Goal: Task Accomplishment & Management: Manage account settings

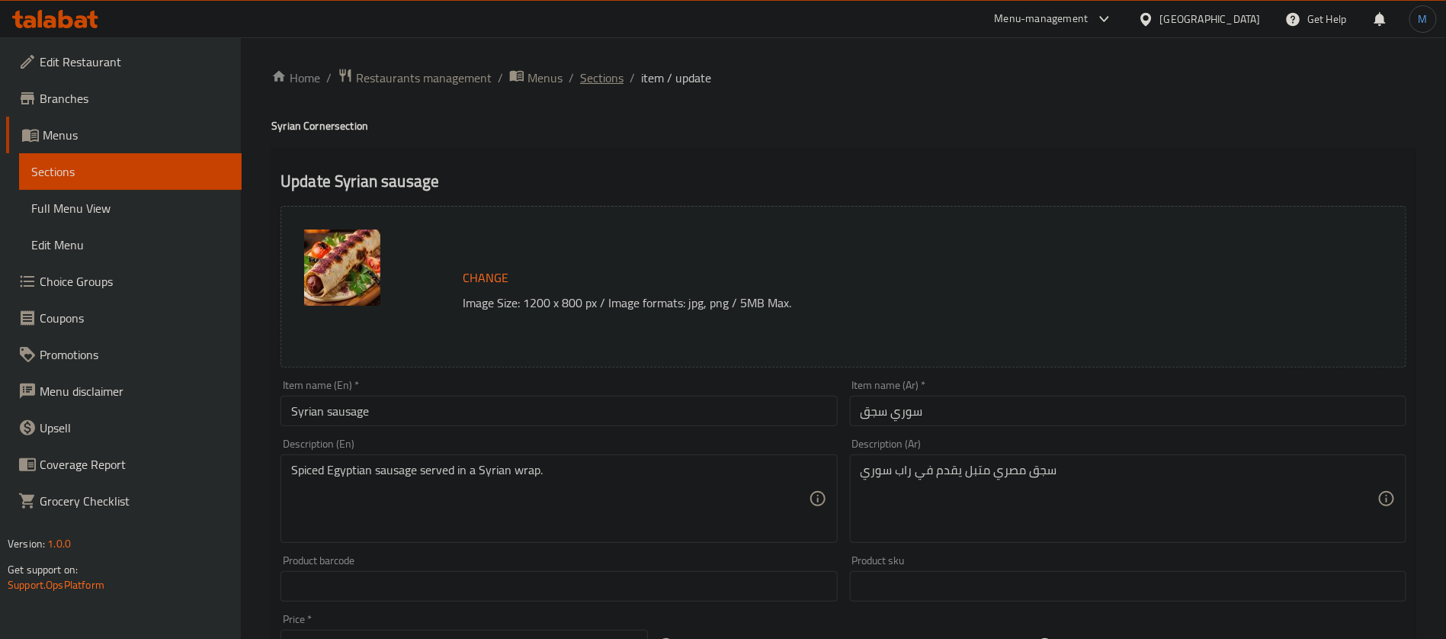
click at [620, 85] on span "Sections" at bounding box center [601, 78] width 43 height 18
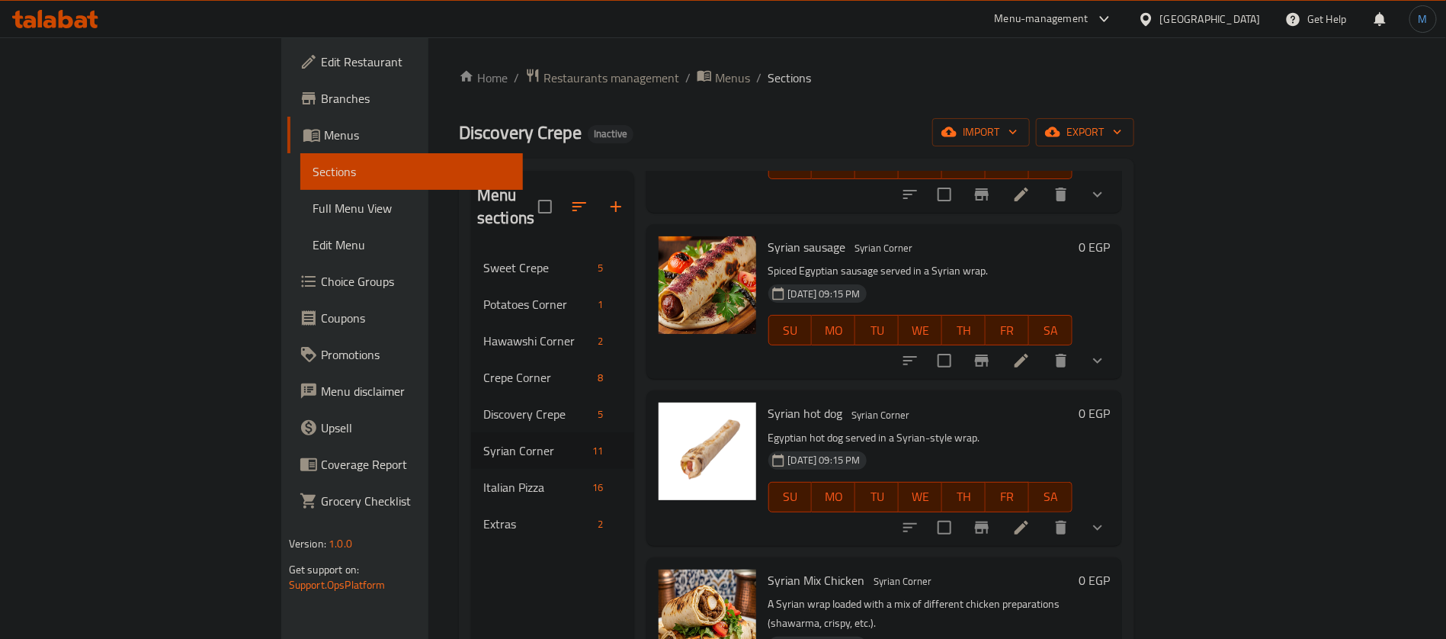
scroll to position [1143, 0]
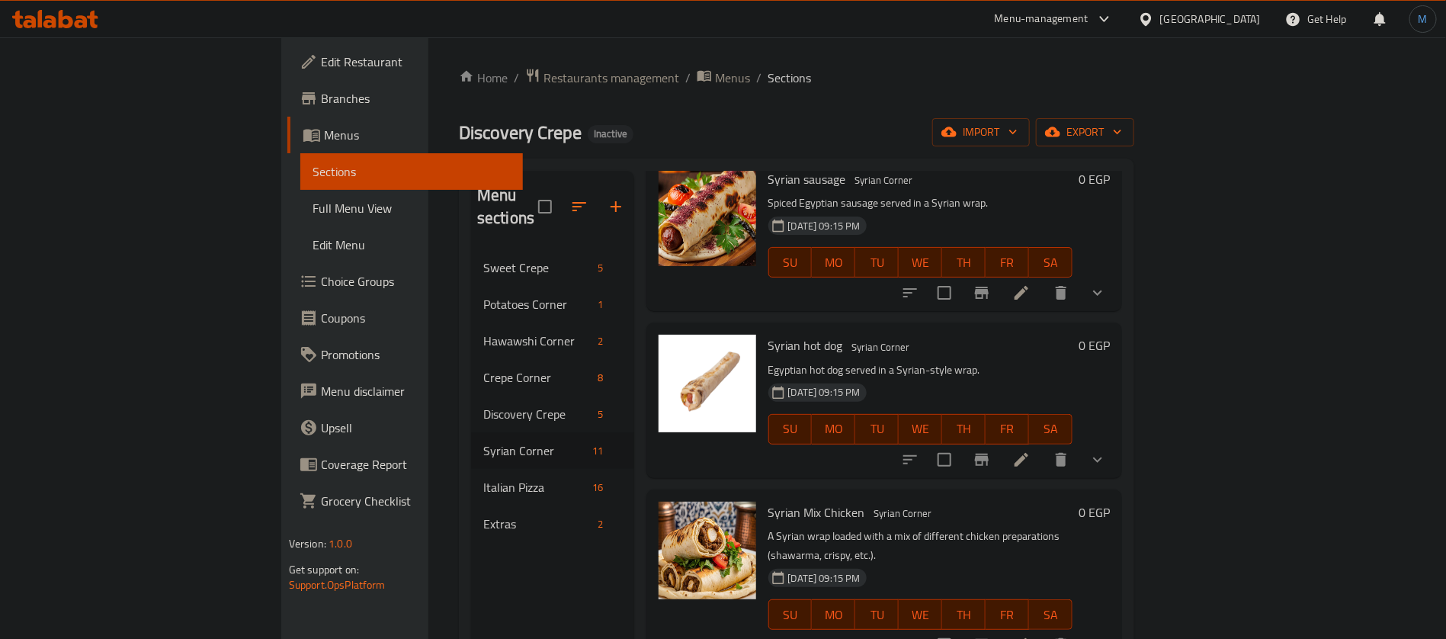
click at [1043, 446] on li at bounding box center [1021, 459] width 43 height 27
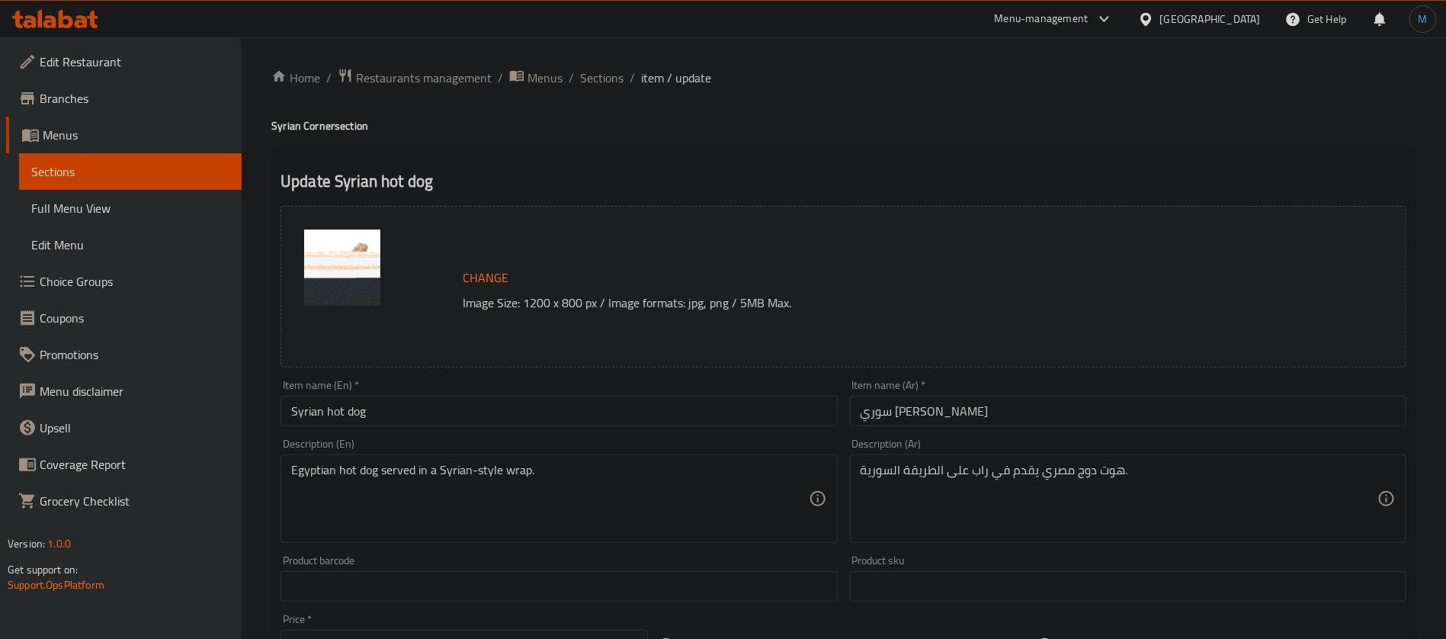
drag, startPoint x: 534, startPoint y: 405, endPoint x: 533, endPoint y: 368, distance: 37.4
click at [534, 405] on input "Syrian hot dog" at bounding box center [558, 411] width 556 height 30
type input "Syrian Hot Dog"
click at [611, 49] on div "Home / Restaurants management / Menus / Sections / item / update Syrian Corner …" at bounding box center [843, 585] width 1205 height 1096
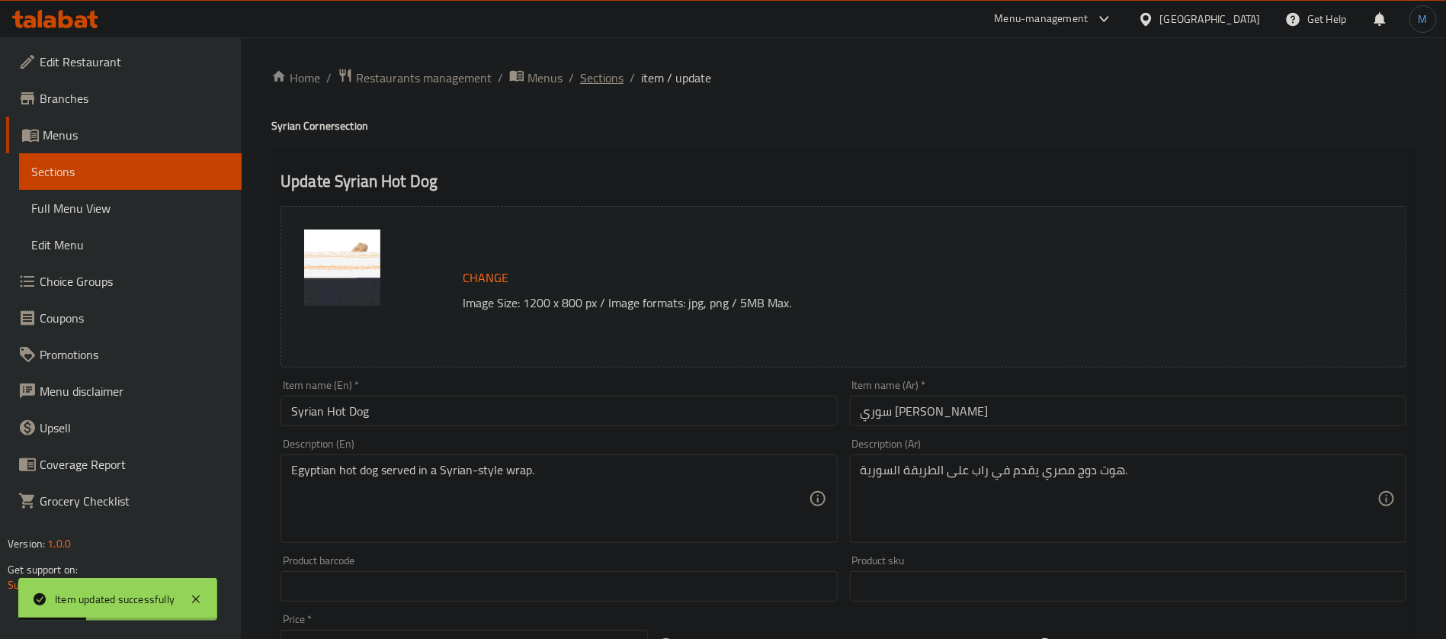
click at [608, 75] on span "Sections" at bounding box center [601, 78] width 43 height 18
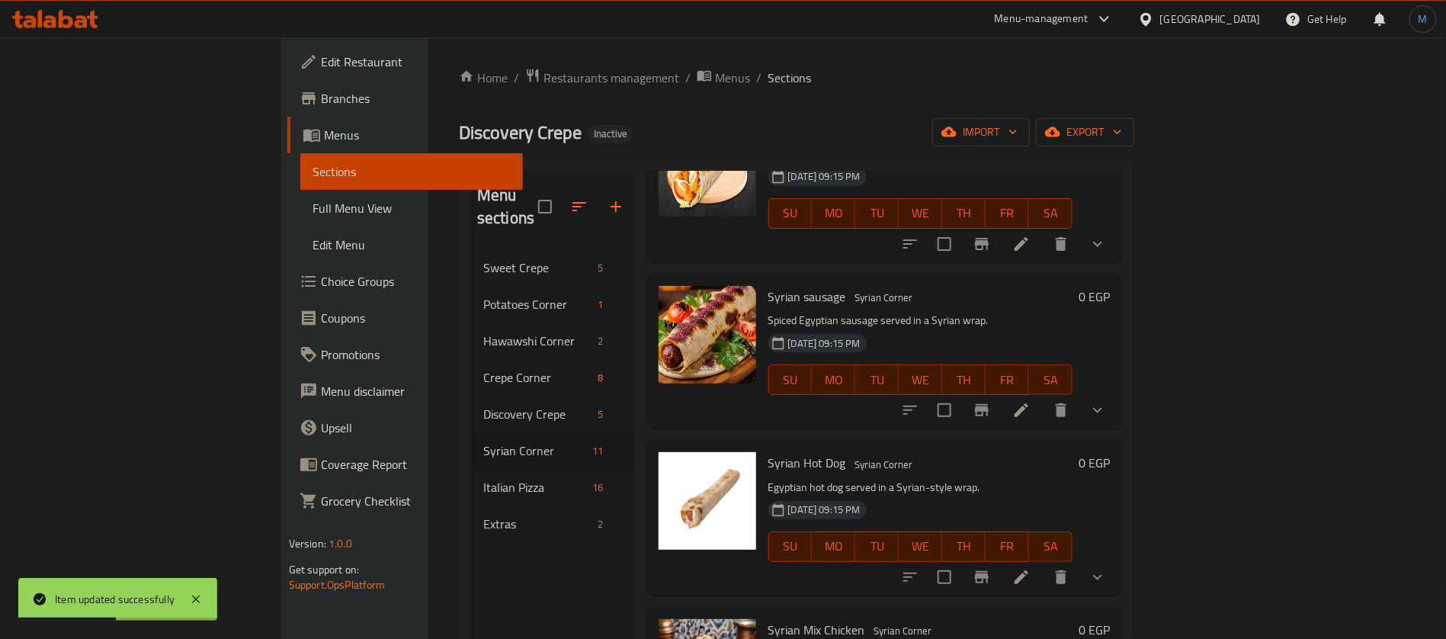
scroll to position [1147, 0]
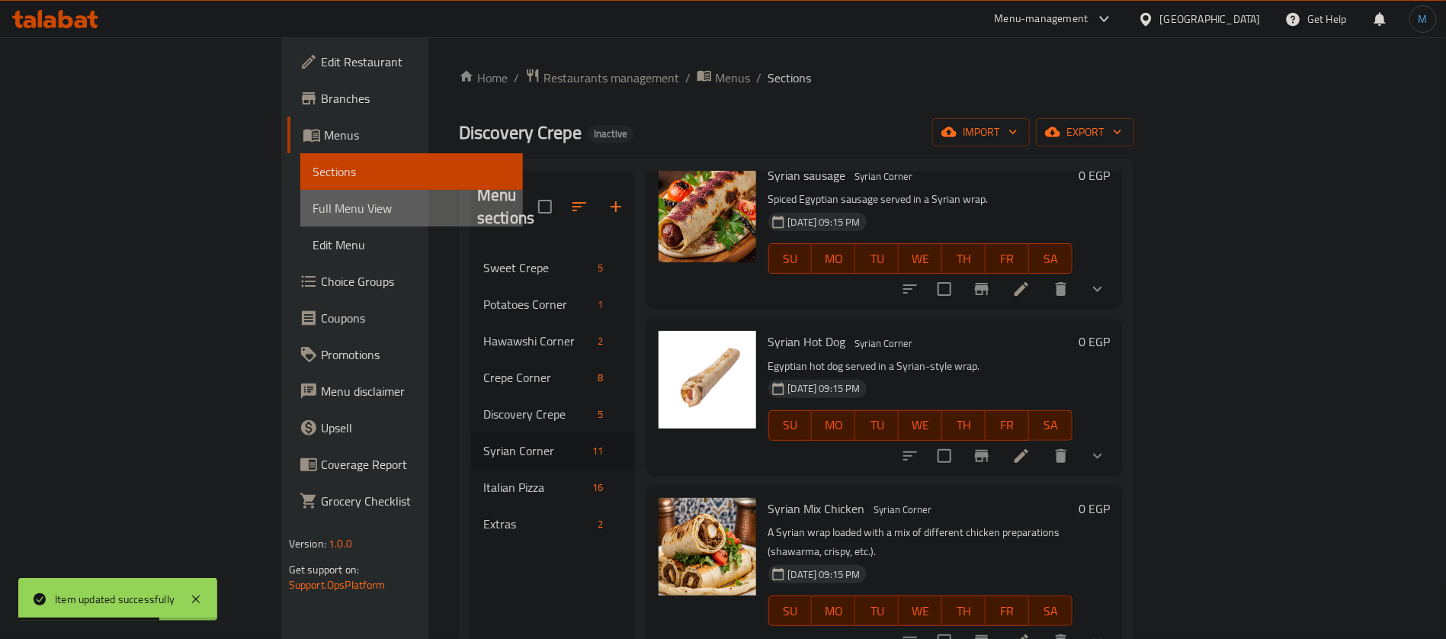
click at [300, 191] on link "Full Menu View" at bounding box center [411, 208] width 223 height 37
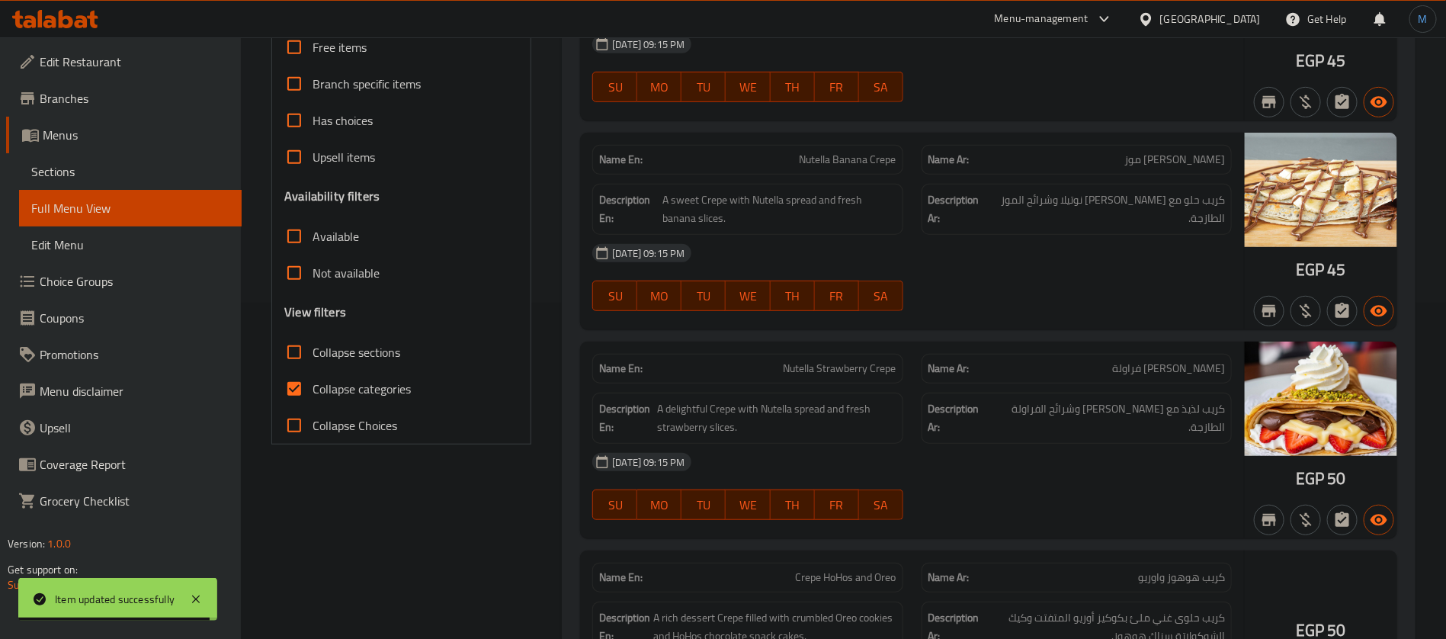
scroll to position [343, 0]
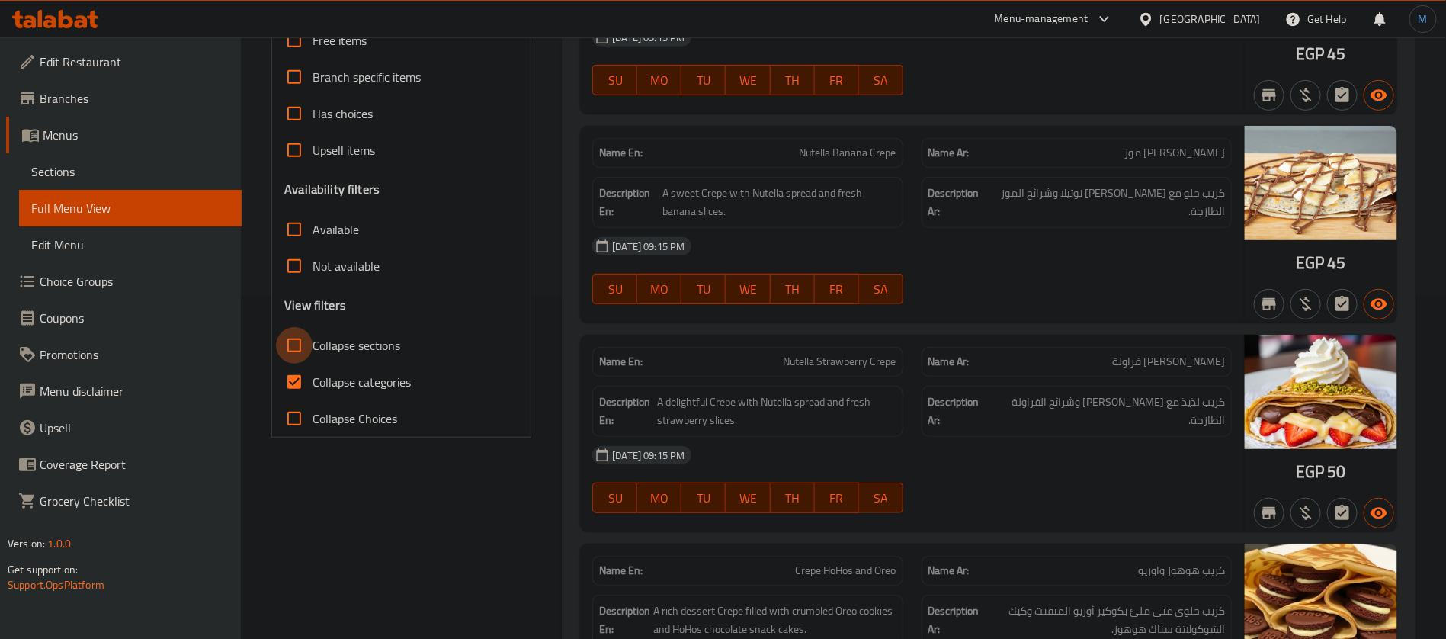
click at [290, 350] on input "Collapse sections" at bounding box center [294, 345] width 37 height 37
checkbox input "true"
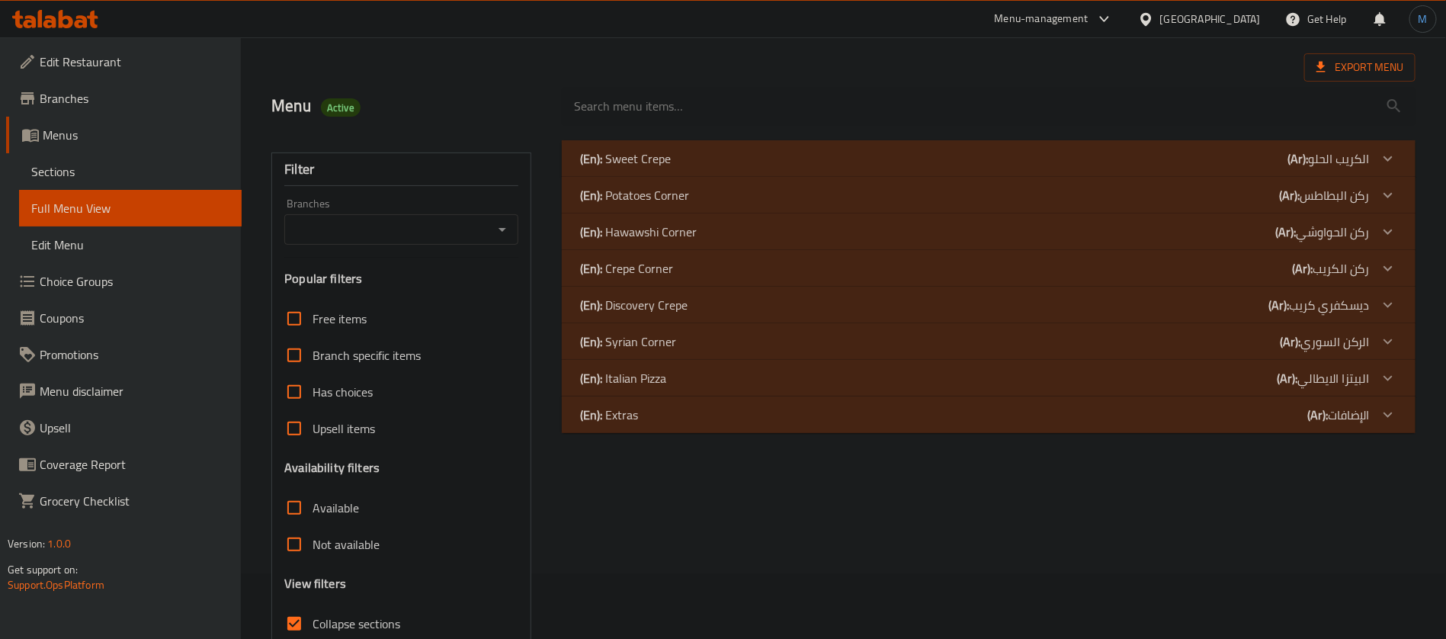
scroll to position [57, 0]
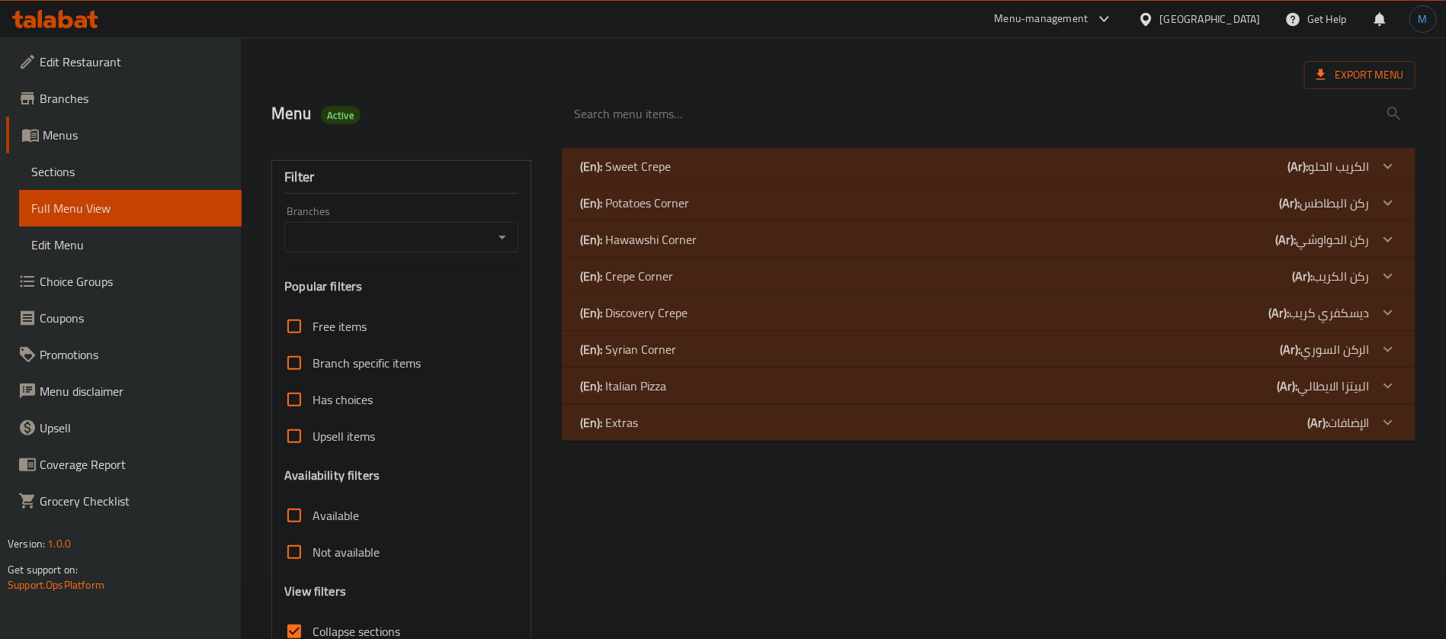
click at [1227, 348] on div "(En): Syrian Corner (Ar): الركن السوري" at bounding box center [975, 349] width 790 height 18
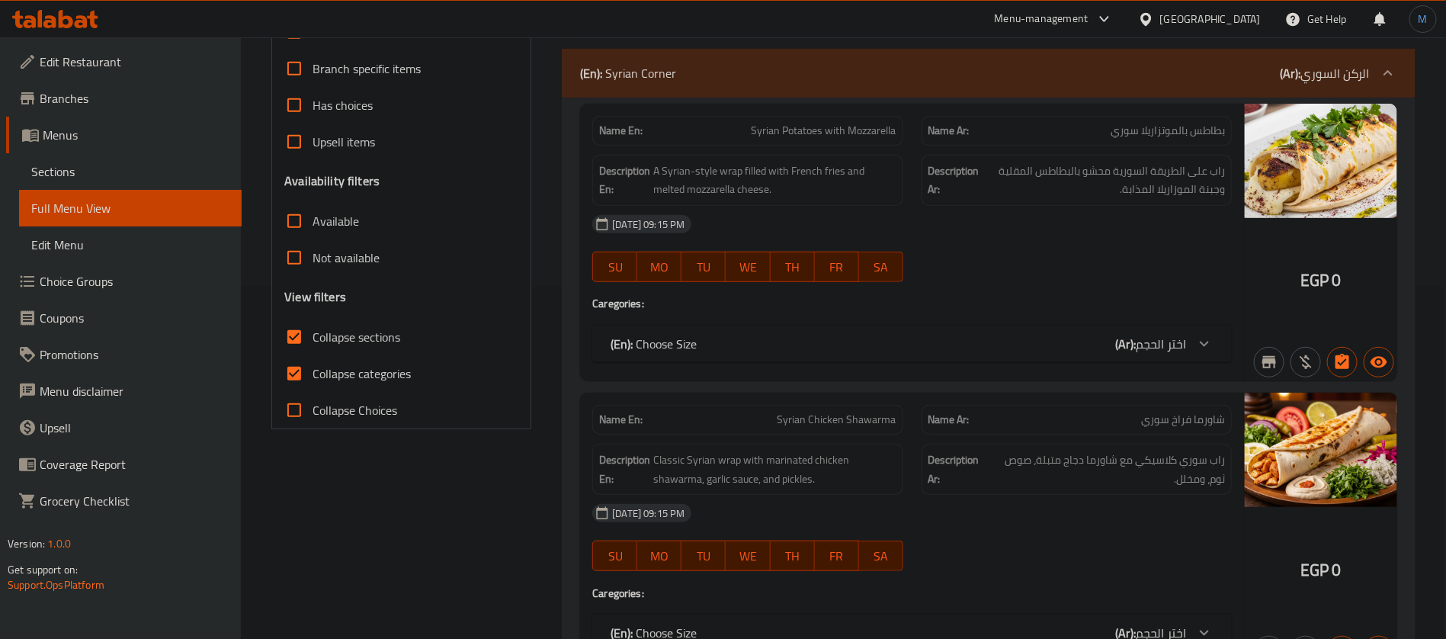
scroll to position [286, 0]
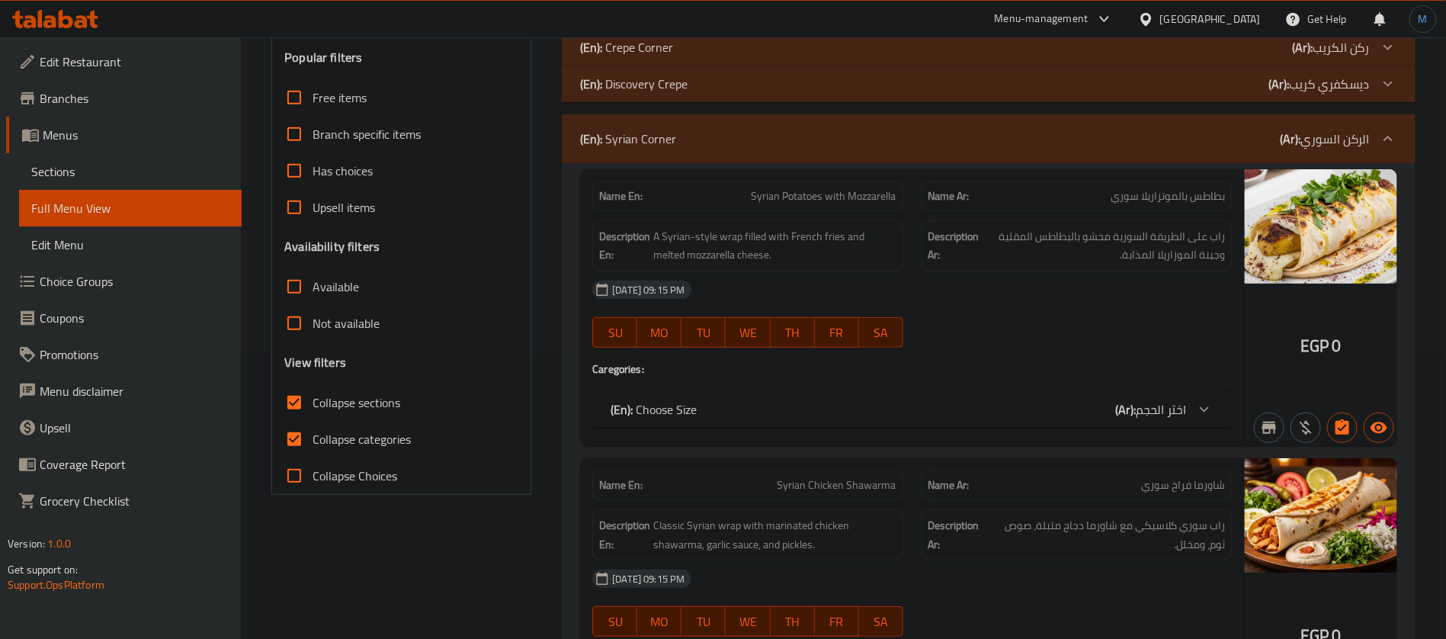
click at [300, 430] on input "Collapse categories" at bounding box center [294, 439] width 37 height 37
checkbox input "false"
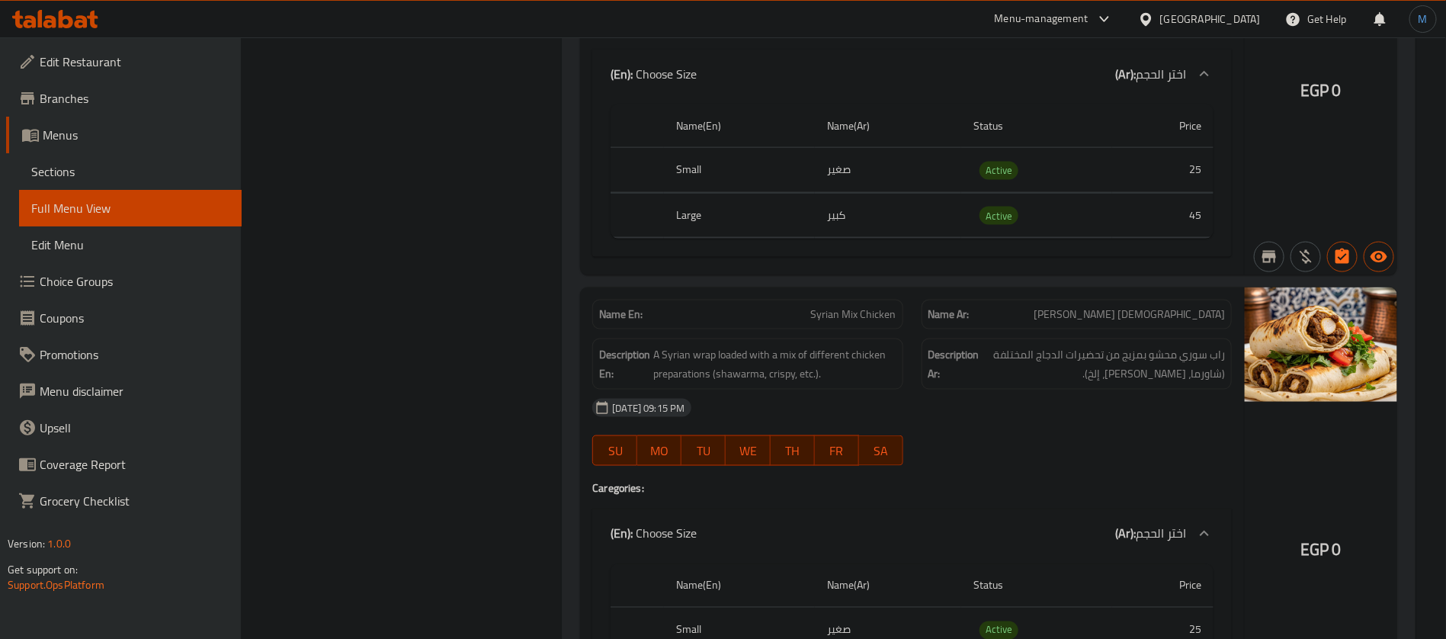
scroll to position [3830, 0]
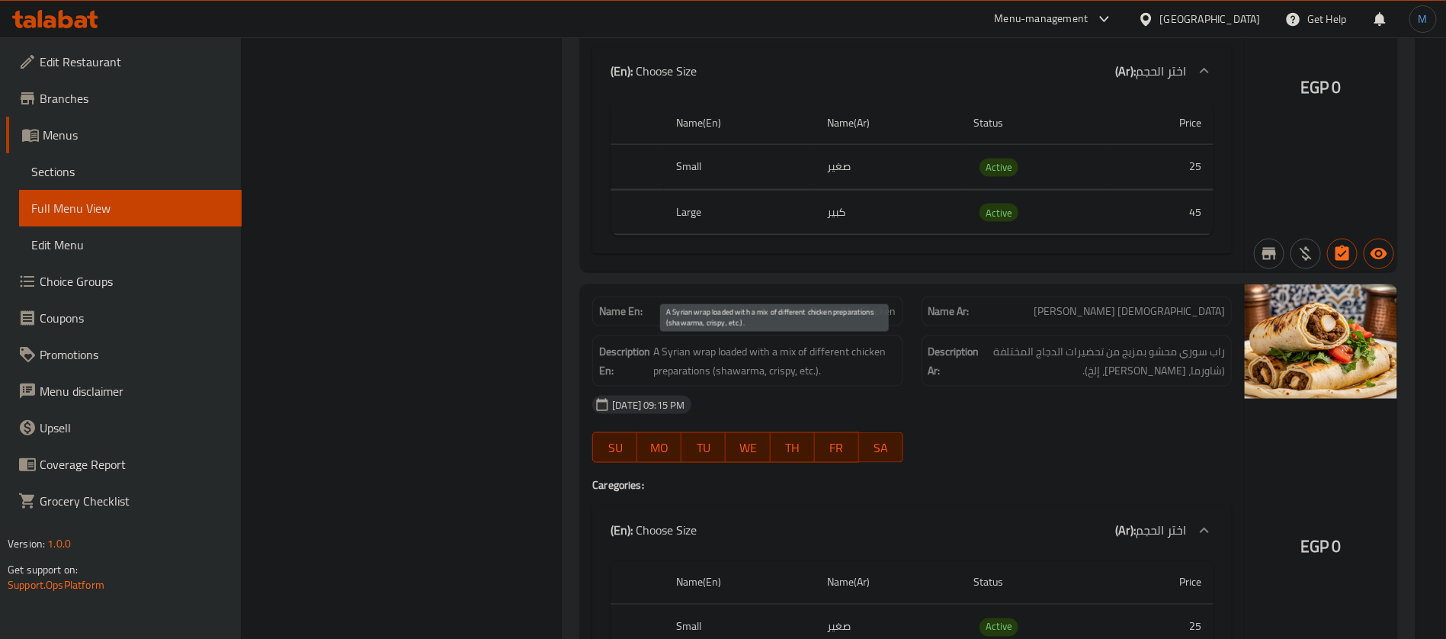
click at [860, 367] on span "A Syrian wrap loaded with a mix of different chicken preparations (shawarma, cr…" at bounding box center [774, 360] width 242 height 37
click at [835, 313] on span "Syrian Mix Chicken" at bounding box center [853, 311] width 85 height 16
copy span "Syrian Mix Chicken"
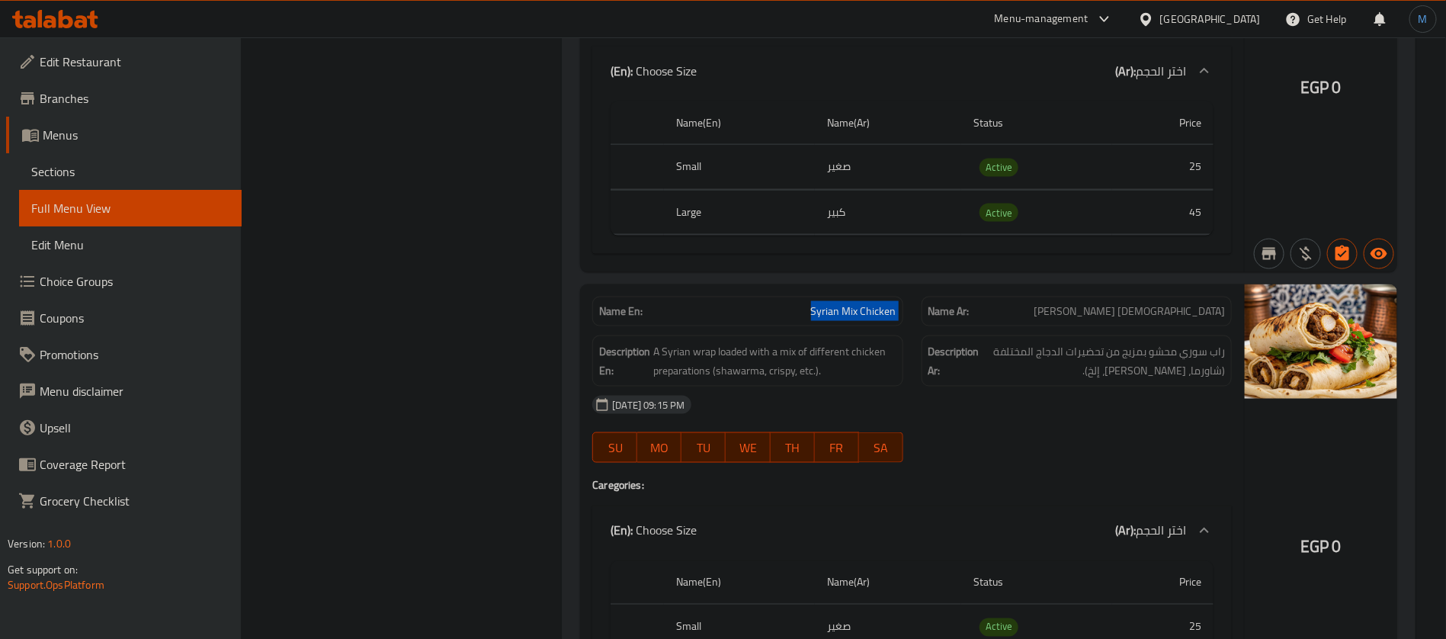
scroll to position [4173, 0]
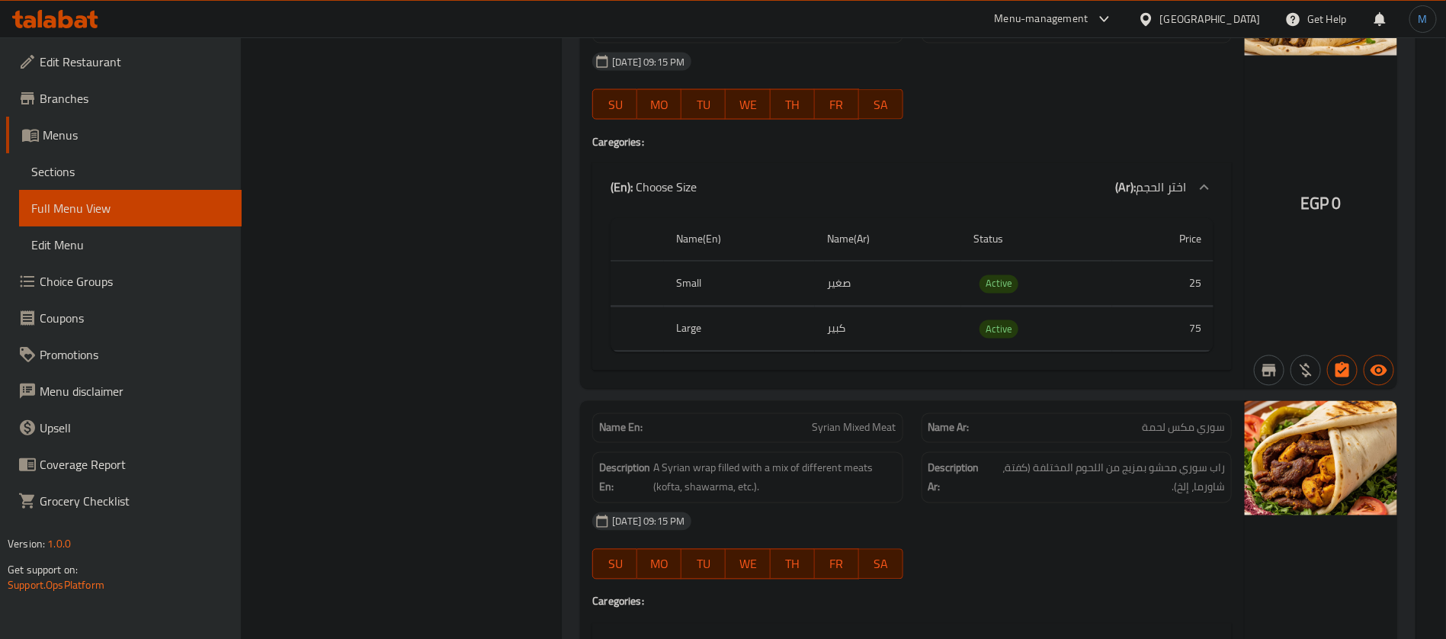
click at [874, 431] on span "Syrian Mixed Meat" at bounding box center [854, 428] width 84 height 16
copy span "Syrian Mixed Meat"
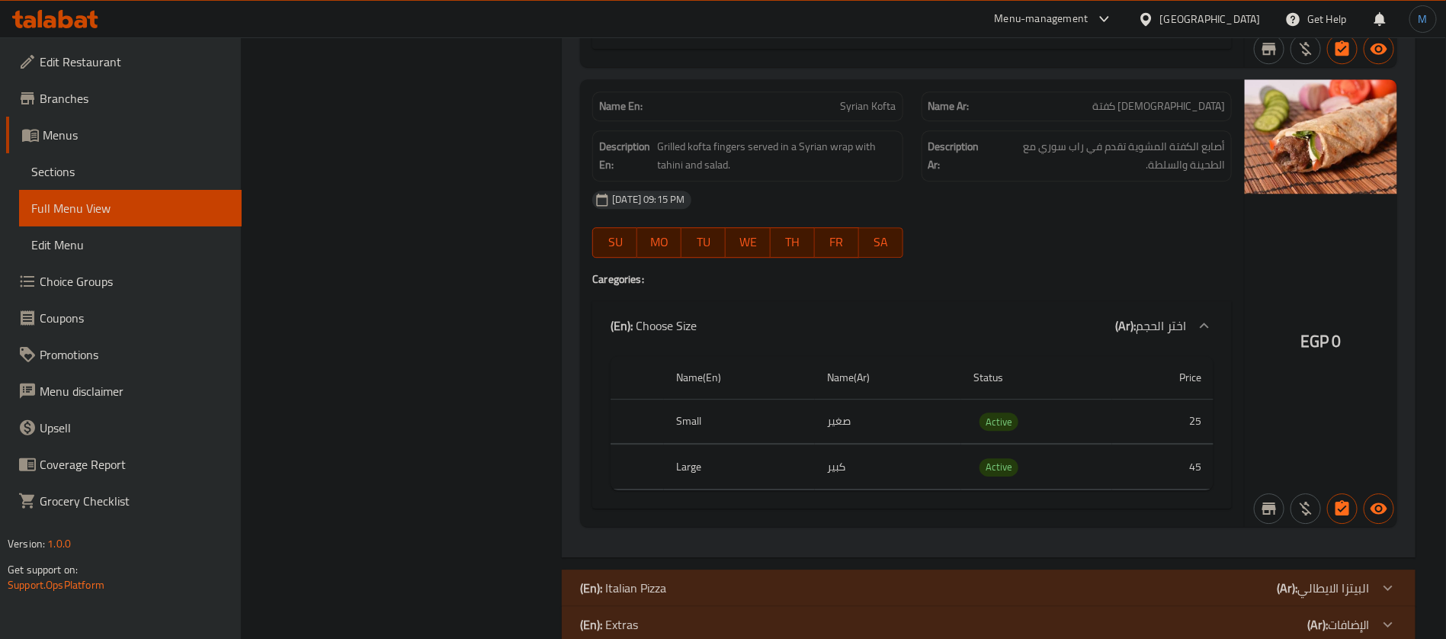
scroll to position [4988, 0]
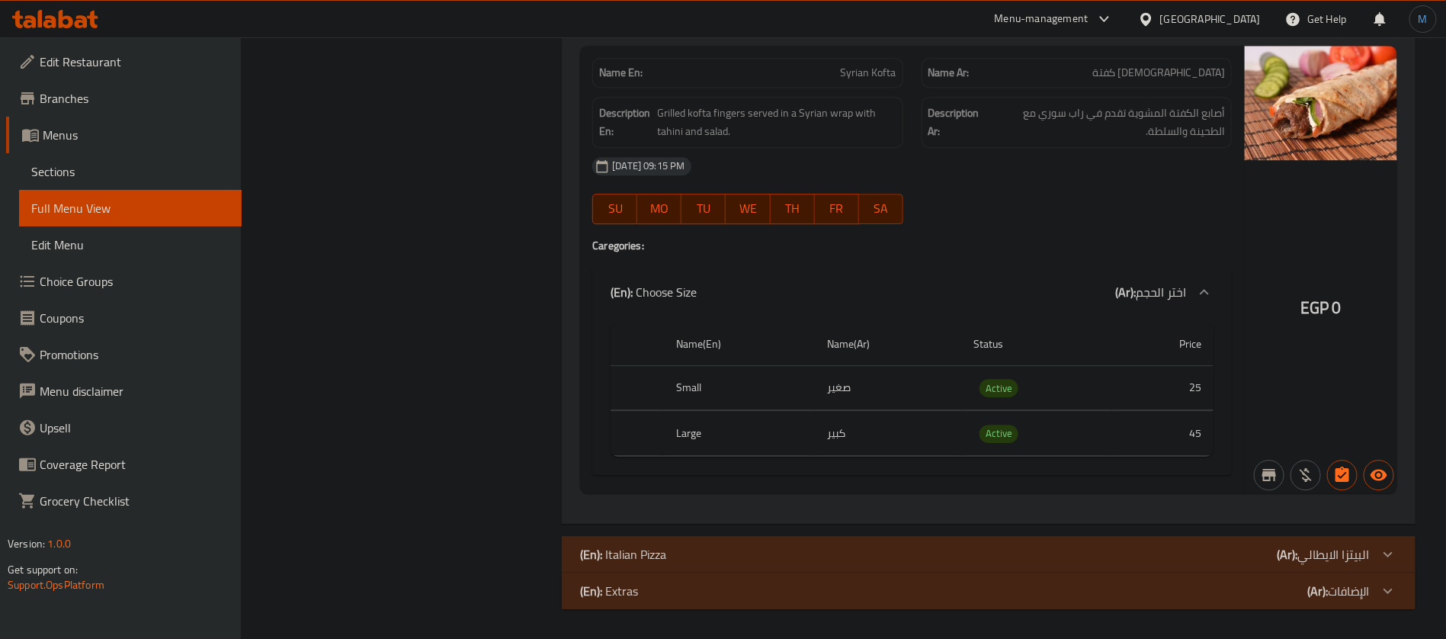
click at [1213, 548] on div "(En): Italian Pizza (Ar): البيتزا الايطالي" at bounding box center [975, 554] width 790 height 18
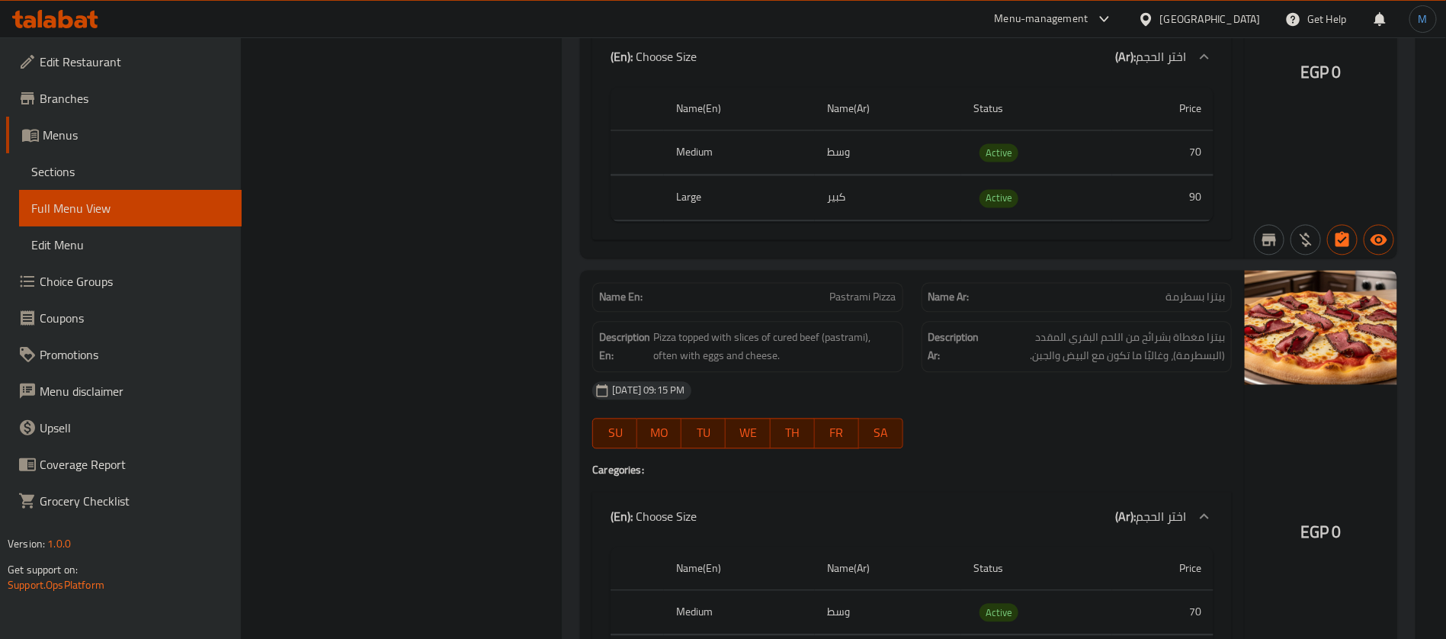
scroll to position [10247, 0]
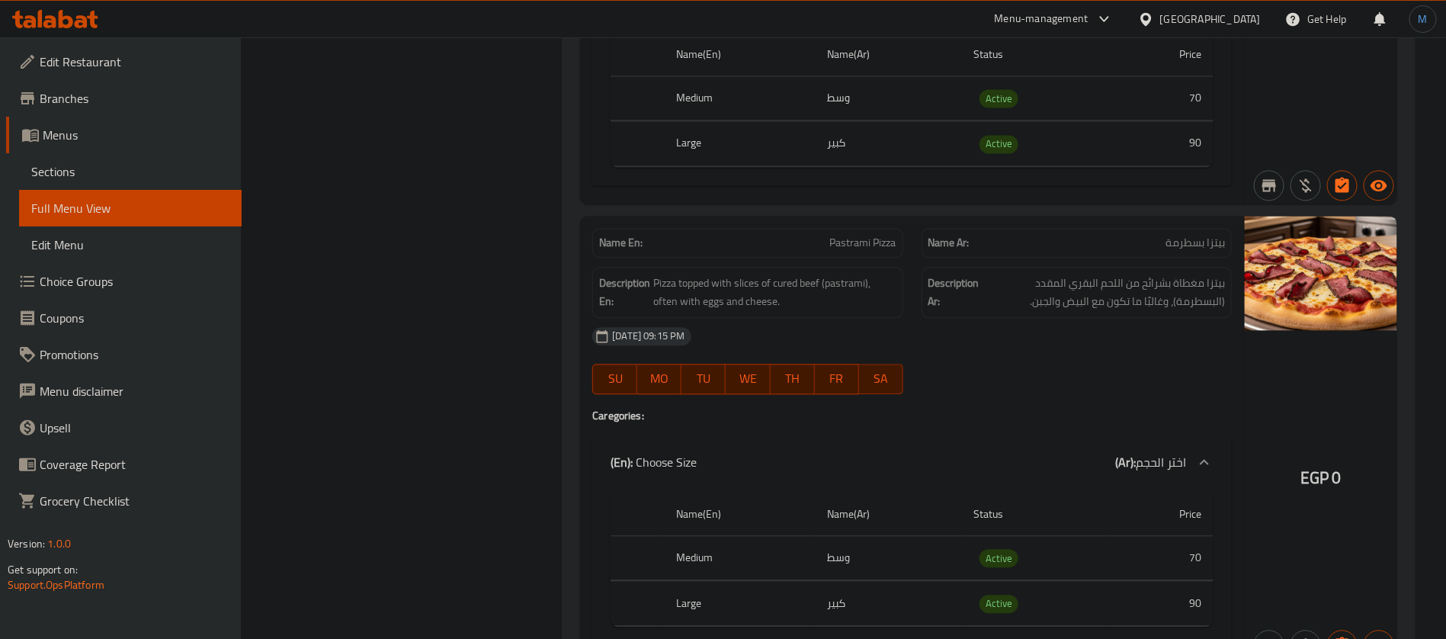
click at [767, 250] on p "Name En: Pastrami Pizza" at bounding box center [747, 243] width 296 height 16
copy span "Pastrami Pizza"
click at [1100, 397] on div at bounding box center [1076, 394] width 328 height 18
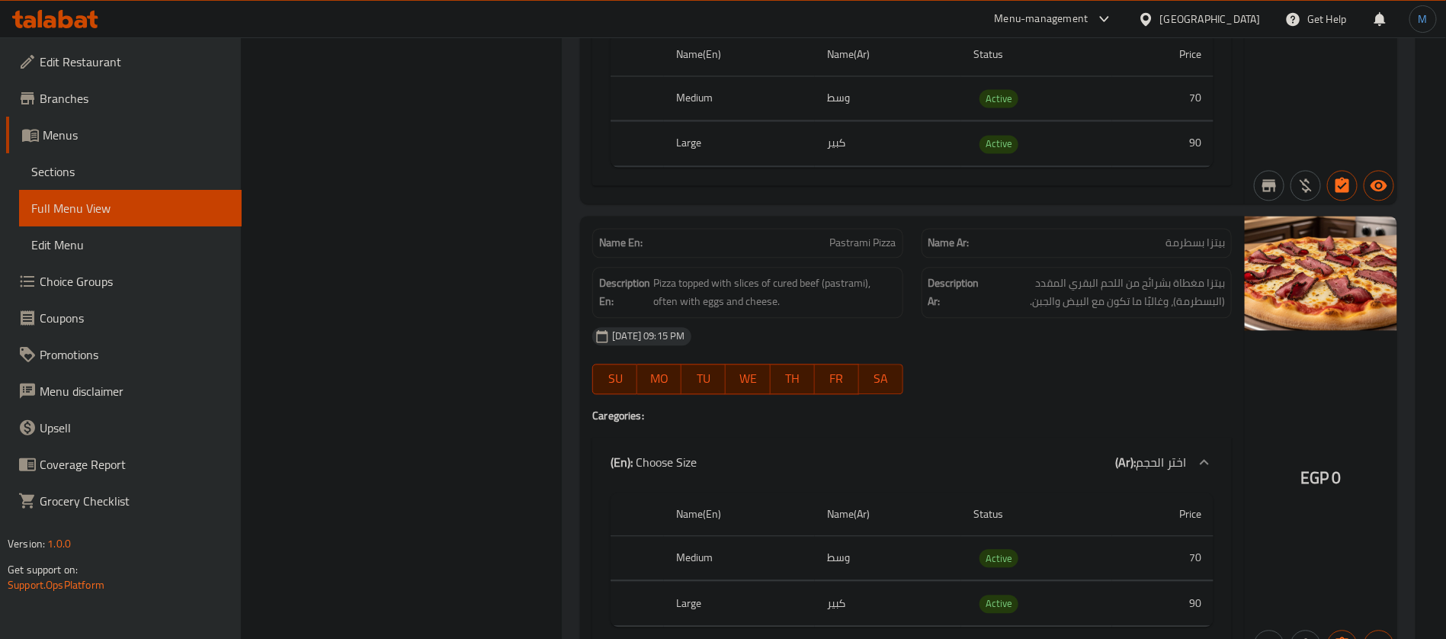
click at [751, 251] on div "Name En: Pastrami Pizza" at bounding box center [747, 243] width 310 height 30
copy span "Pastrami Pizza"
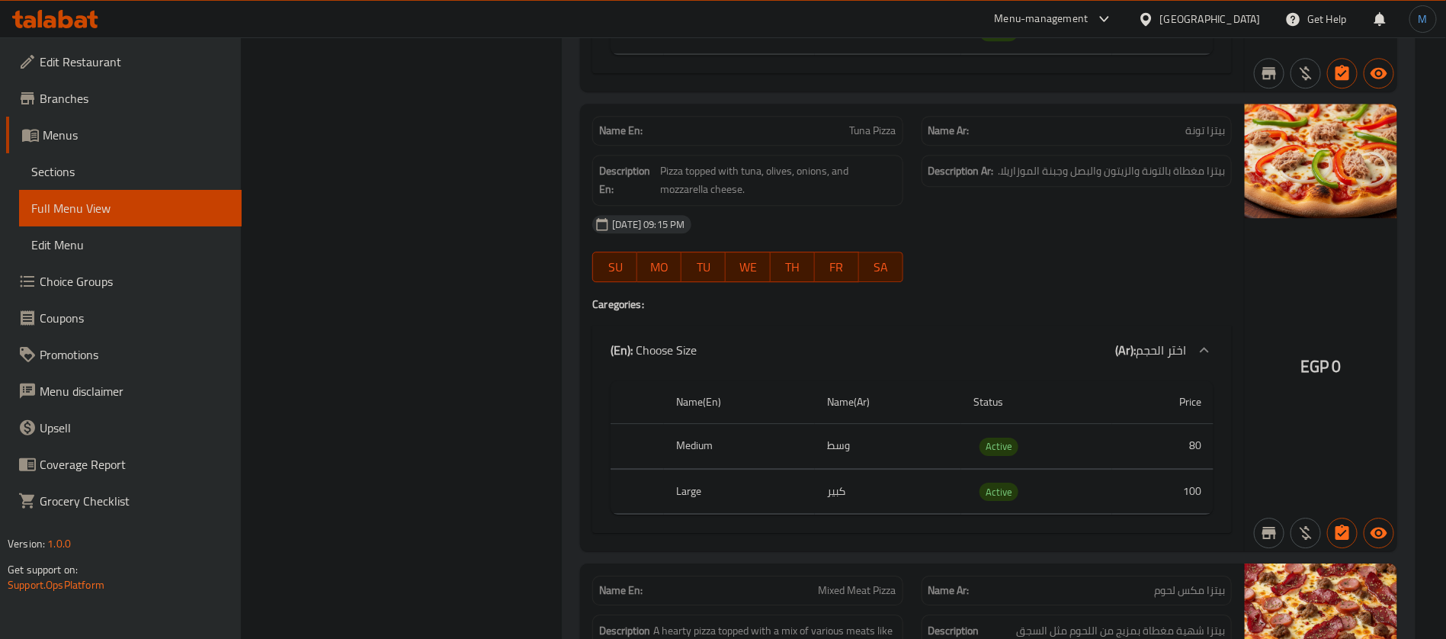
scroll to position [11161, 0]
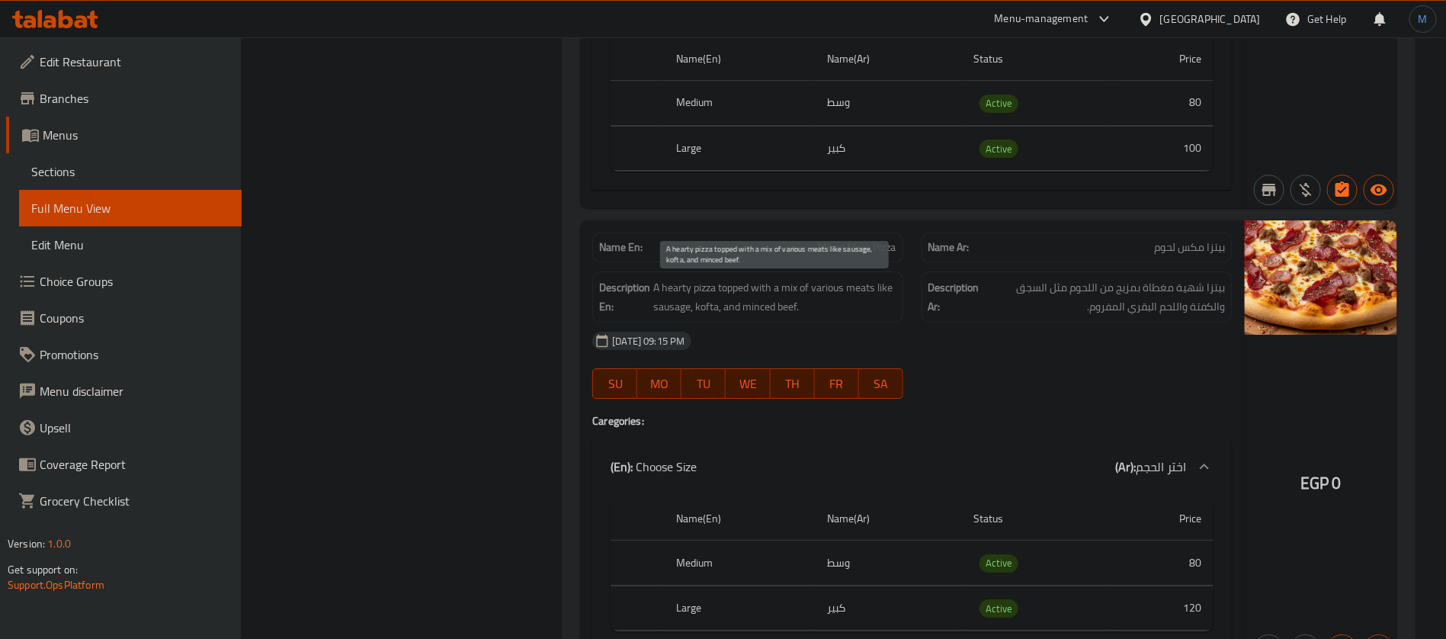
click at [880, 293] on span "A hearty pizza topped with a mix of various meats like sausage, kofta, and minc…" at bounding box center [774, 296] width 242 height 37
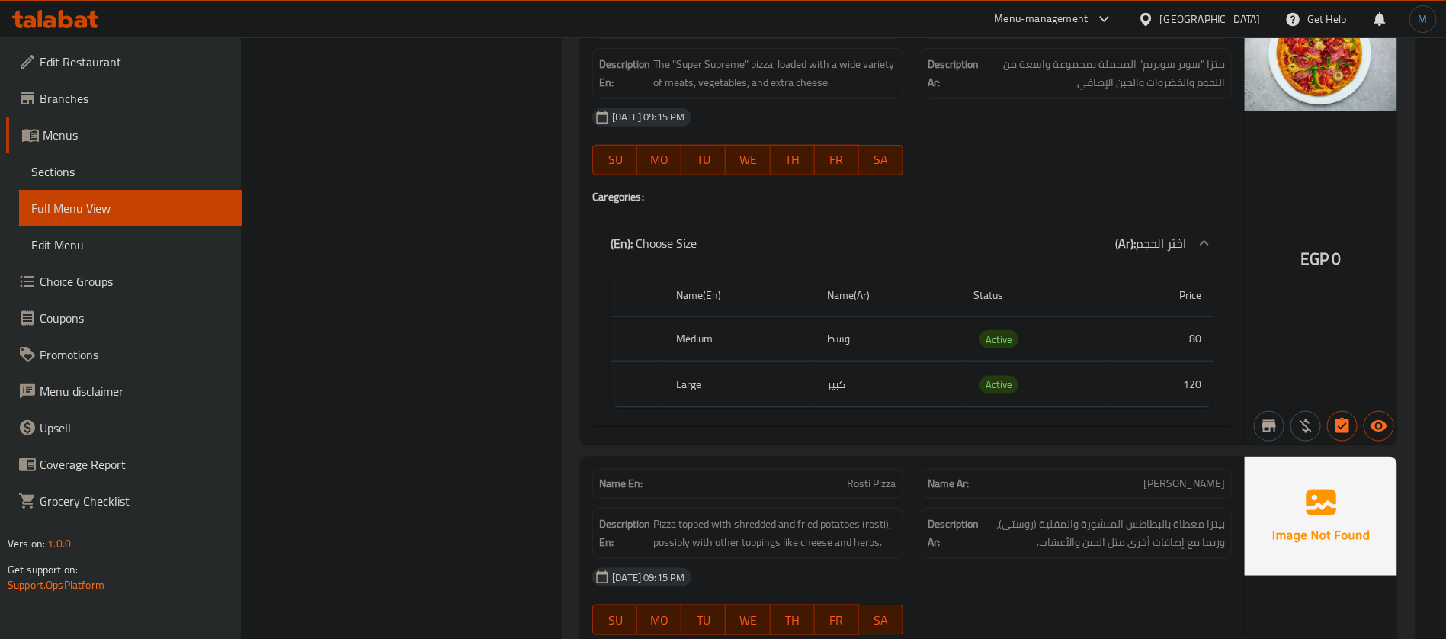
scroll to position [12419, 0]
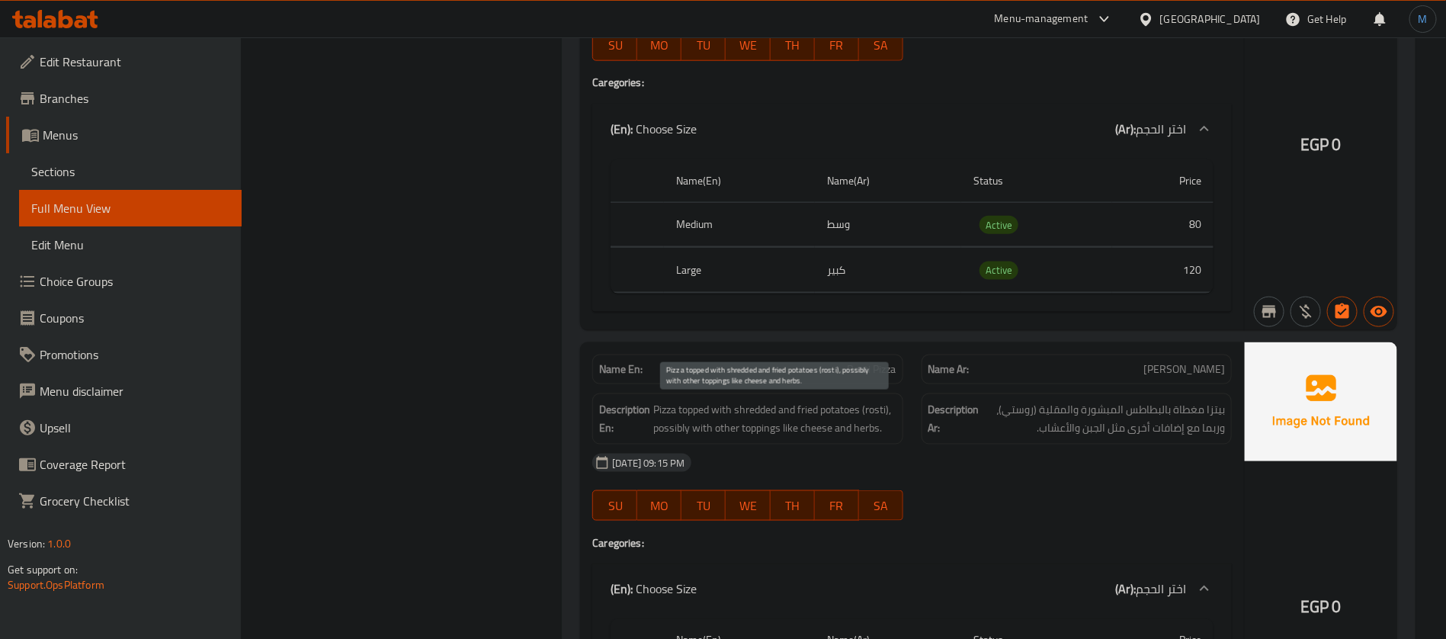
click at [667, 426] on span "Pizza topped with shredded and fried potatoes (rosti), possibly with other topp…" at bounding box center [774, 418] width 242 height 37
click at [767, 406] on span "Pizza topped with shredded and fried potatoes (rosti), possibly with other topp…" at bounding box center [774, 418] width 242 height 37
click at [765, 381] on div "Name En: Rosti Pizza" at bounding box center [747, 369] width 310 height 30
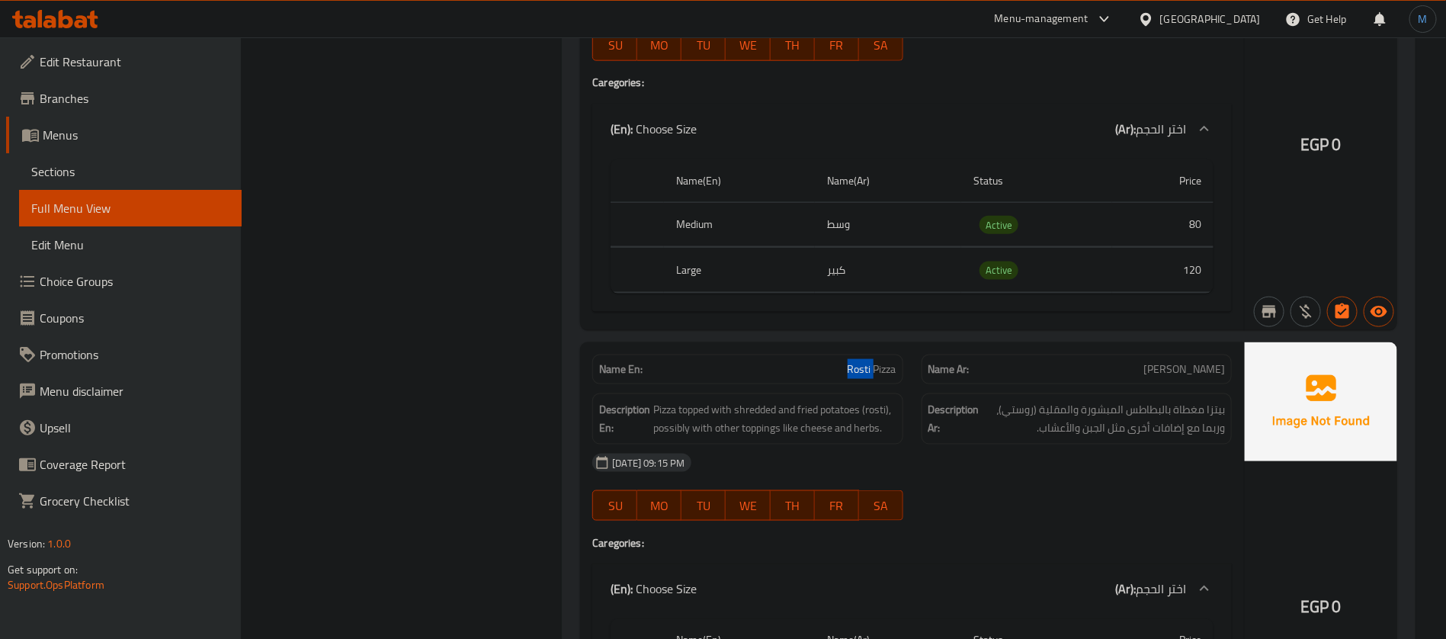
click at [755, 380] on div at bounding box center [755, 380] width 0 height 0
click at [874, 380] on div "Name En: Rosti Pizza" at bounding box center [747, 369] width 310 height 30
click at [864, 380] on div at bounding box center [864, 380] width 0 height 0
click at [867, 365] on span "Rosti Pizza" at bounding box center [871, 369] width 49 height 16
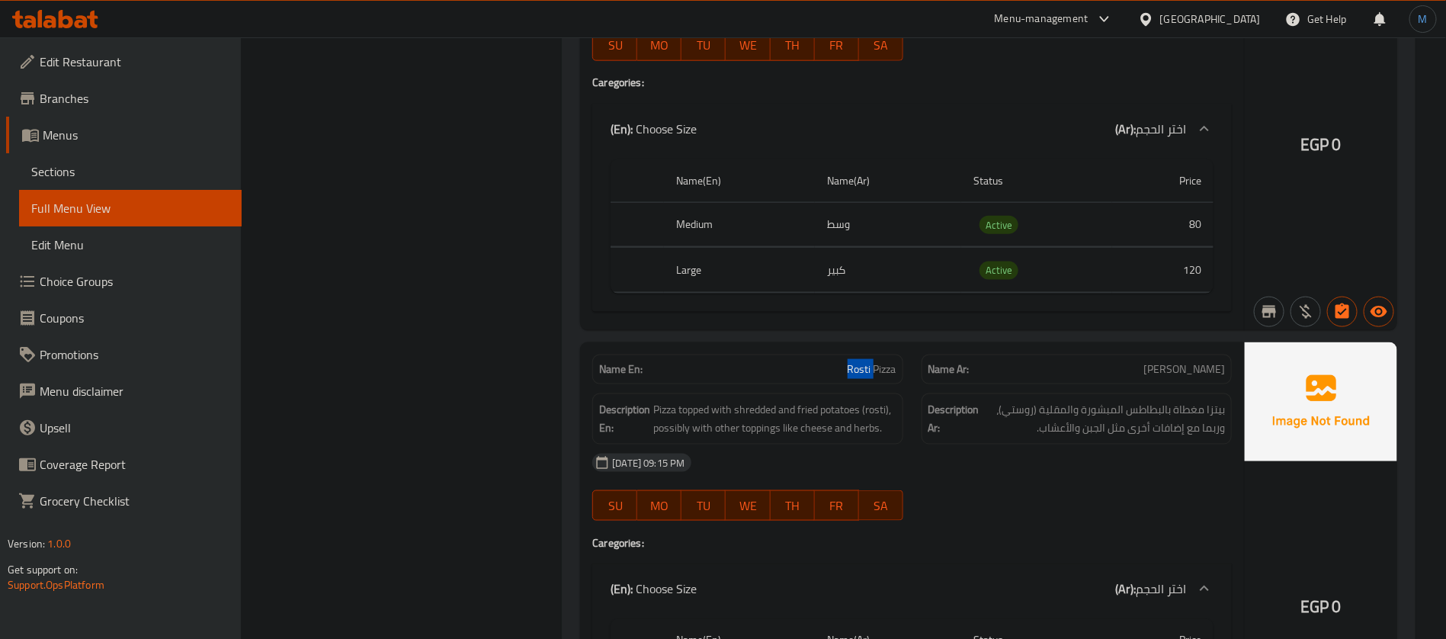
click at [867, 365] on span "Rosti Pizza" at bounding box center [871, 369] width 49 height 16
copy span "Rosti Pizza"
click at [682, 430] on span "Pizza topped with shredded and fried potatoes (rosti), possibly with other topp…" at bounding box center [774, 418] width 242 height 37
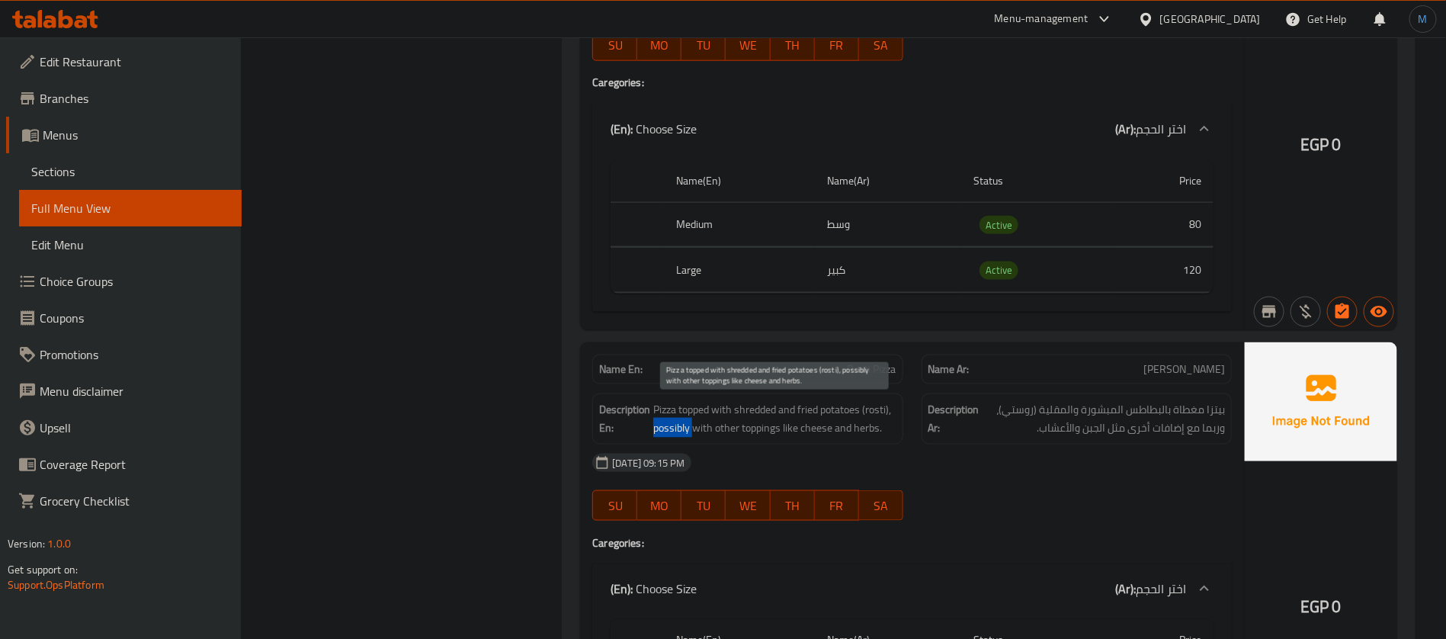
copy span "possibly"
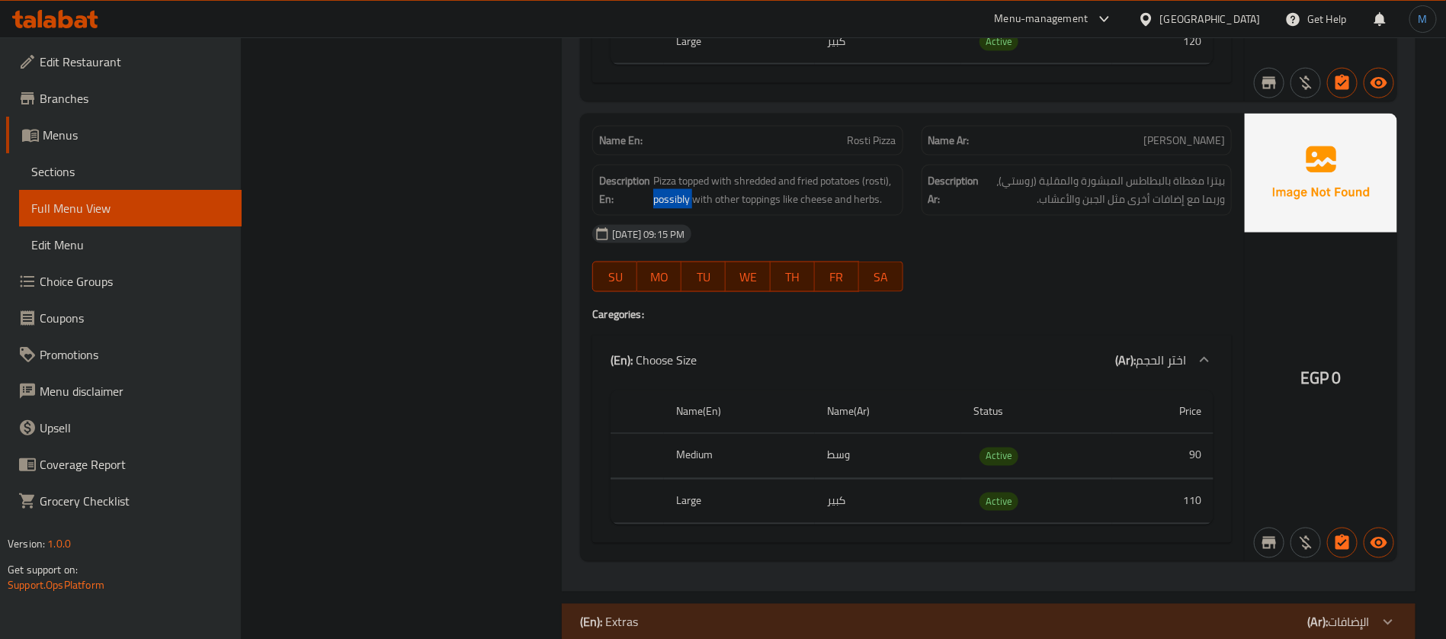
scroll to position [12679, 0]
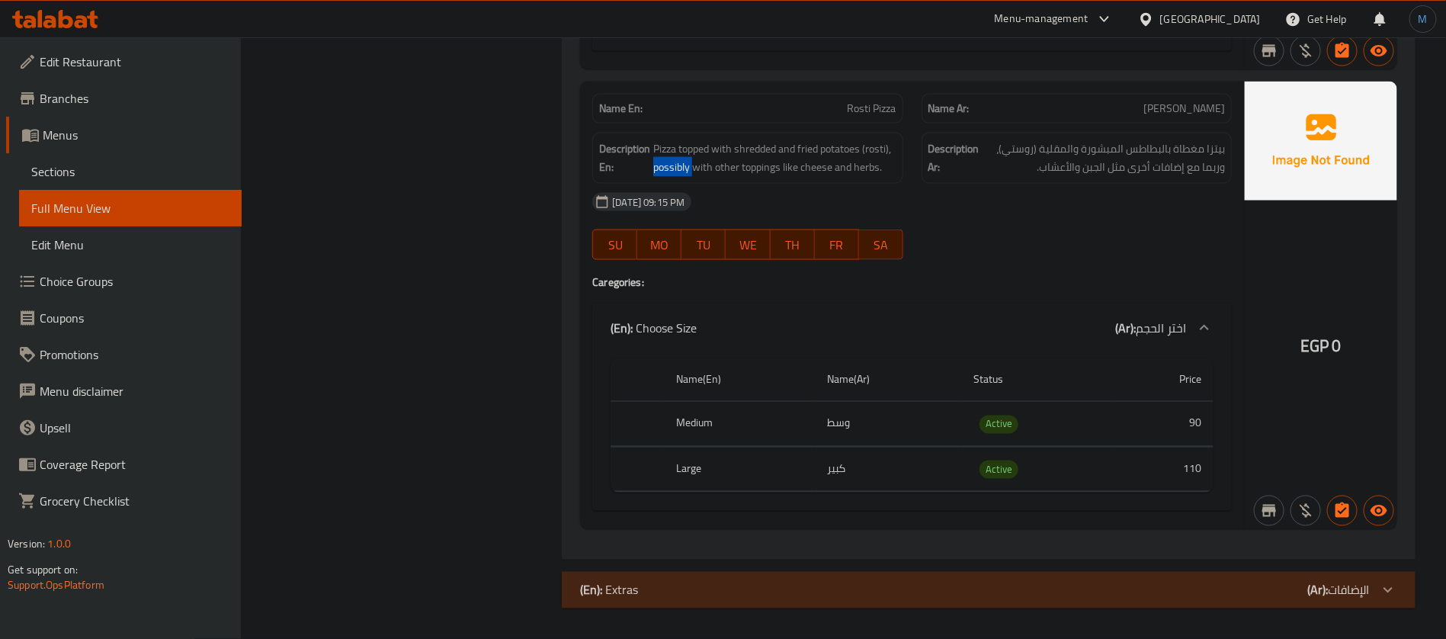
click at [1235, 588] on div "(En): Extras (Ar): الإضافات" at bounding box center [975, 590] width 790 height 18
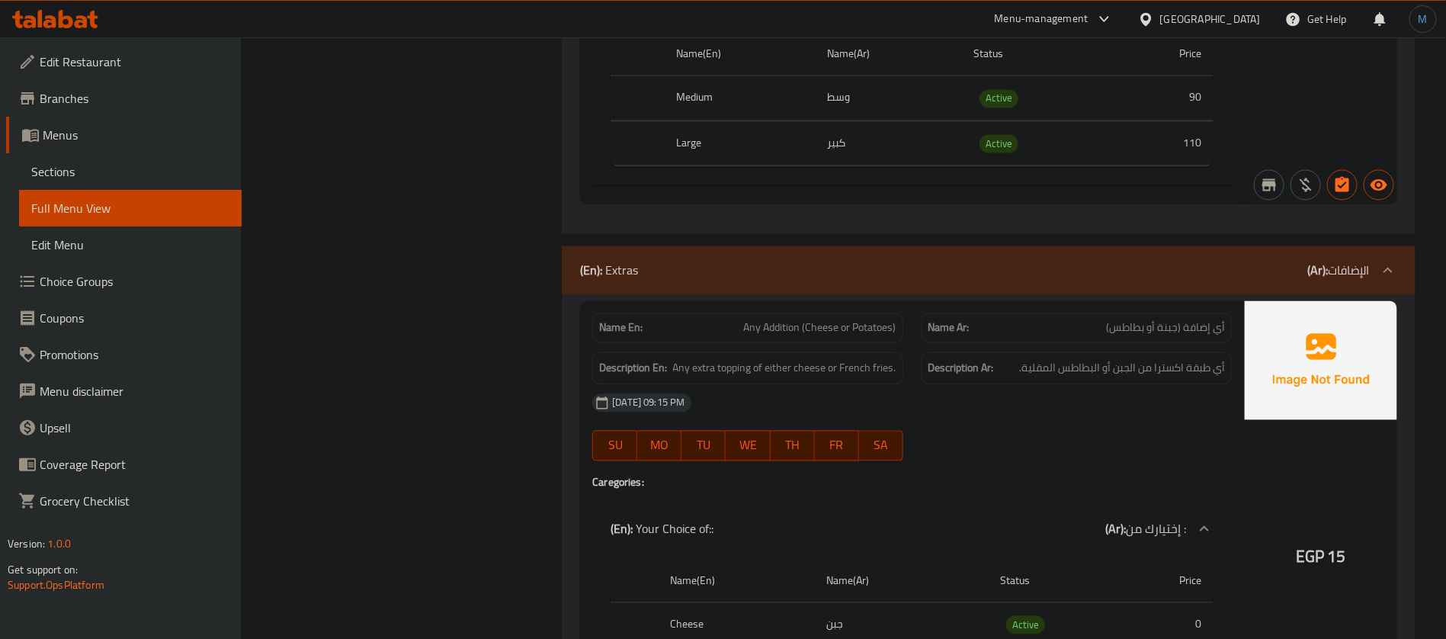
scroll to position [13348, 0]
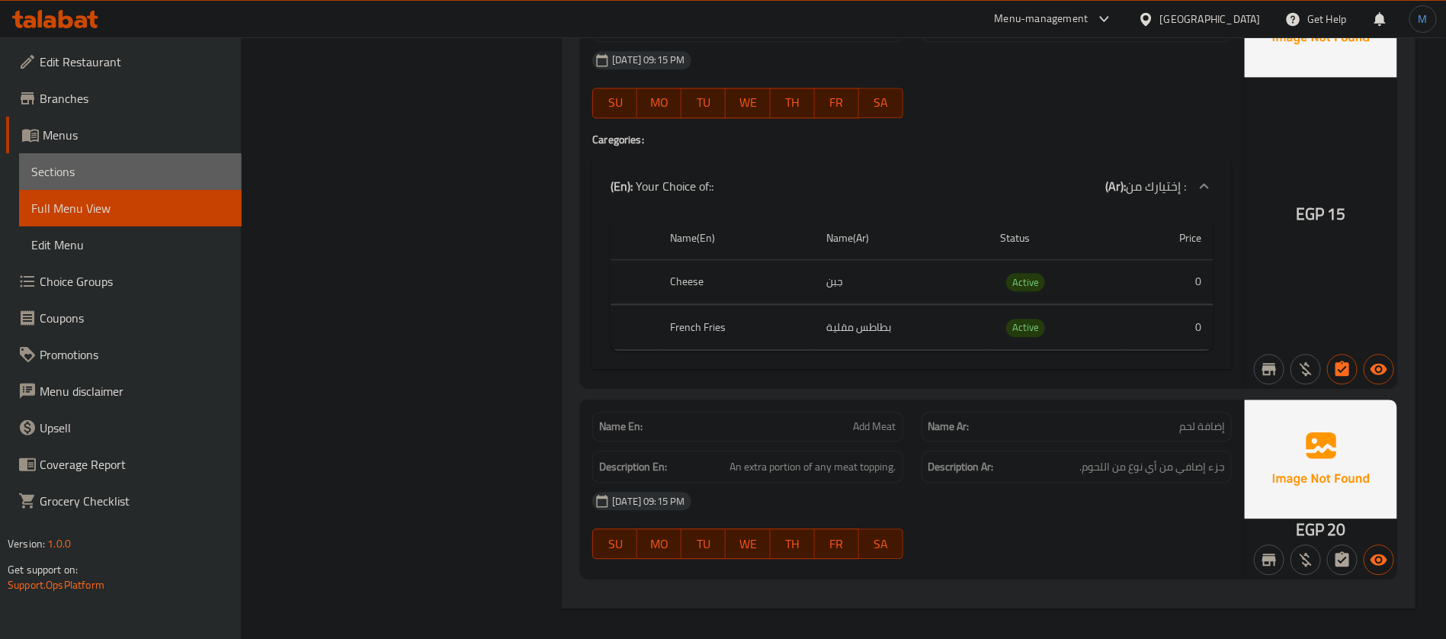
click at [149, 183] on link "Sections" at bounding box center [130, 171] width 223 height 37
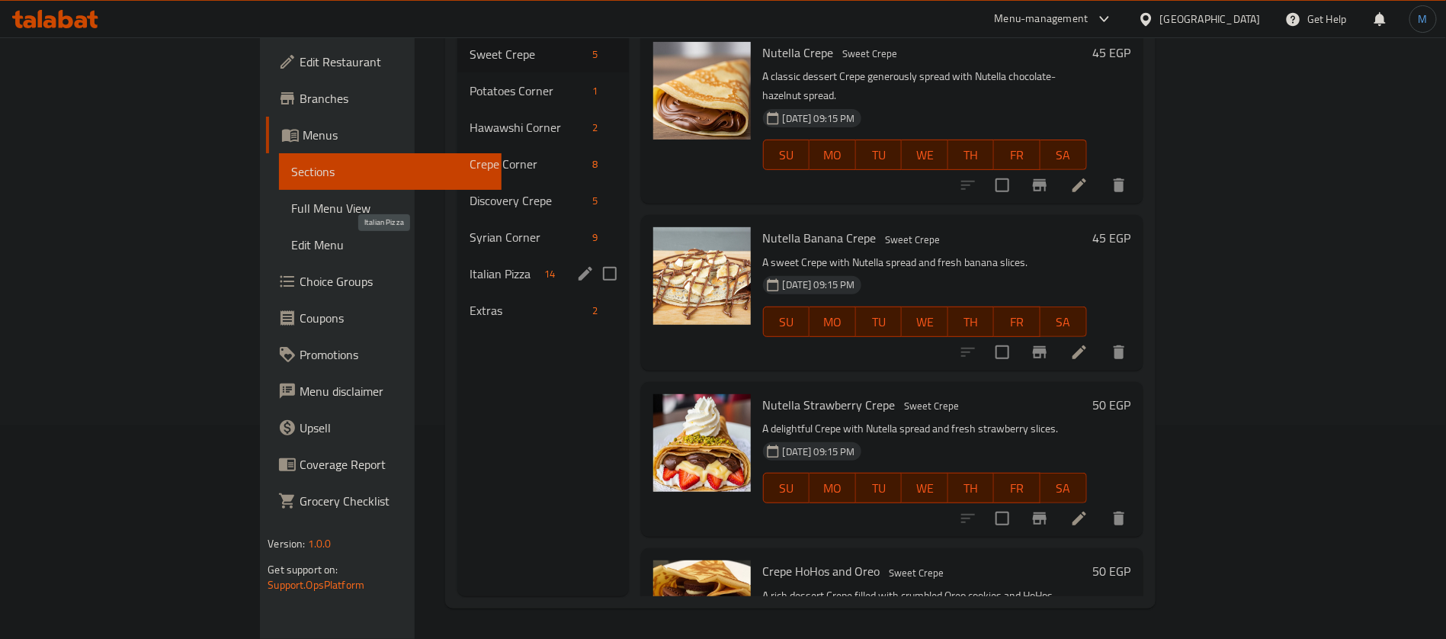
click at [469, 264] on span "Italian Pizza" at bounding box center [503, 273] width 69 height 18
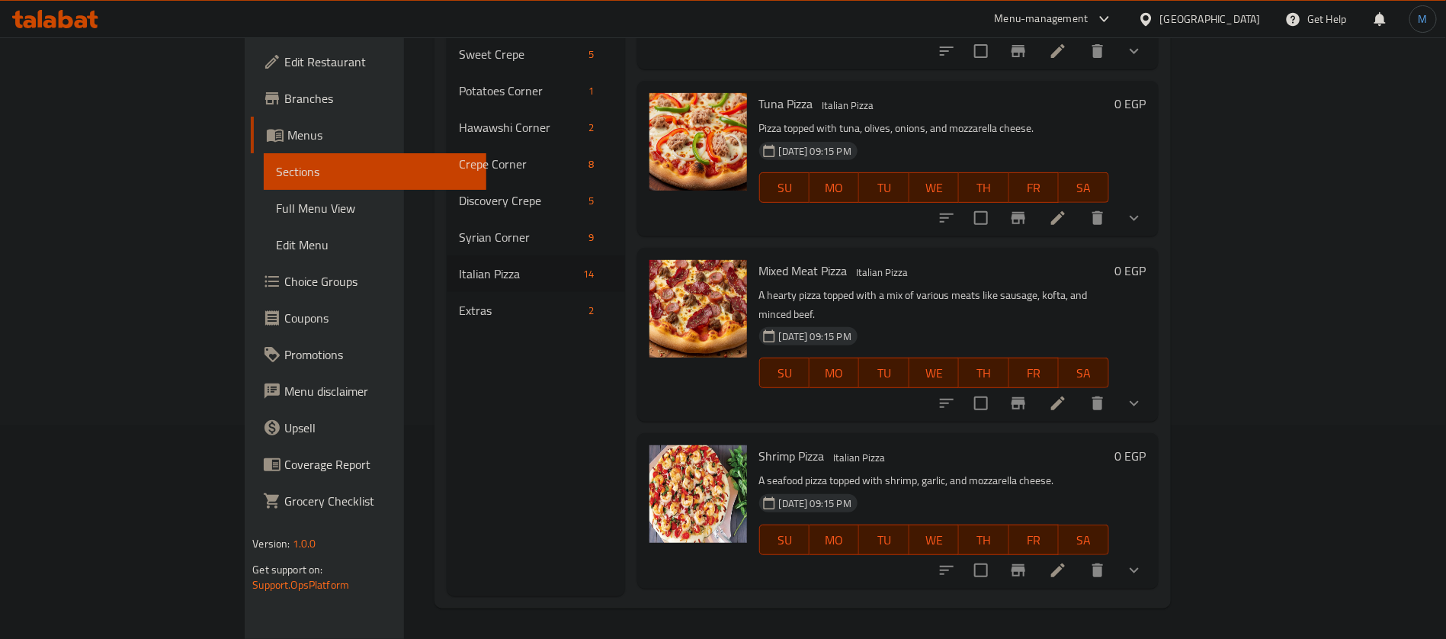
scroll to position [1730, 0]
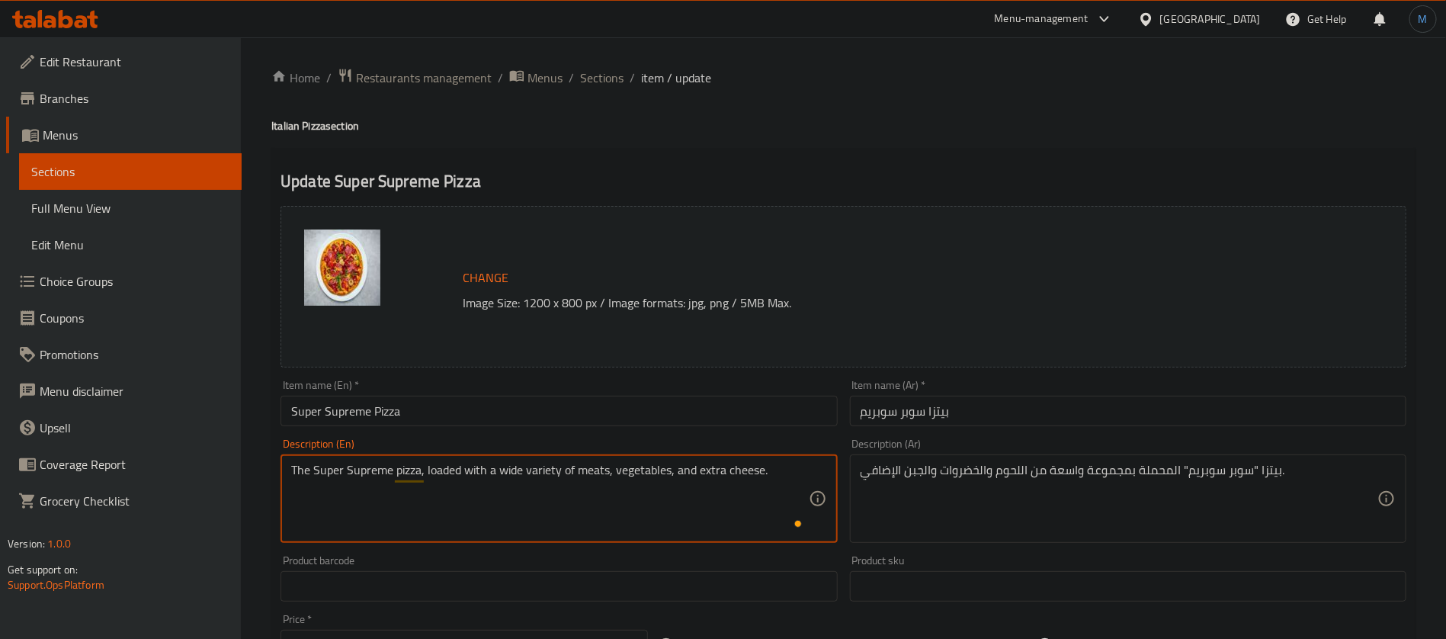
type textarea "The Super Supreme pizza, loaded with a wide variety of meats, vegetables, and e…"
click at [1255, 411] on input "بيتزا سوبر سوبريم" at bounding box center [1128, 411] width 556 height 30
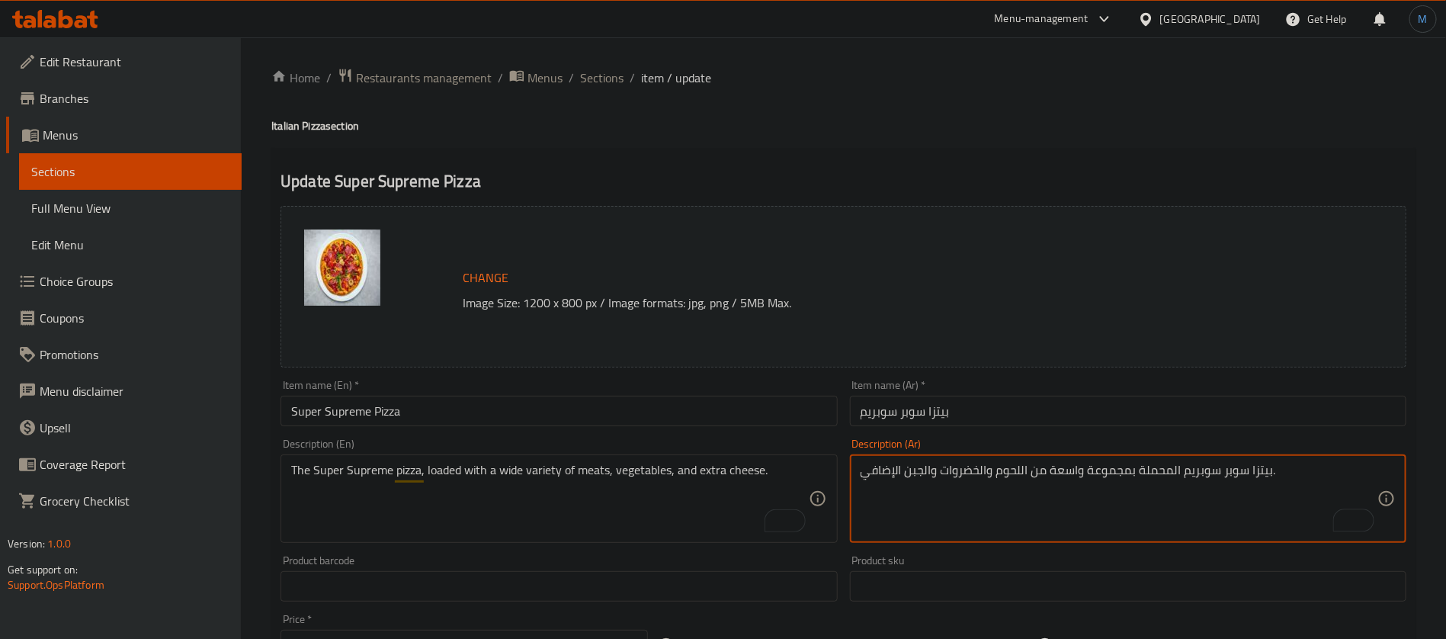
type textarea "بيتزا سوبر سوبريم المحملة بمجموعة واسعة من اللحوم والخضروات والجبن الإضافي."
click at [1036, 428] on div "Item name (Ar)   * [PERSON_NAME] سوبريم Item name (Ar) *" at bounding box center [1128, 402] width 569 height 59
click at [1037, 408] on div "Home / Restaurants management / Menus / Sections / item / update Italian Pizza …" at bounding box center [843, 585] width 1144 height 1035
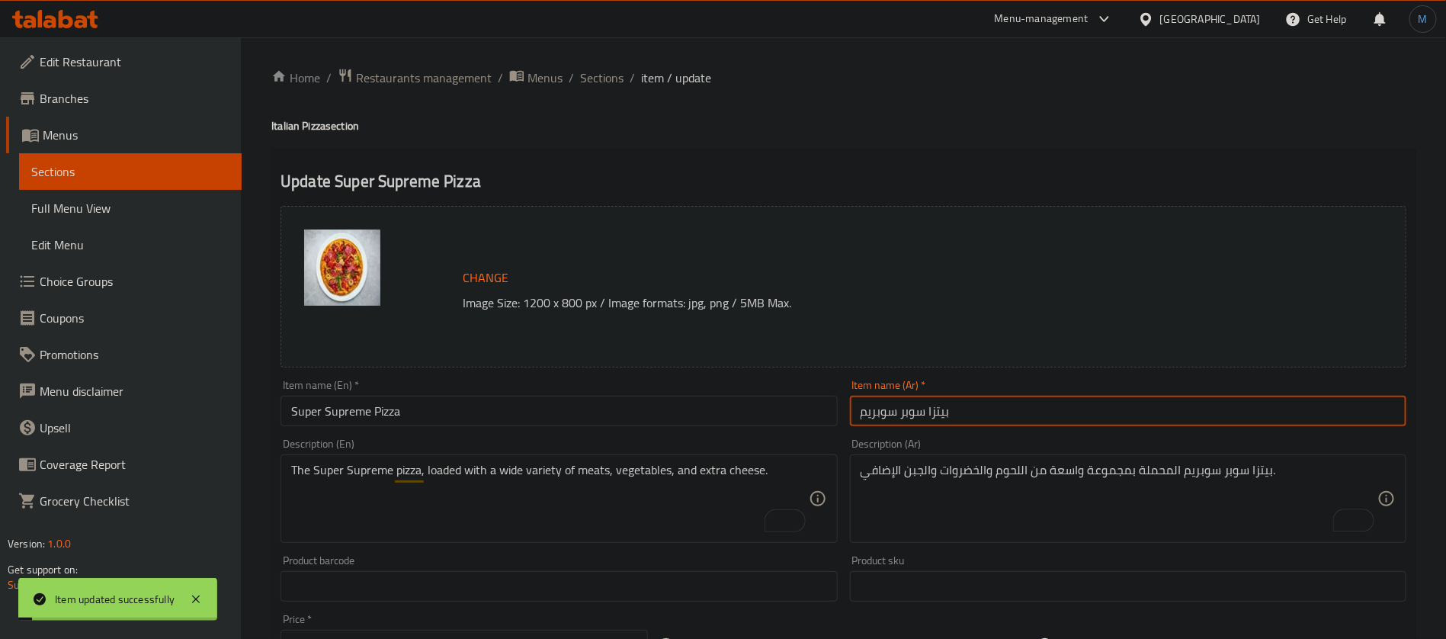
click at [604, 69] on span "Sections" at bounding box center [601, 78] width 43 height 18
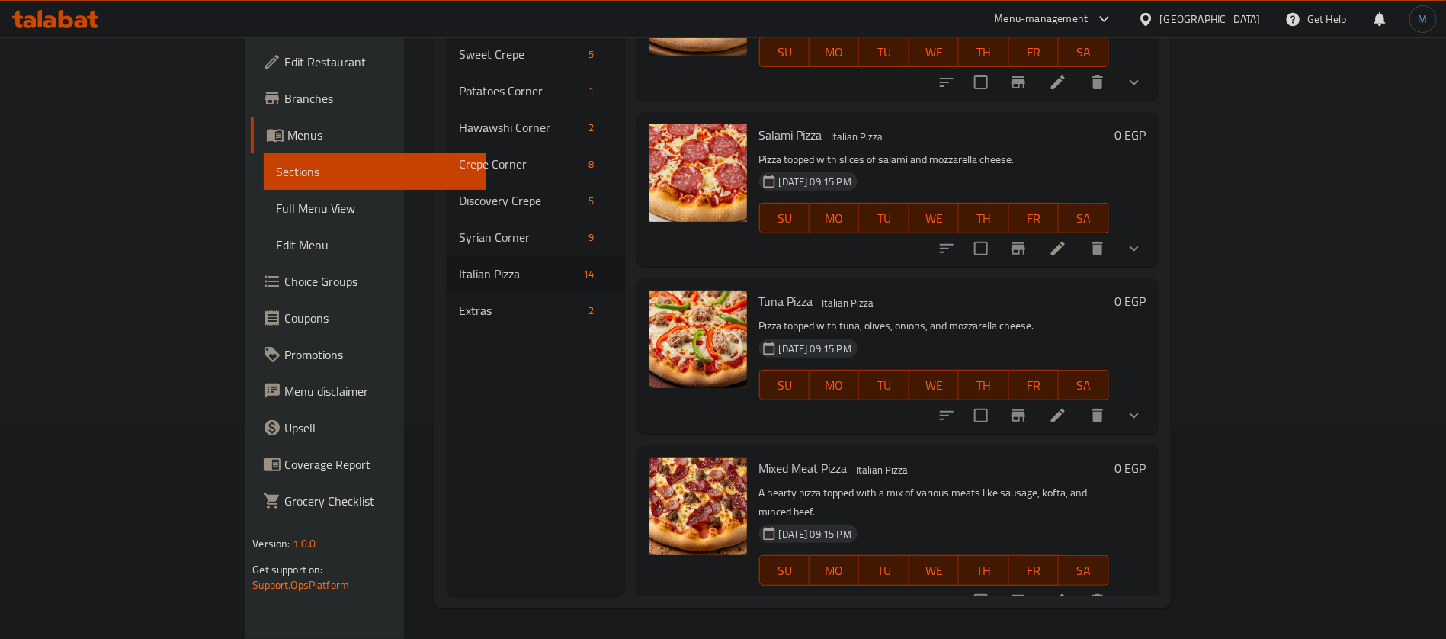
scroll to position [1387, 0]
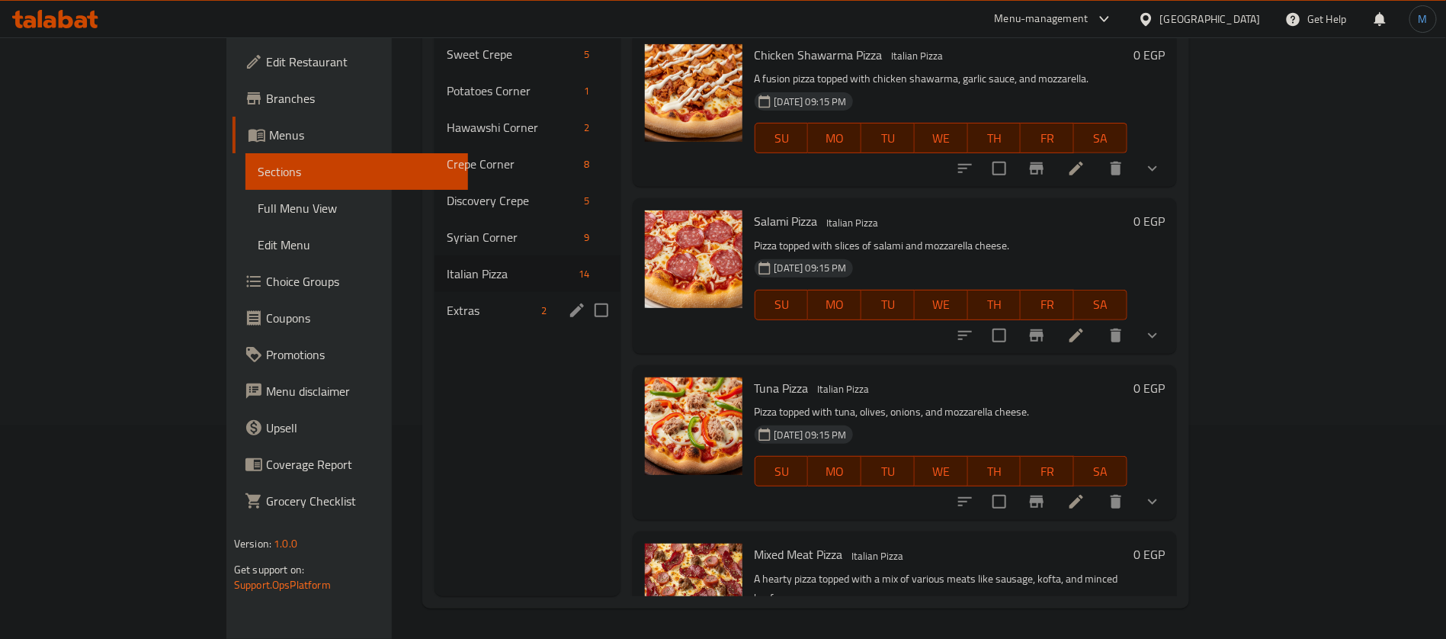
click at [447, 301] on span "Extras" at bounding box center [491, 310] width 88 height 18
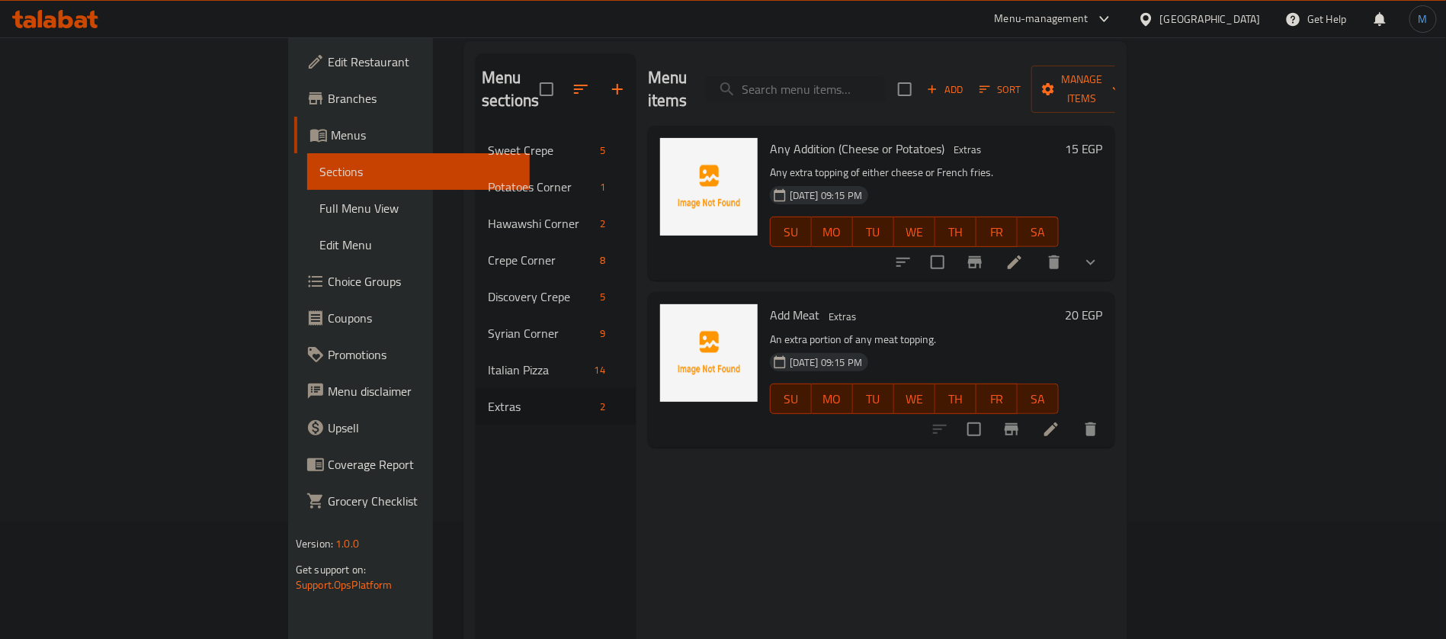
scroll to position [99, 0]
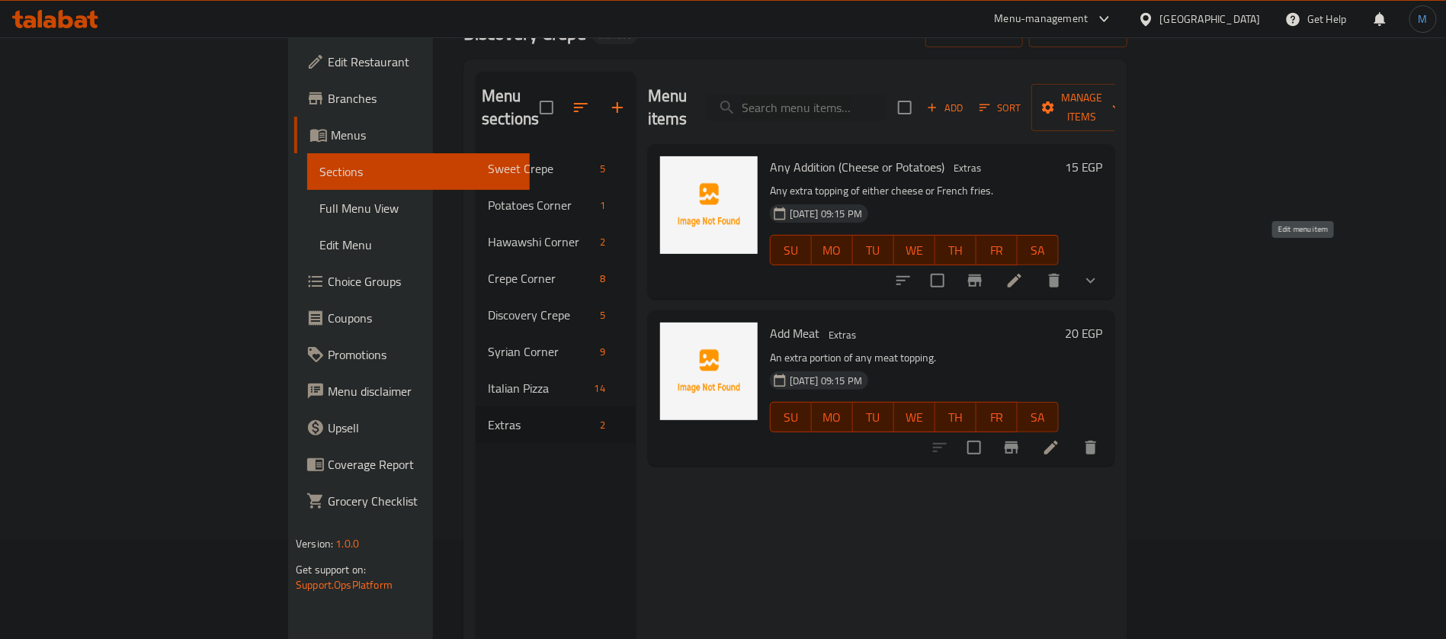
click at [1036, 267] on li at bounding box center [1014, 280] width 43 height 27
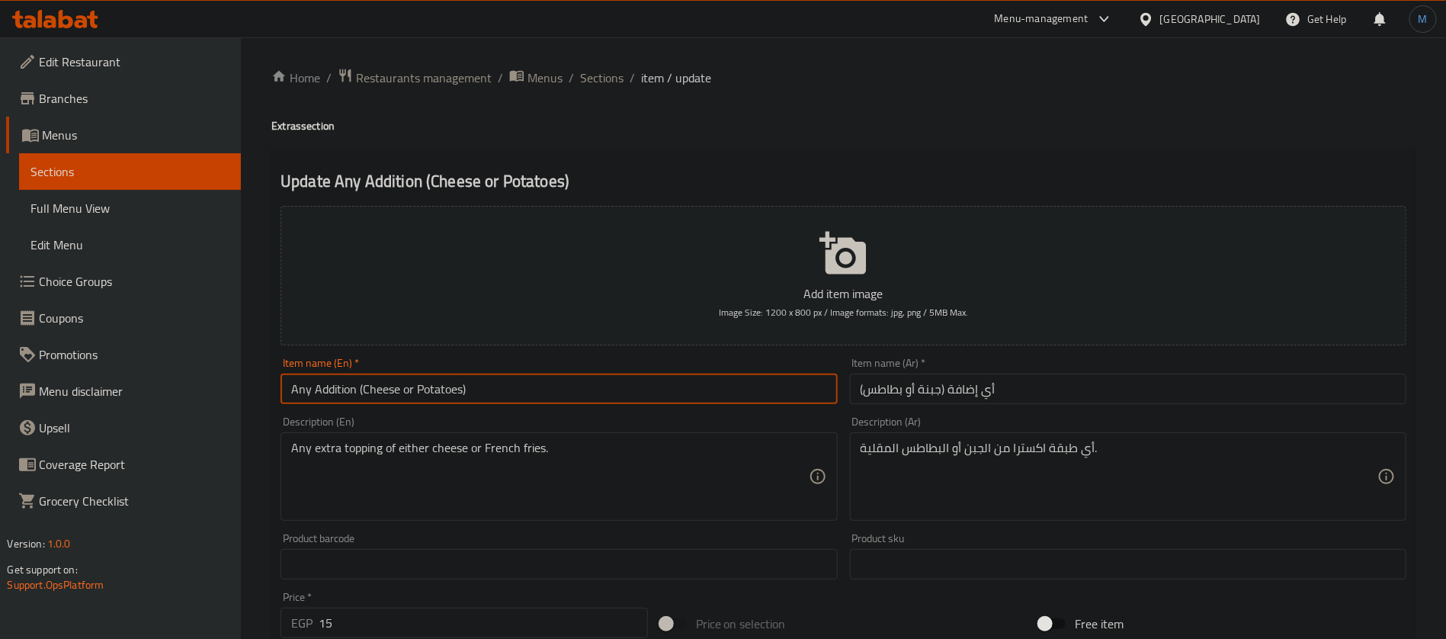
click at [590, 380] on input "Any Addition (Cheese or Potatoes)" at bounding box center [558, 388] width 556 height 30
type input "Any Addition Cheese or Potatoes"
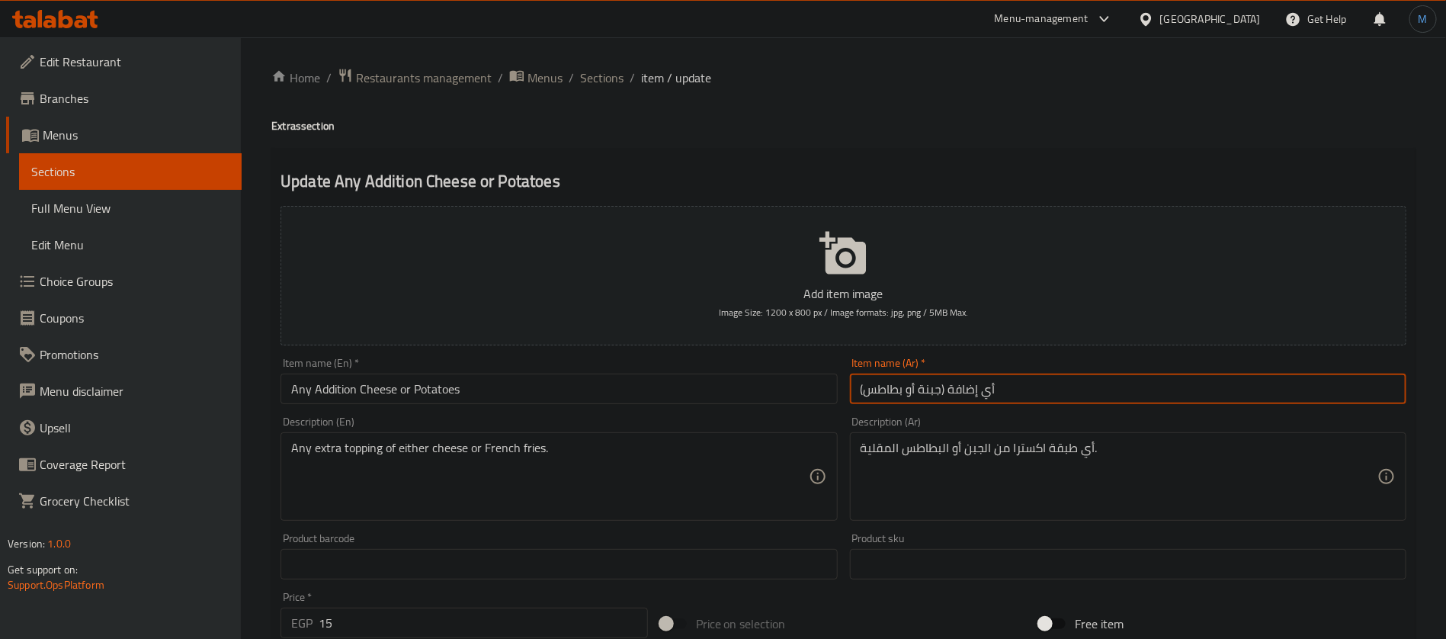
click at [1081, 381] on input "أي إضافة (جبنة أو بطاطس)" at bounding box center [1128, 388] width 556 height 30
type input "أي إضافة جبنة أو بطاطس"
click at [596, 79] on span "Sections" at bounding box center [601, 78] width 43 height 18
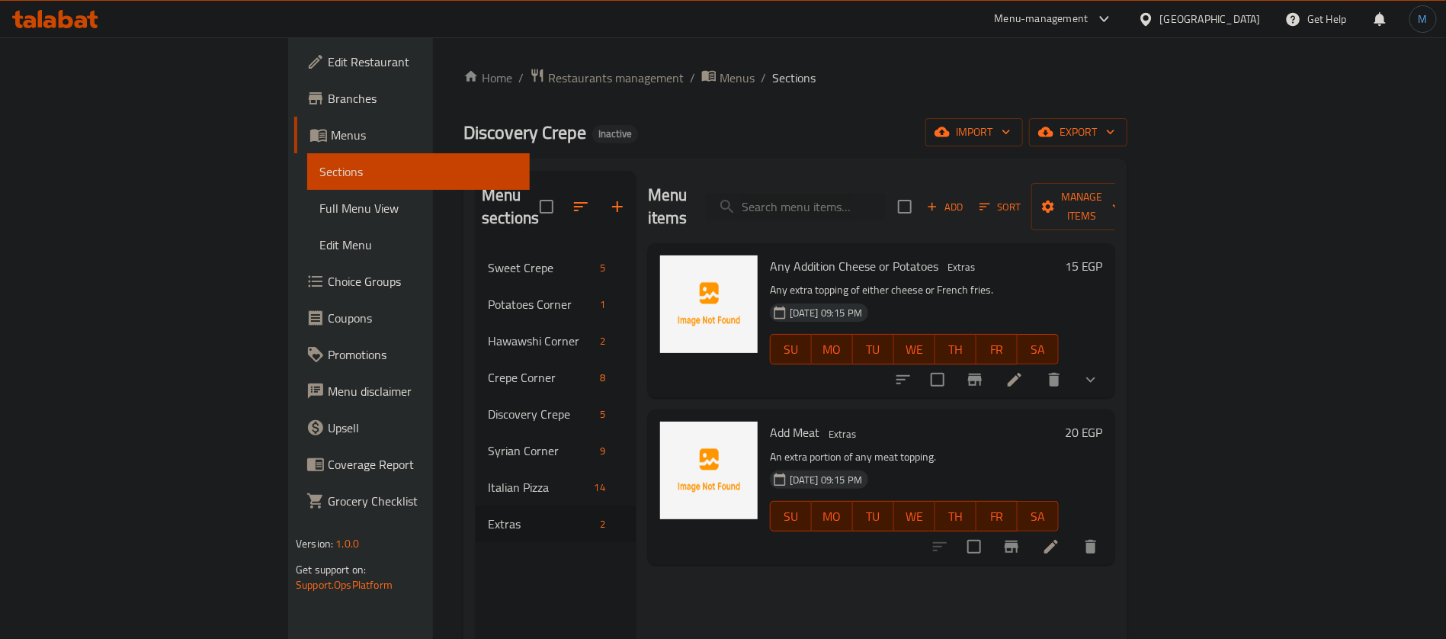
click at [307, 225] on link "Full Menu View" at bounding box center [418, 208] width 223 height 37
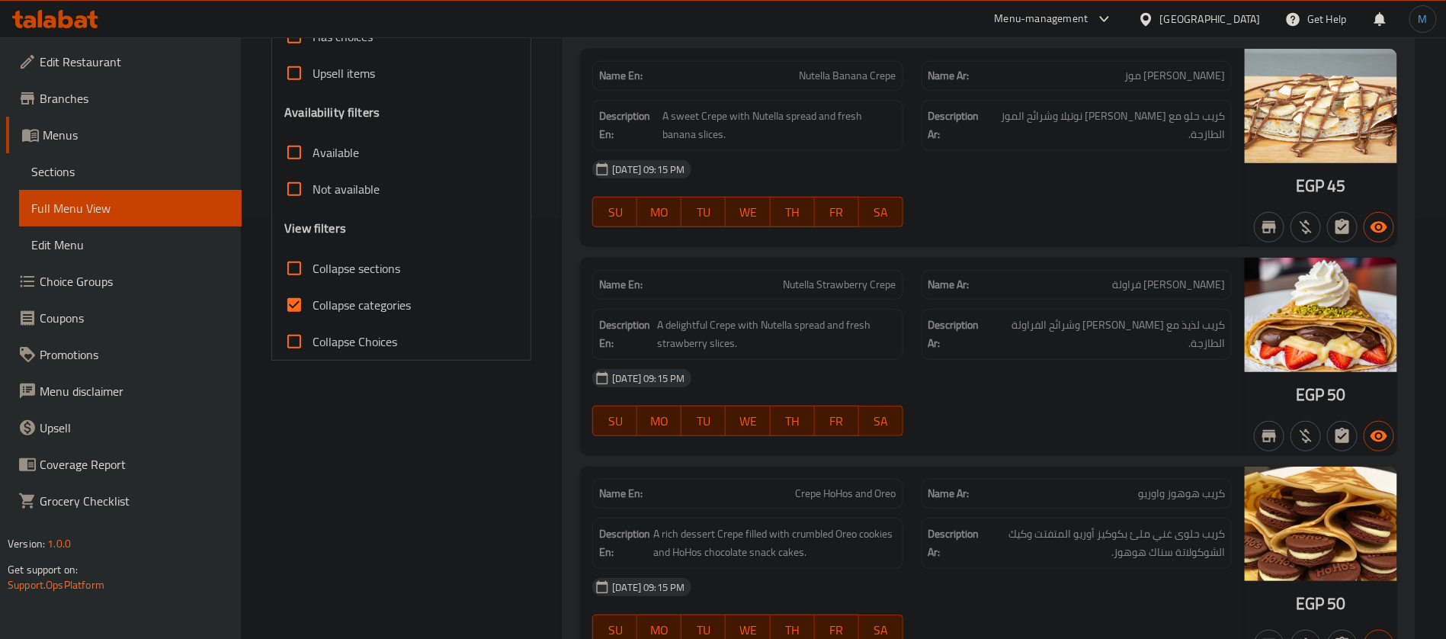
scroll to position [457, 0]
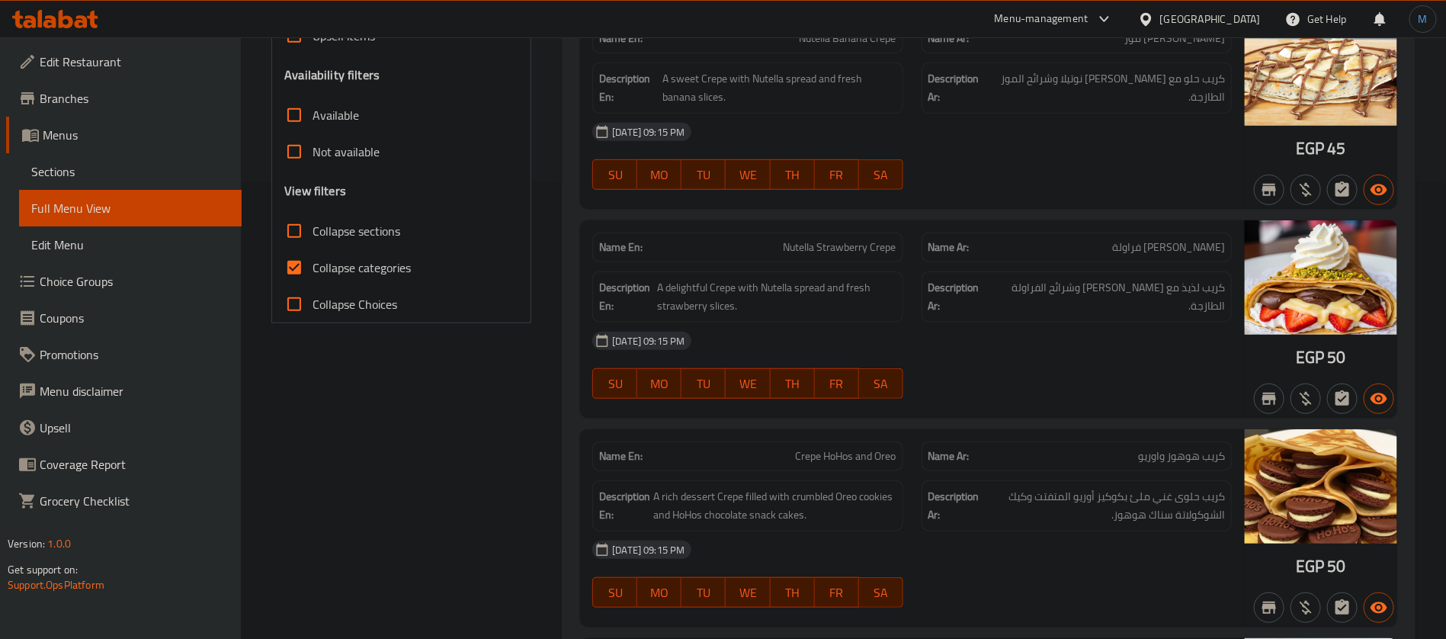
click at [311, 229] on input "Collapse sections" at bounding box center [294, 231] width 37 height 37
checkbox input "true"
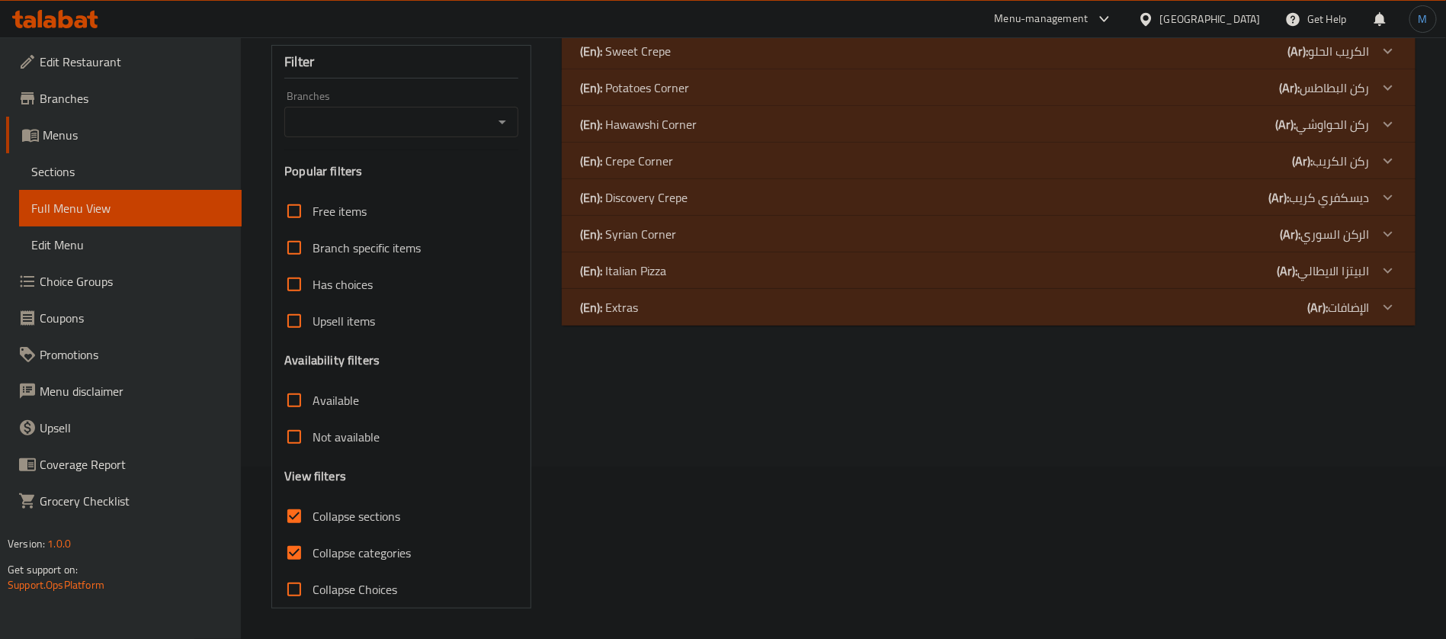
scroll to position [171, 0]
click at [1324, 306] on b "(Ar):" at bounding box center [1317, 307] width 21 height 23
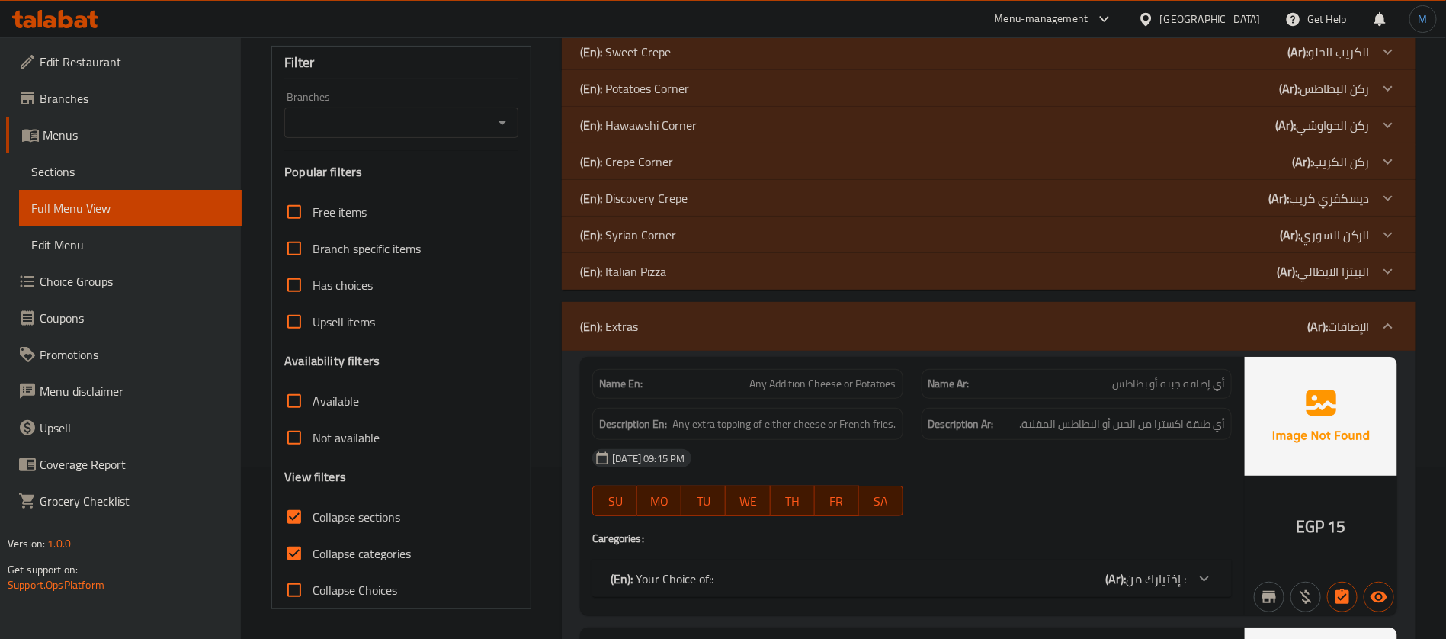
click at [1322, 283] on div "(En): Italian Pizza (Ar): البيتزا الايطالي" at bounding box center [989, 271] width 854 height 37
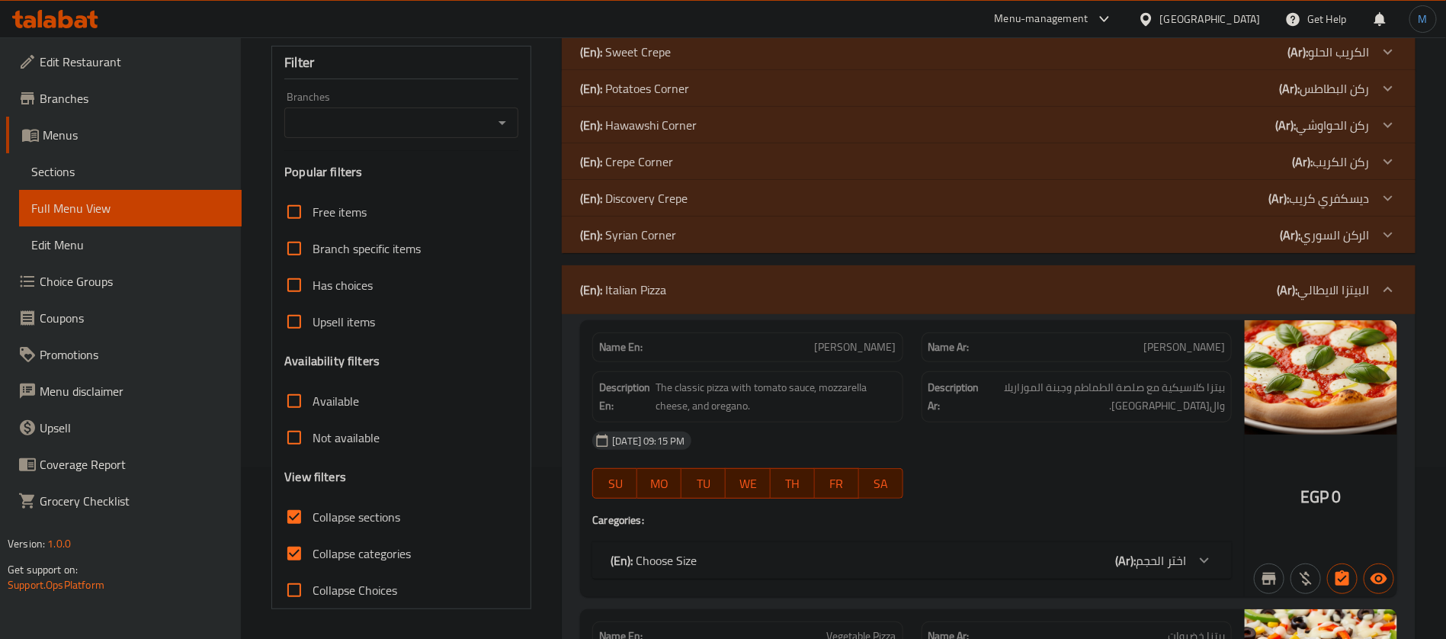
click at [1309, 239] on p "(Ar): الركن السوري" at bounding box center [1325, 235] width 90 height 18
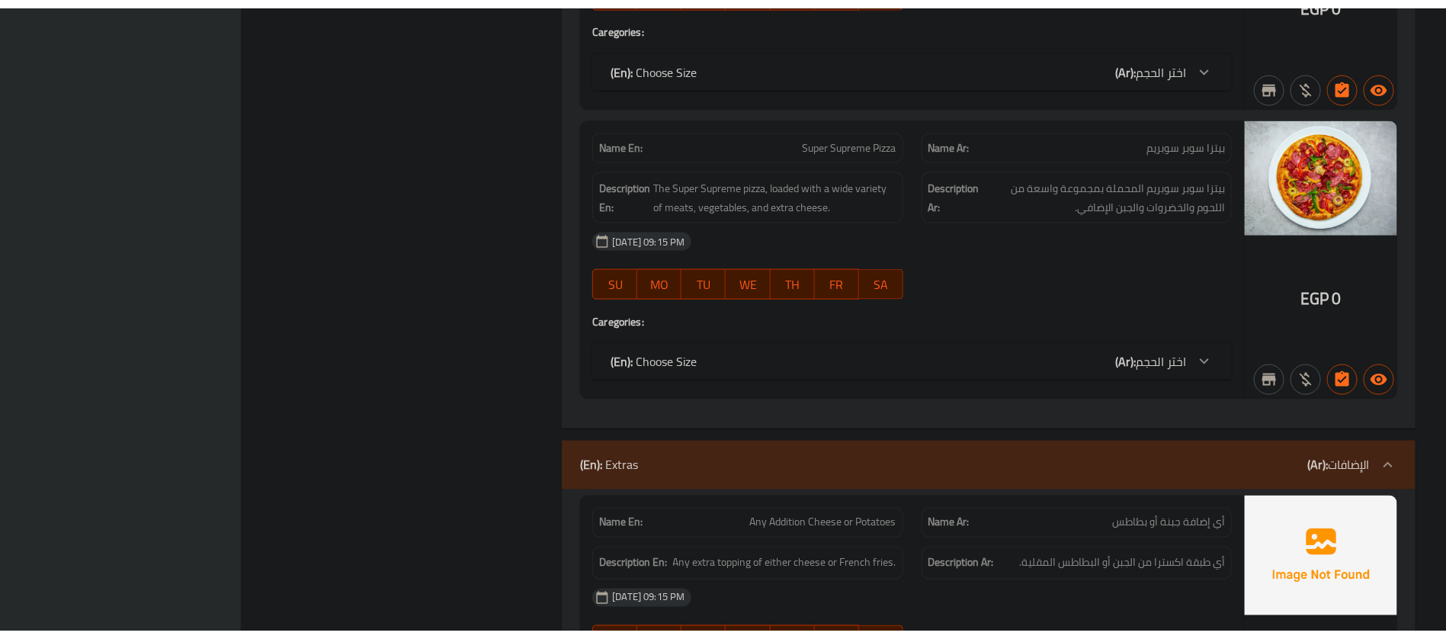
scroll to position [7123, 0]
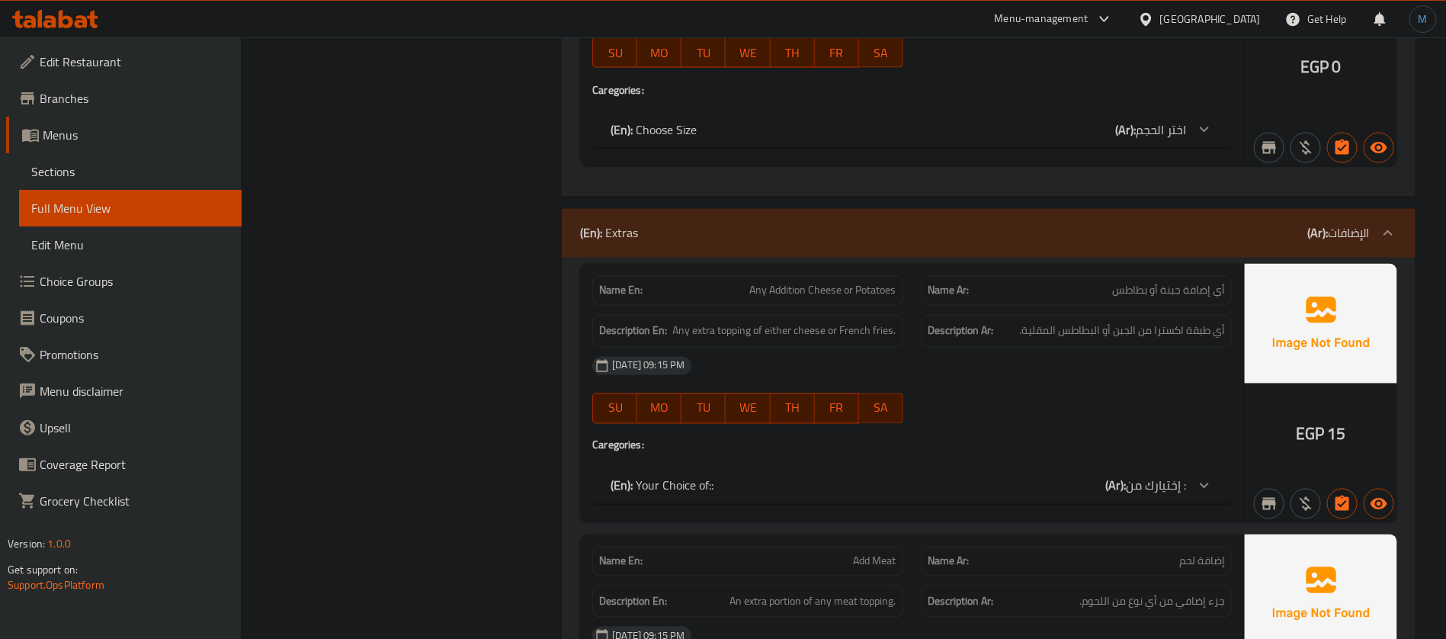
click at [190, 178] on span "Sections" at bounding box center [130, 171] width 198 height 18
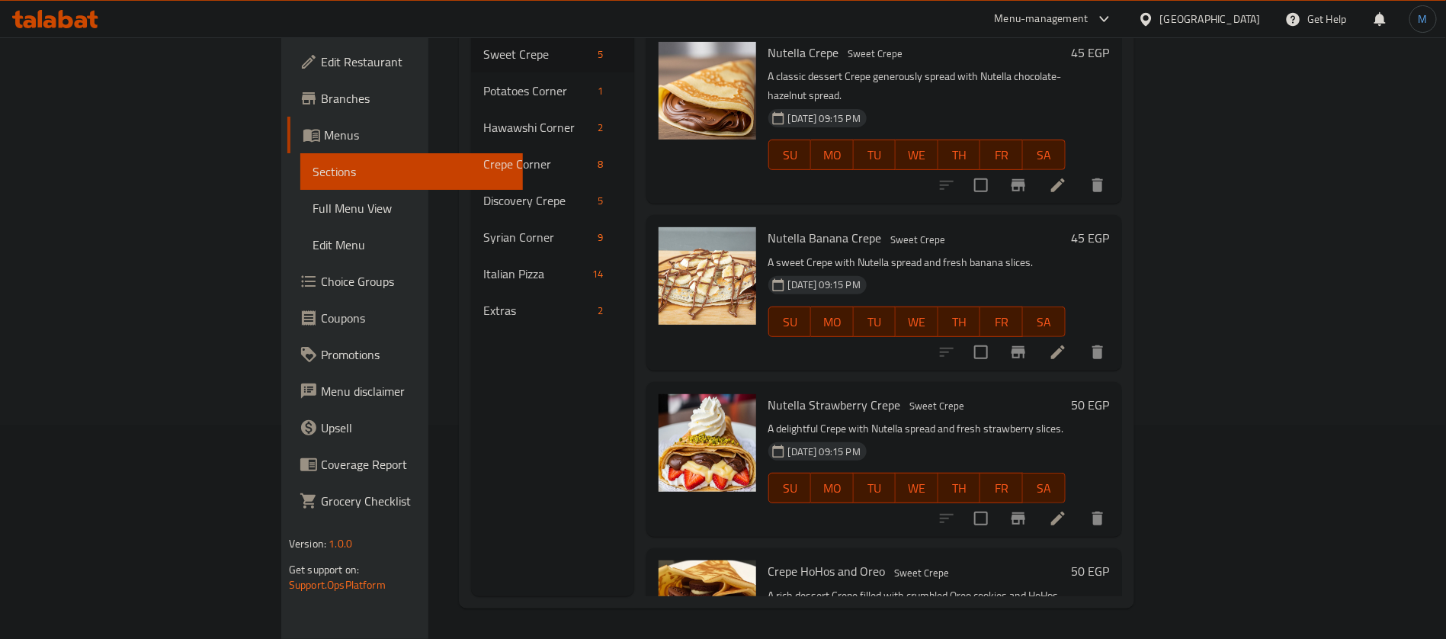
scroll to position [213, 0]
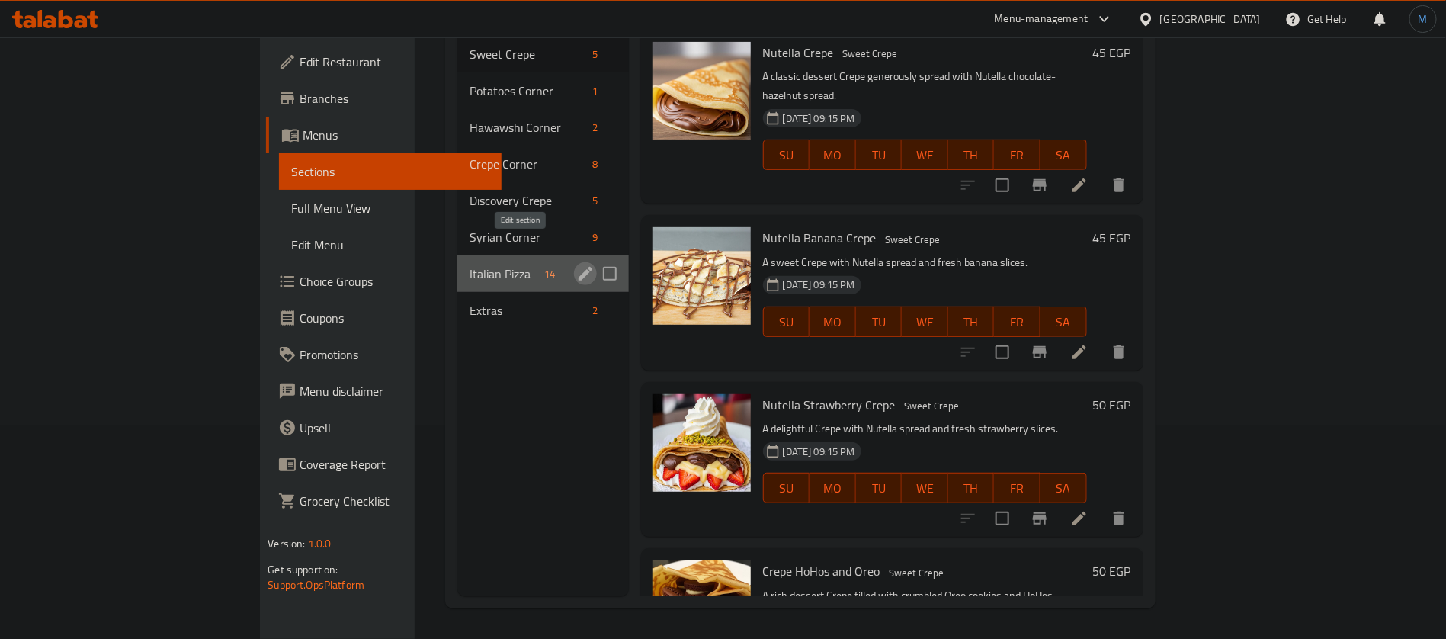
click at [578, 267] on icon "edit" at bounding box center [585, 274] width 14 height 14
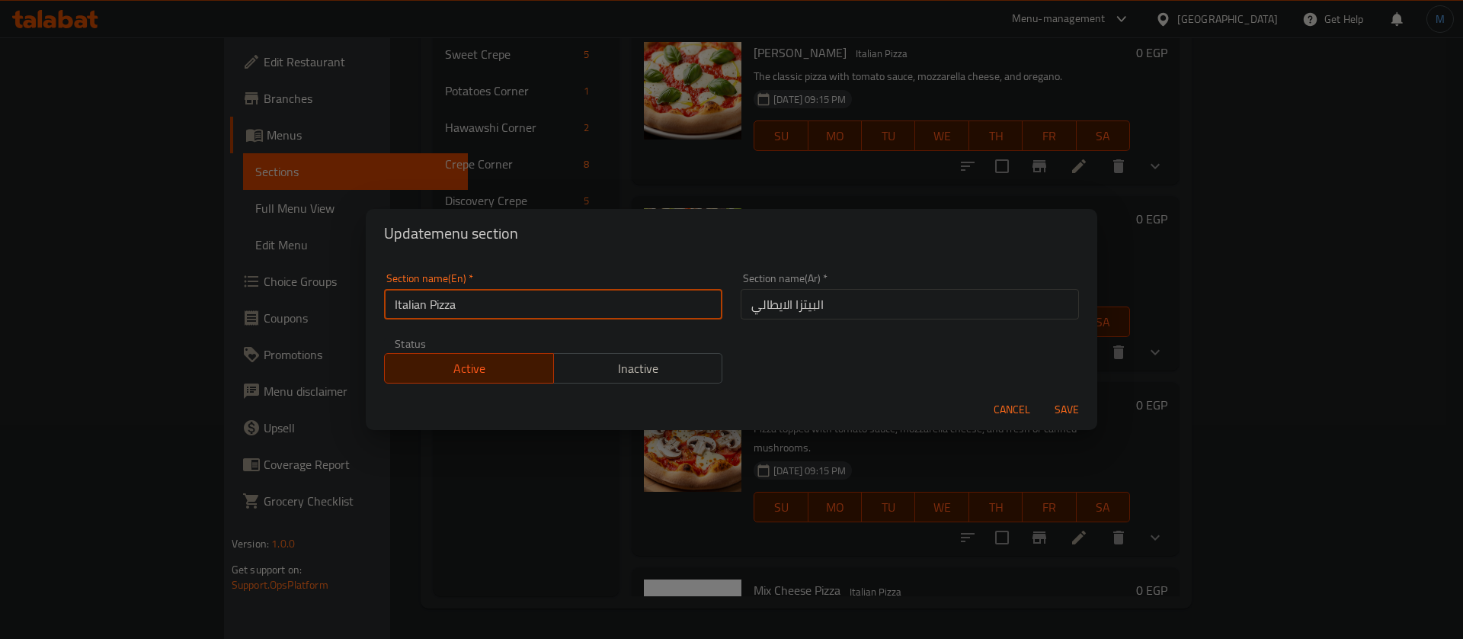
click at [612, 296] on input "Italian Pizza" at bounding box center [553, 304] width 338 height 30
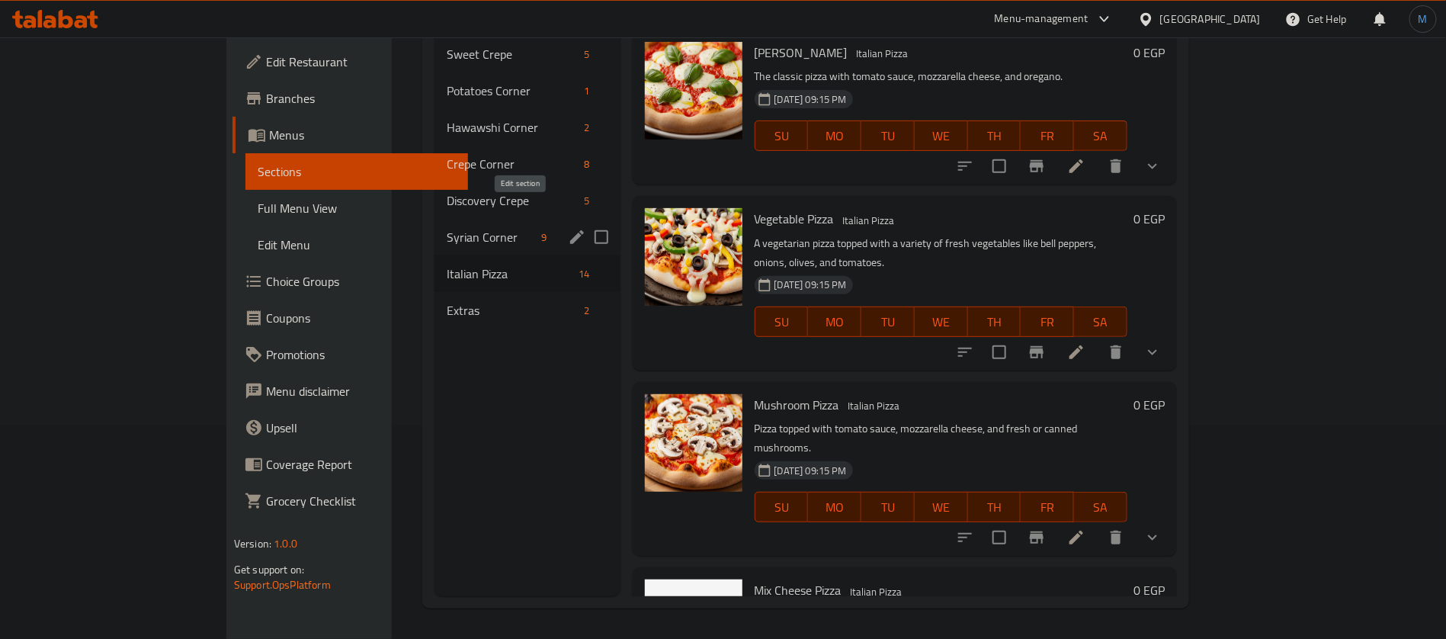
click at [568, 228] on icon "edit" at bounding box center [577, 237] width 18 height 18
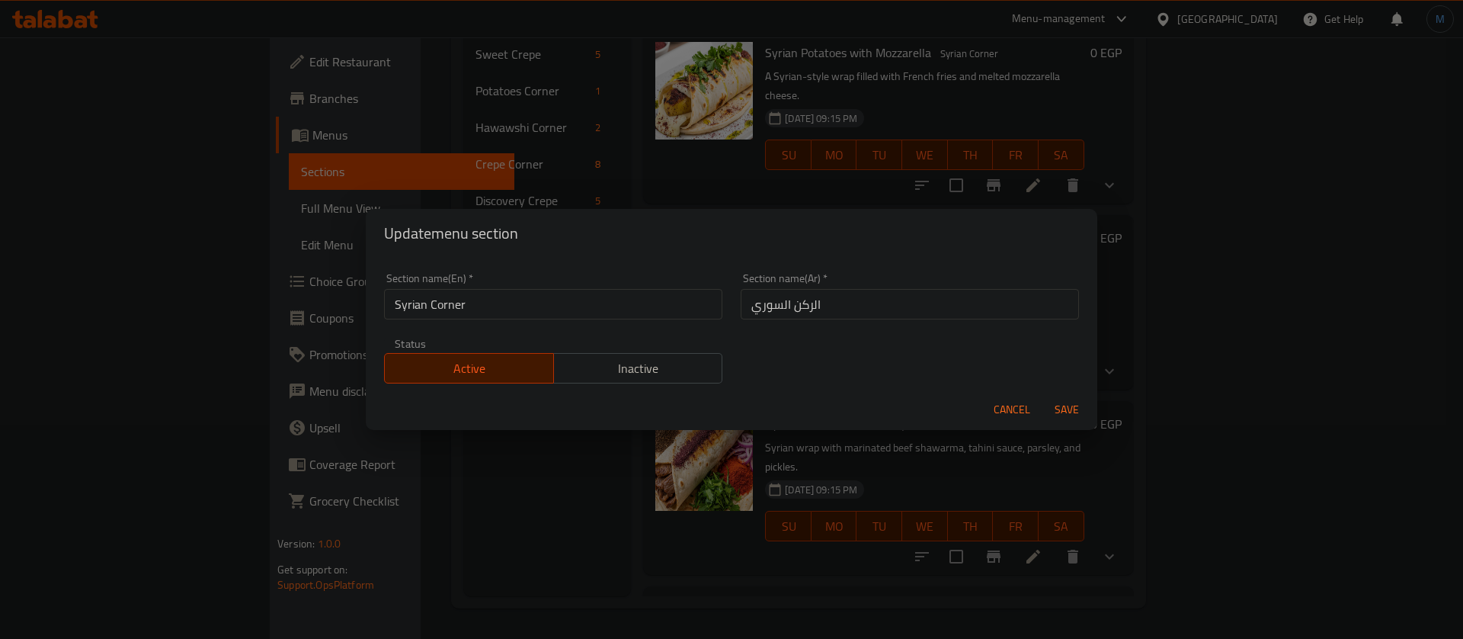
click at [623, 294] on input "Syrian Corner" at bounding box center [553, 304] width 338 height 30
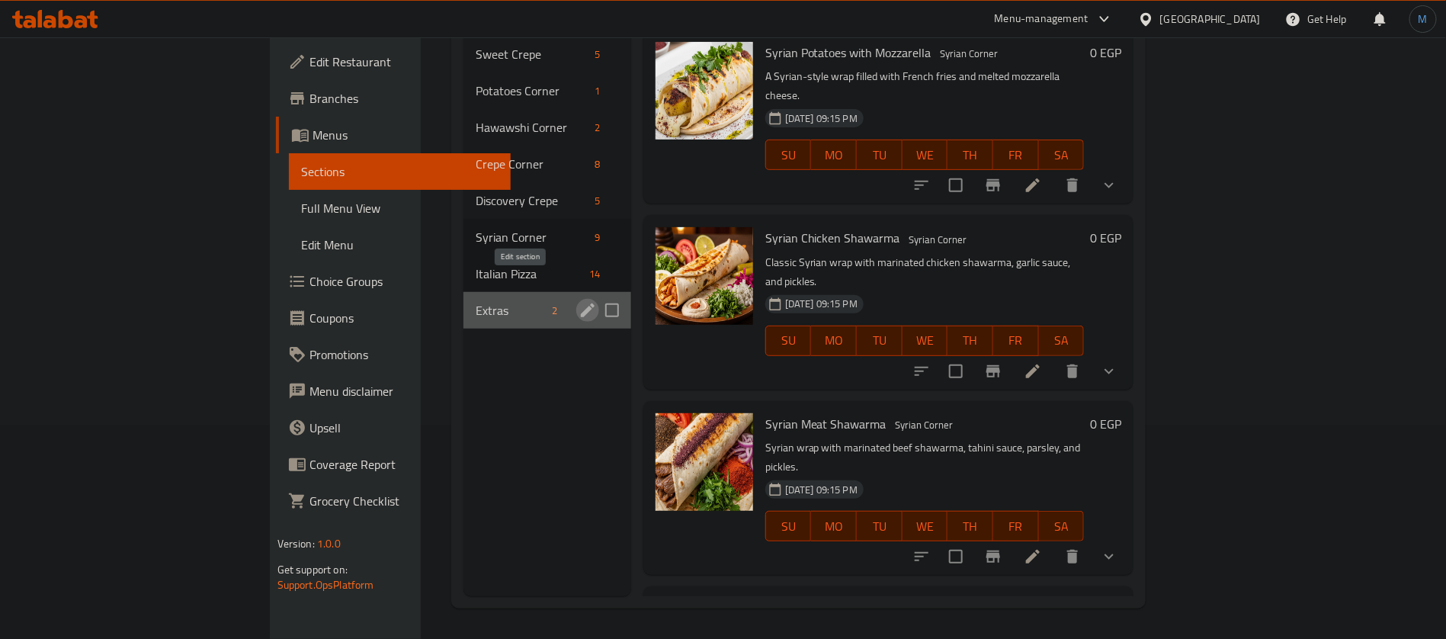
click at [581, 303] on icon "edit" at bounding box center [588, 310] width 14 height 14
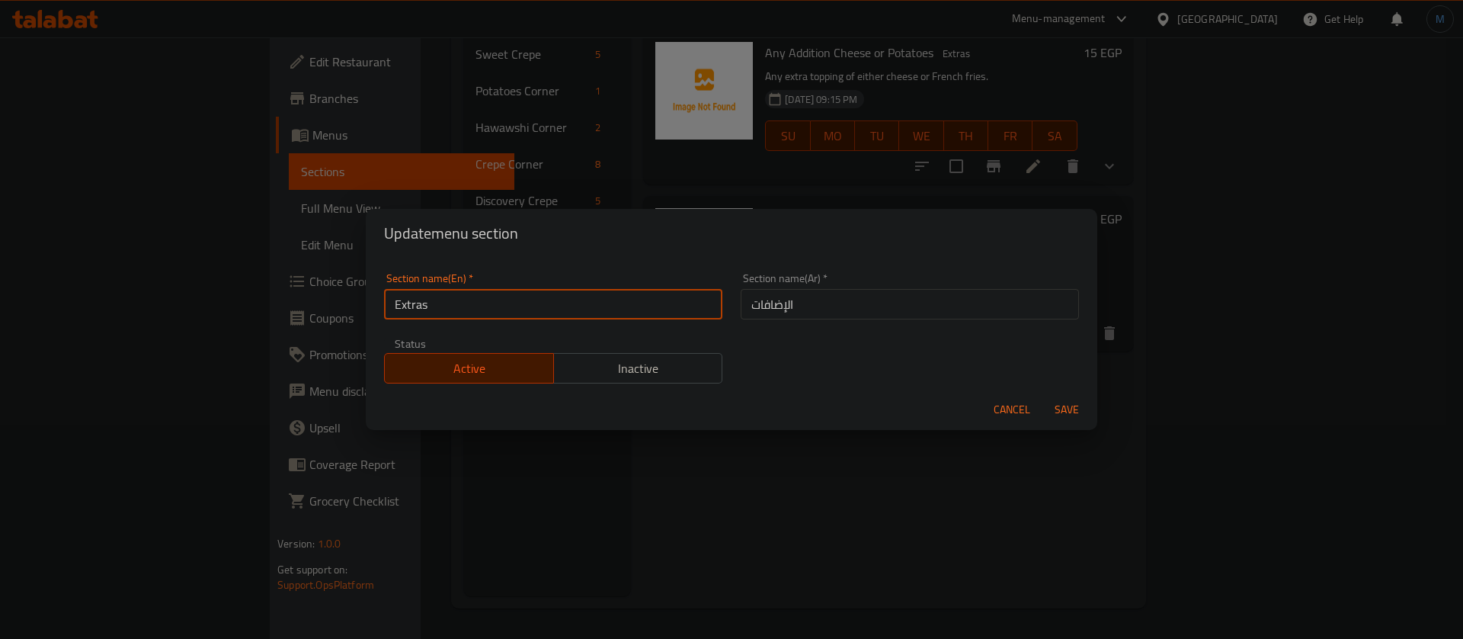
click at [575, 306] on input "Extras" at bounding box center [553, 304] width 338 height 30
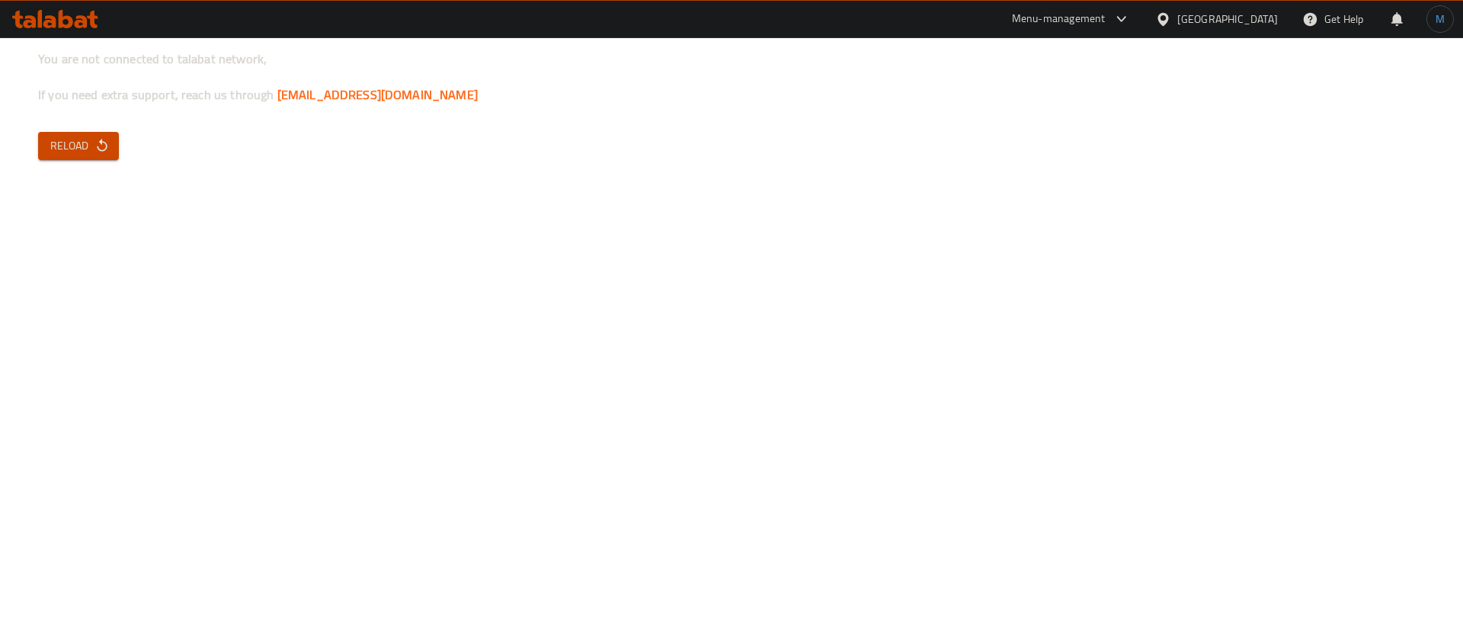
click at [84, 135] on button "Reload" at bounding box center [78, 146] width 81 height 28
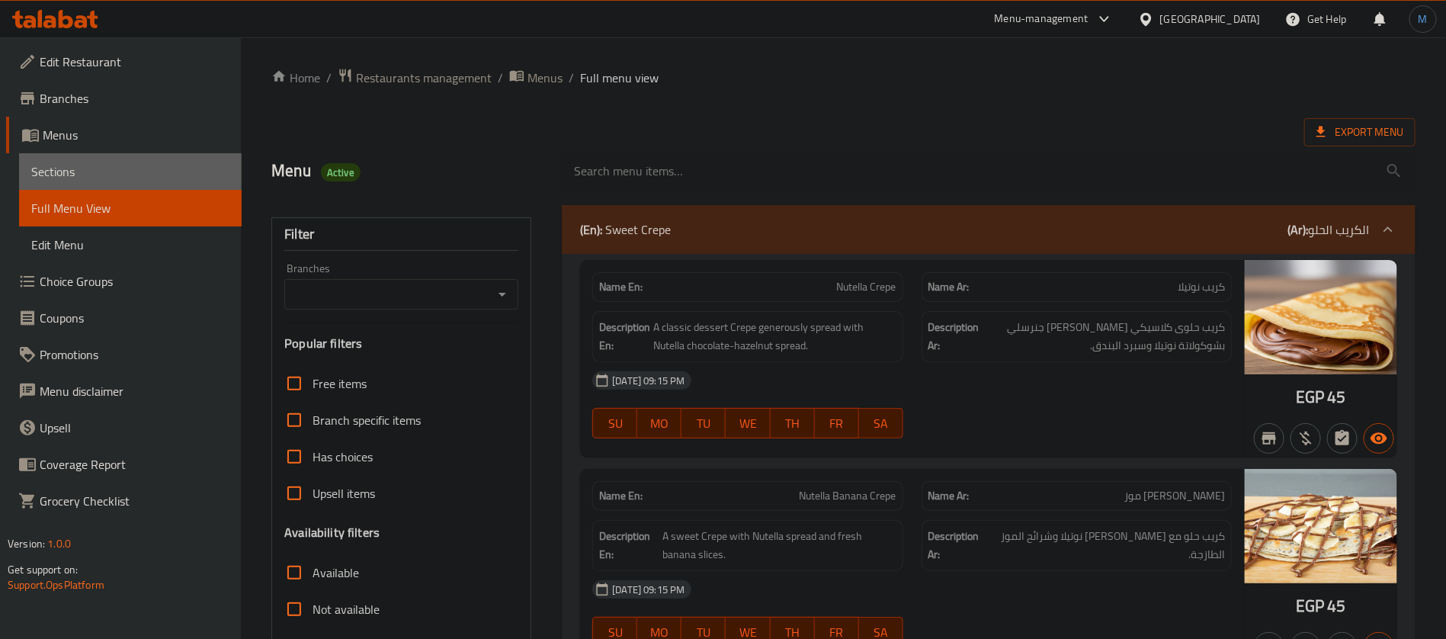
click at [126, 184] on link "Sections" at bounding box center [130, 171] width 223 height 37
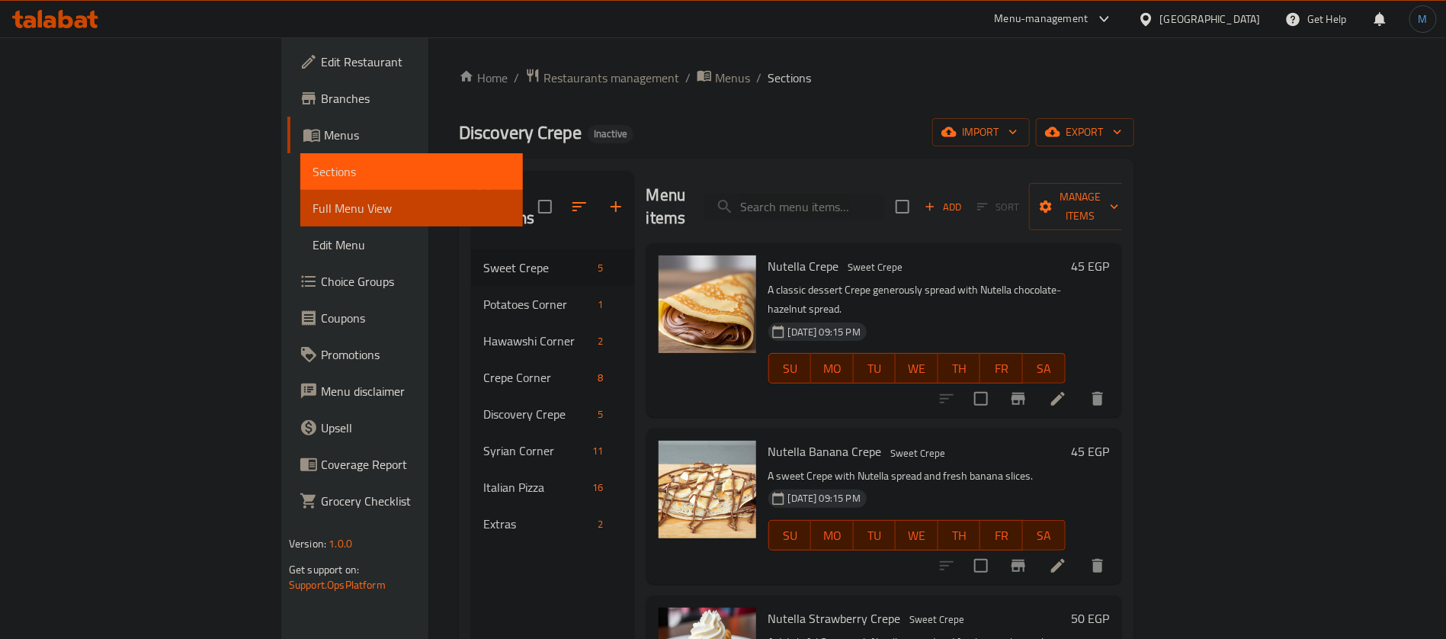
click at [312, 177] on span "Sections" at bounding box center [411, 171] width 198 height 18
click at [857, 194] on input "search" at bounding box center [793, 207] width 180 height 27
paste input "Syrian Mix Chicken"
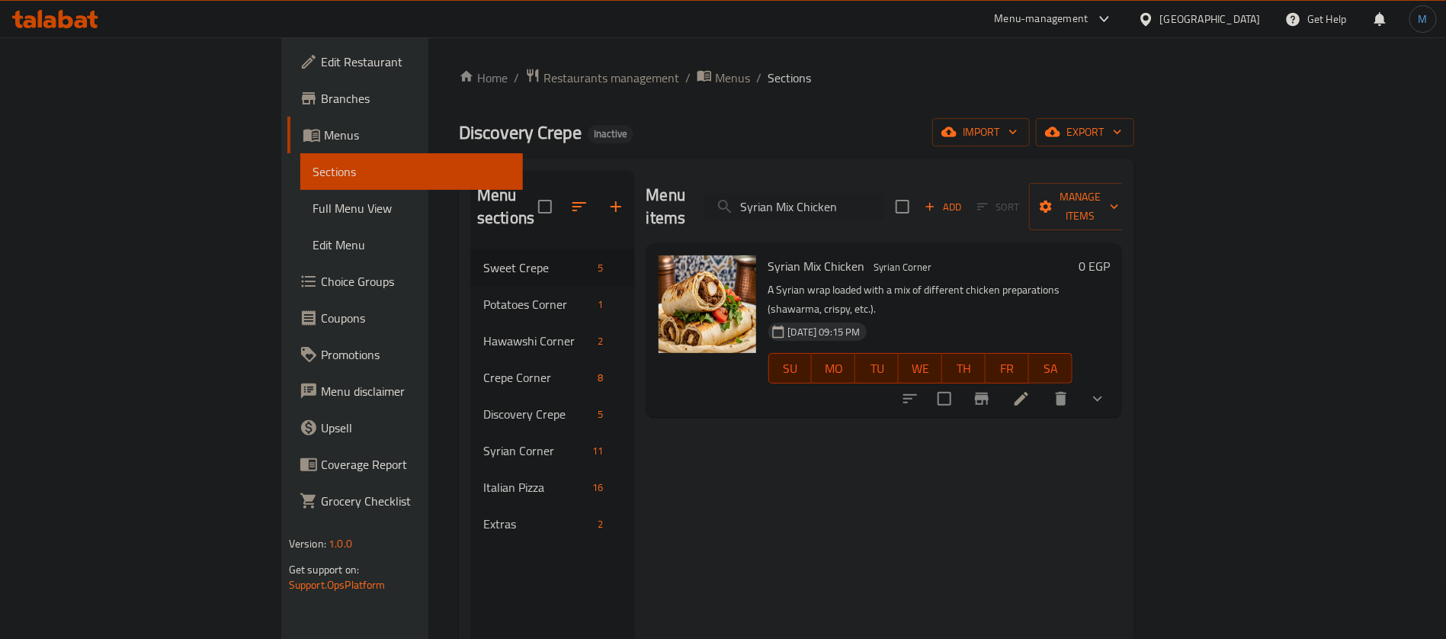
type input "Syrian Mix Chicken"
click at [1028, 392] on icon at bounding box center [1021, 399] width 14 height 14
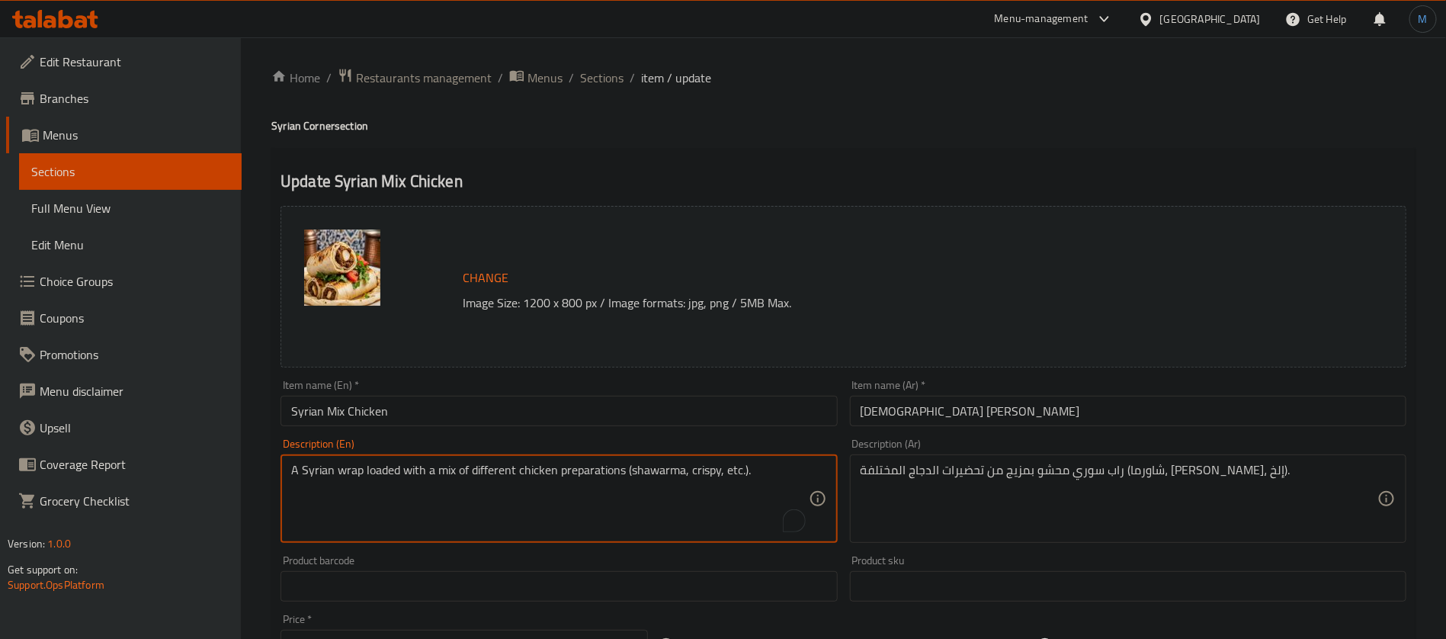
click at [729, 471] on textarea "A Syrian wrap loaded with a mix of different chicken preparations (shawarma, cr…" at bounding box center [549, 499] width 517 height 72
click at [367, 398] on input "Syrian Mix Chicken" at bounding box center [558, 411] width 556 height 30
click at [607, 82] on span "Sections" at bounding box center [601, 78] width 43 height 18
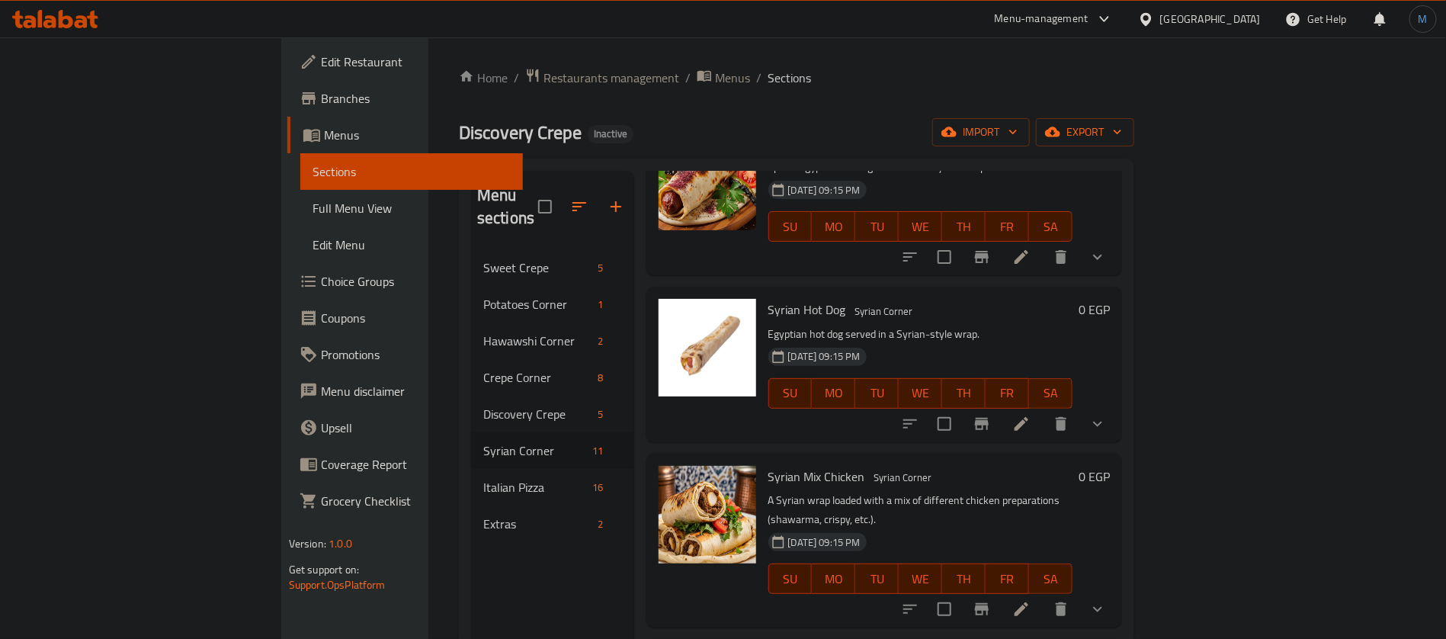
scroll to position [1199, 0]
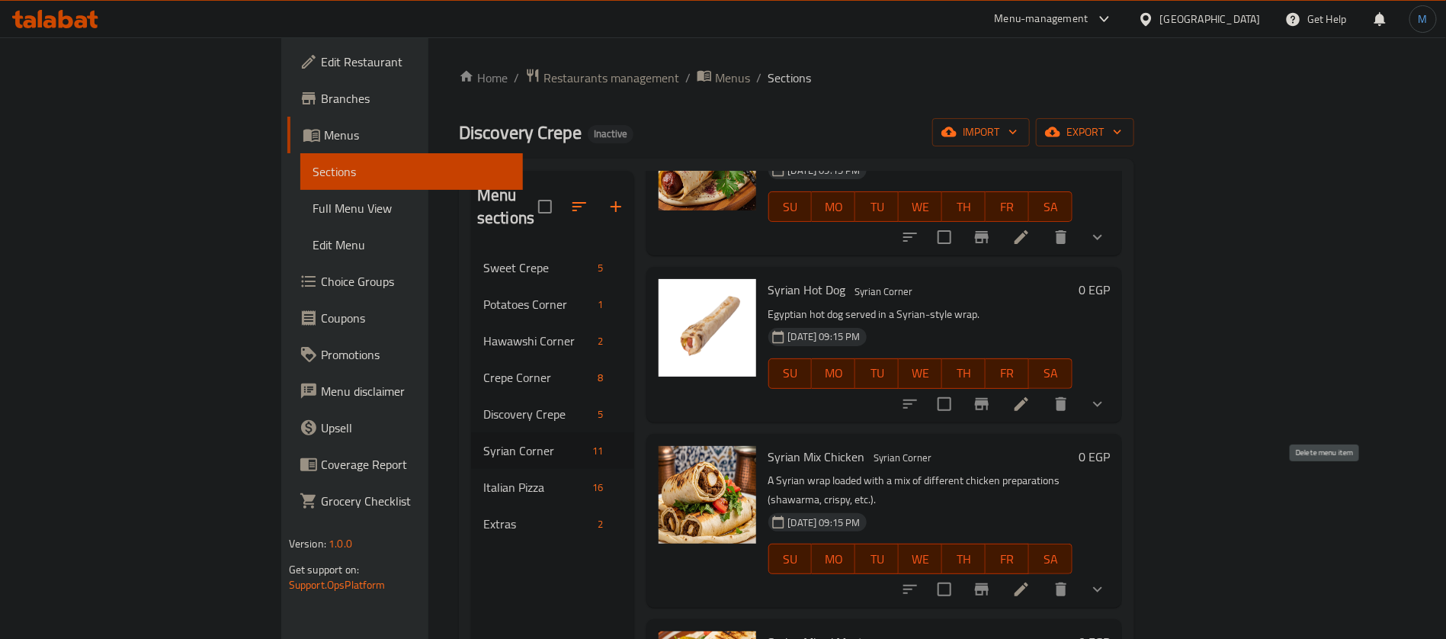
click at [1066, 582] on icon "delete" at bounding box center [1061, 589] width 11 height 14
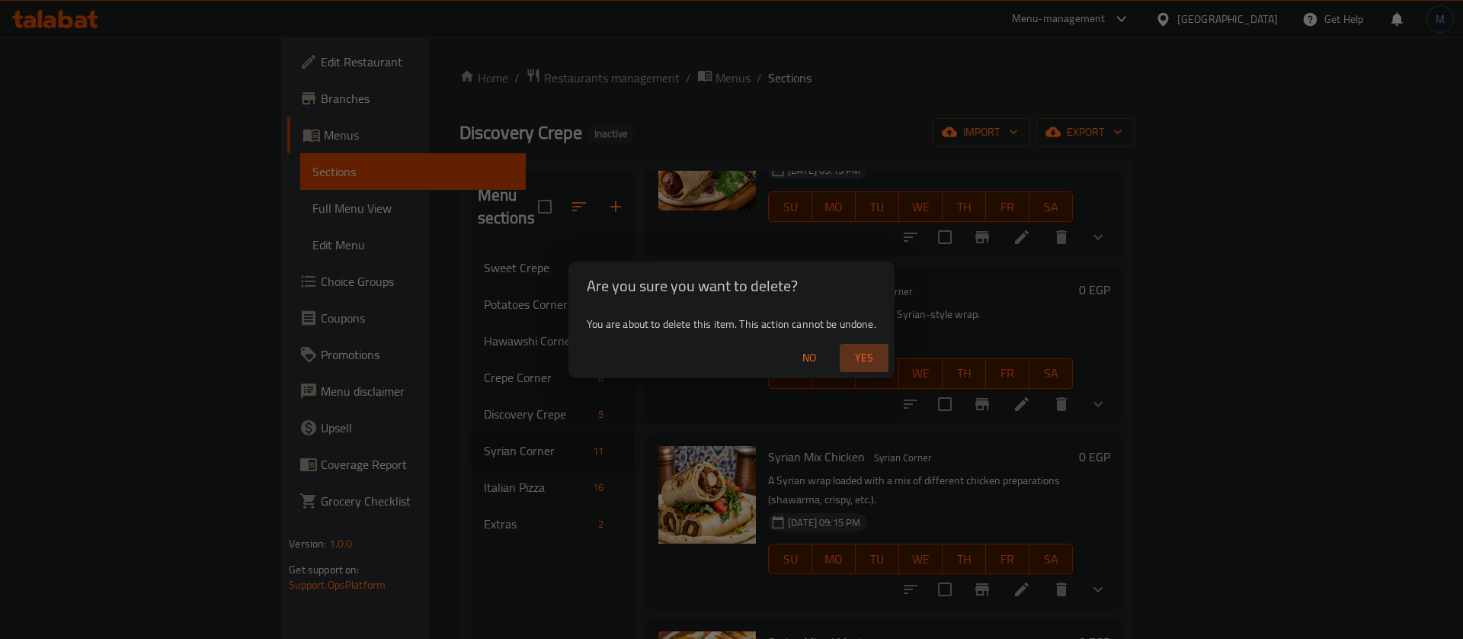
click at [862, 355] on span "Yes" at bounding box center [864, 357] width 37 height 19
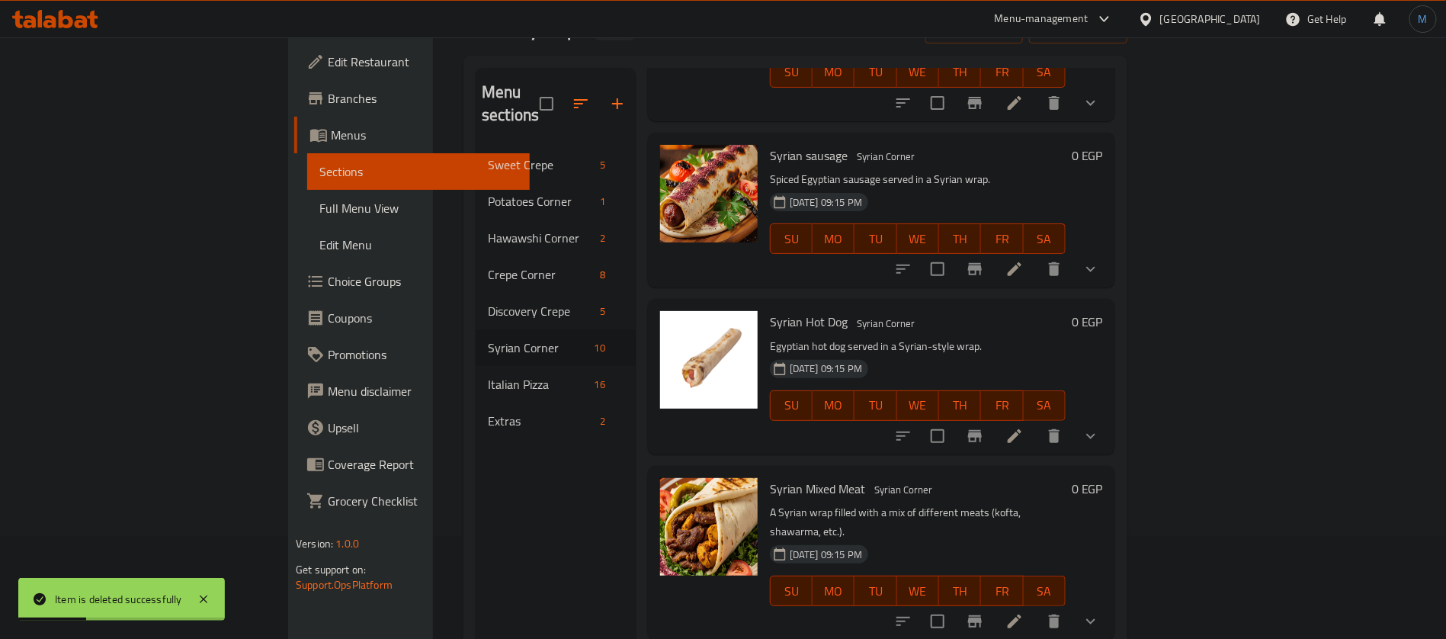
scroll to position [114, 0]
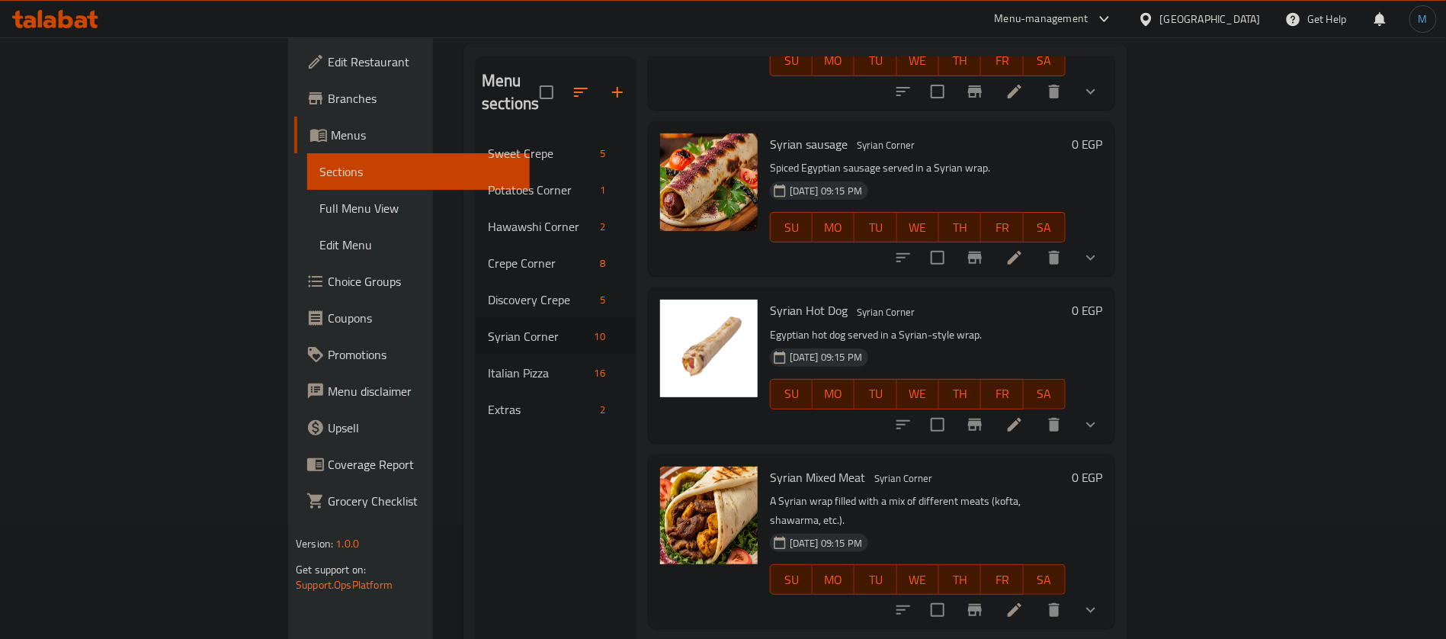
click at [1065, 492] on p "A Syrian wrap filled with a mix of different meats (kofta, shawarma, etc.)." at bounding box center [918, 511] width 296 height 38
click at [1063, 601] on icon "delete" at bounding box center [1054, 610] width 18 height 18
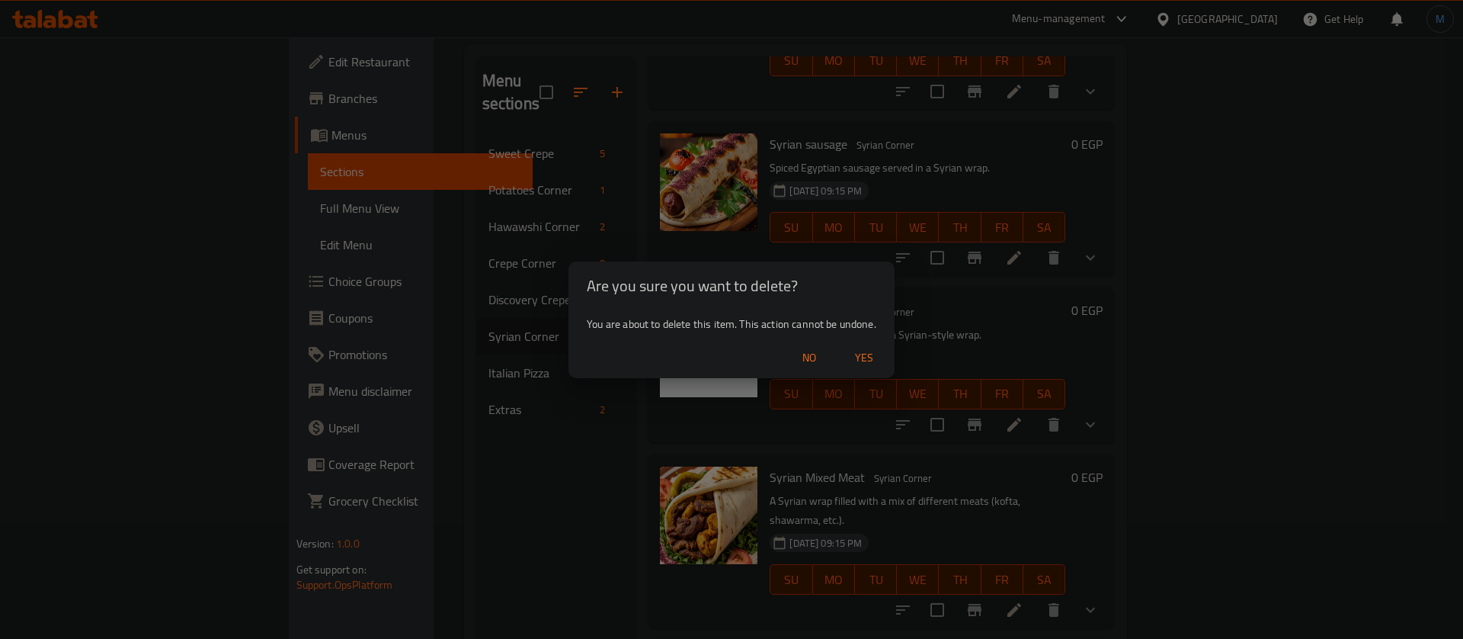
click at [875, 353] on span "Yes" at bounding box center [864, 357] width 37 height 19
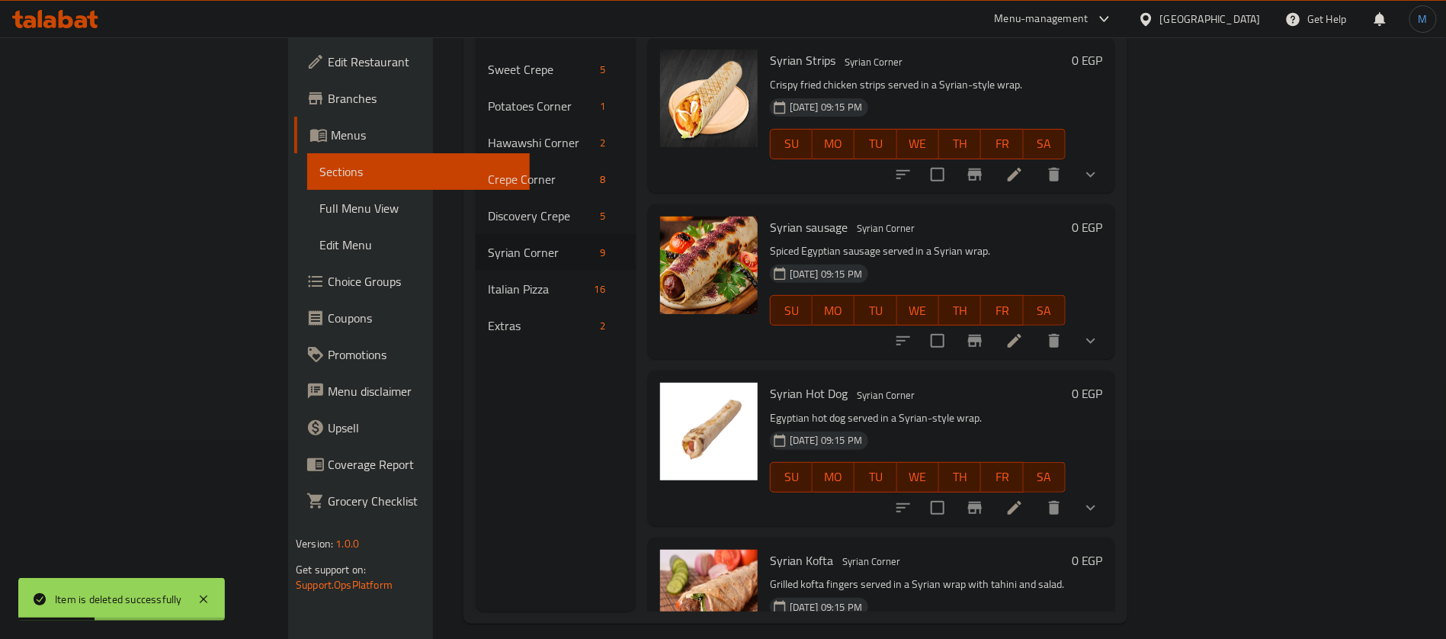
scroll to position [213, 0]
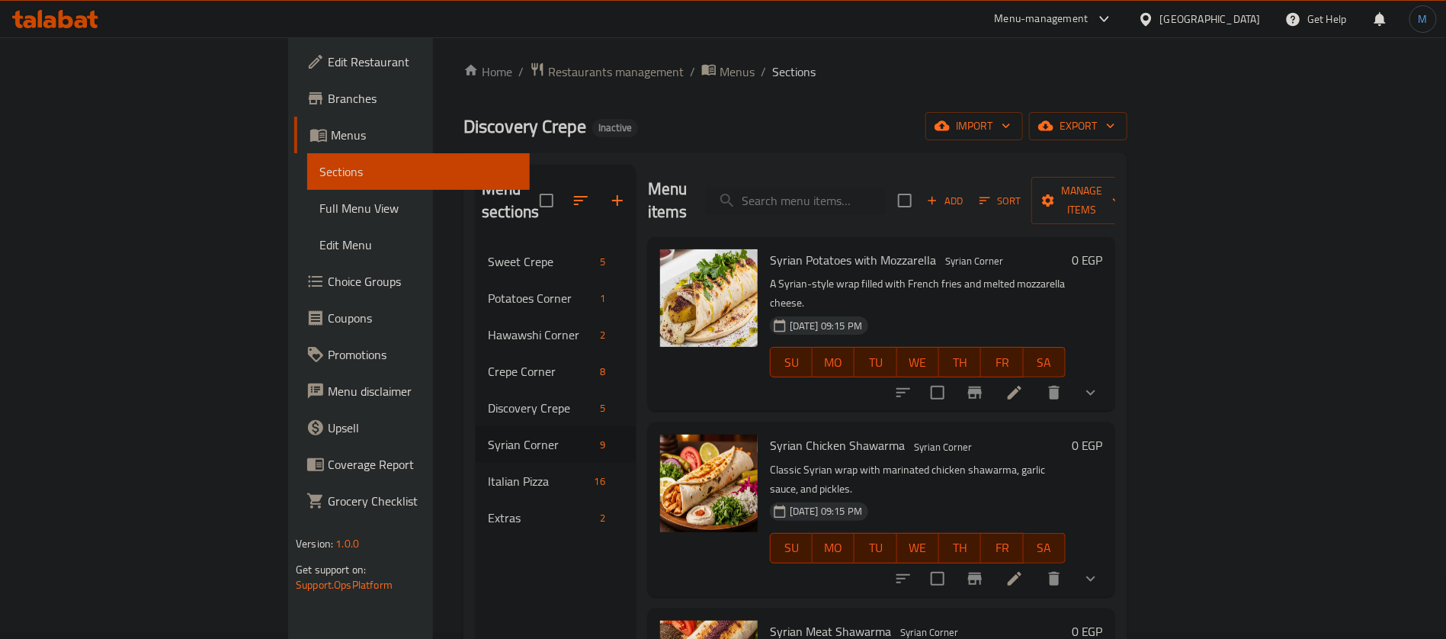
scroll to position [0, 0]
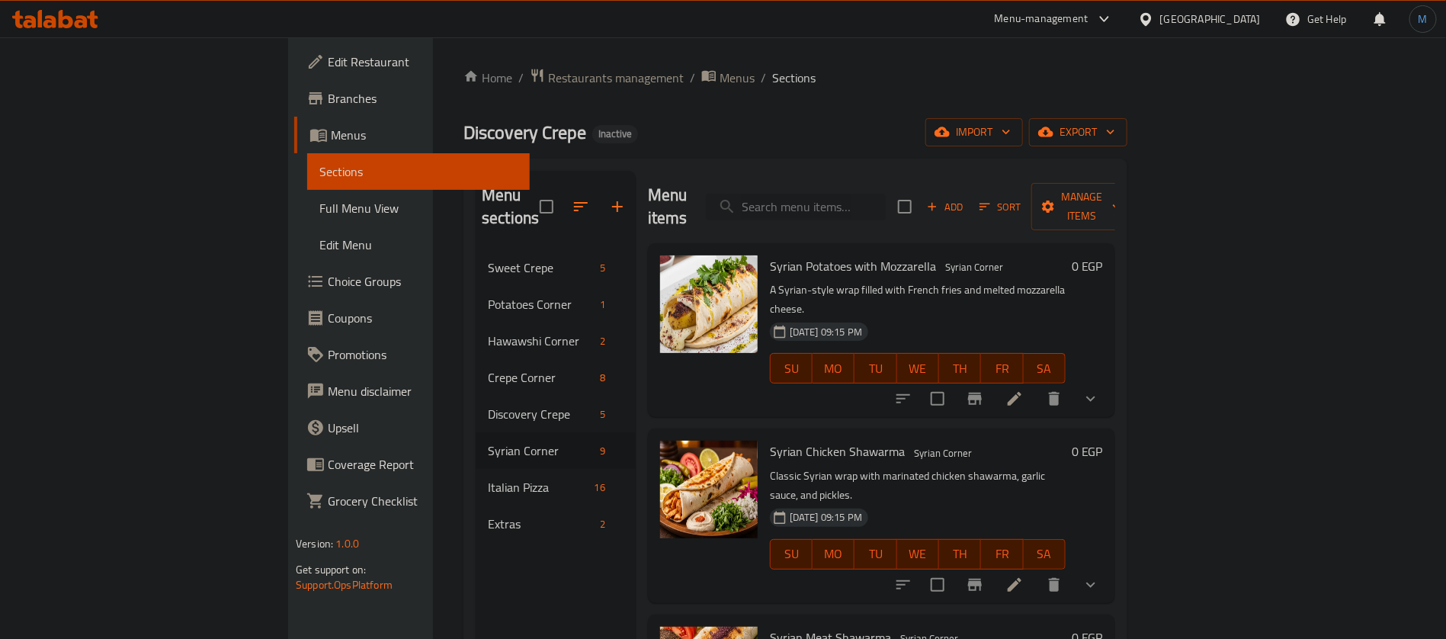
click at [886, 207] on input "search" at bounding box center [796, 207] width 180 height 27
paste input "Pastrami Pizza"
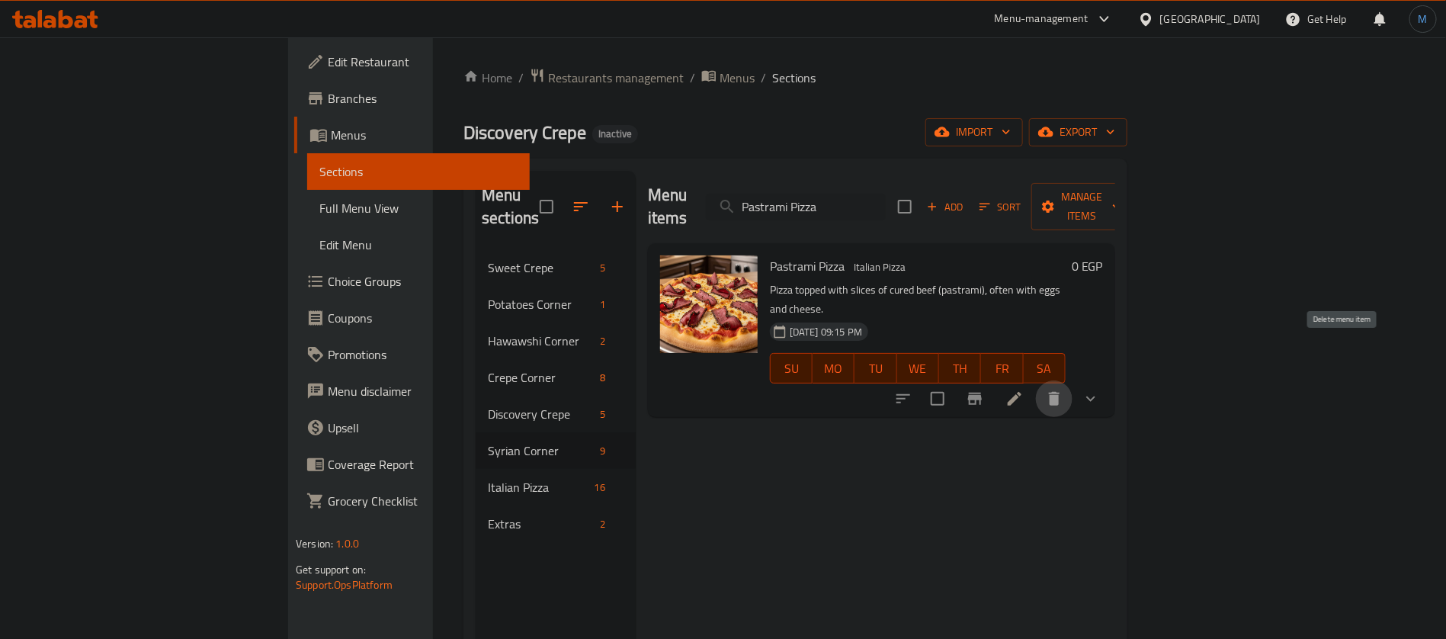
click at [1063, 389] on icon "delete" at bounding box center [1054, 398] width 18 height 18
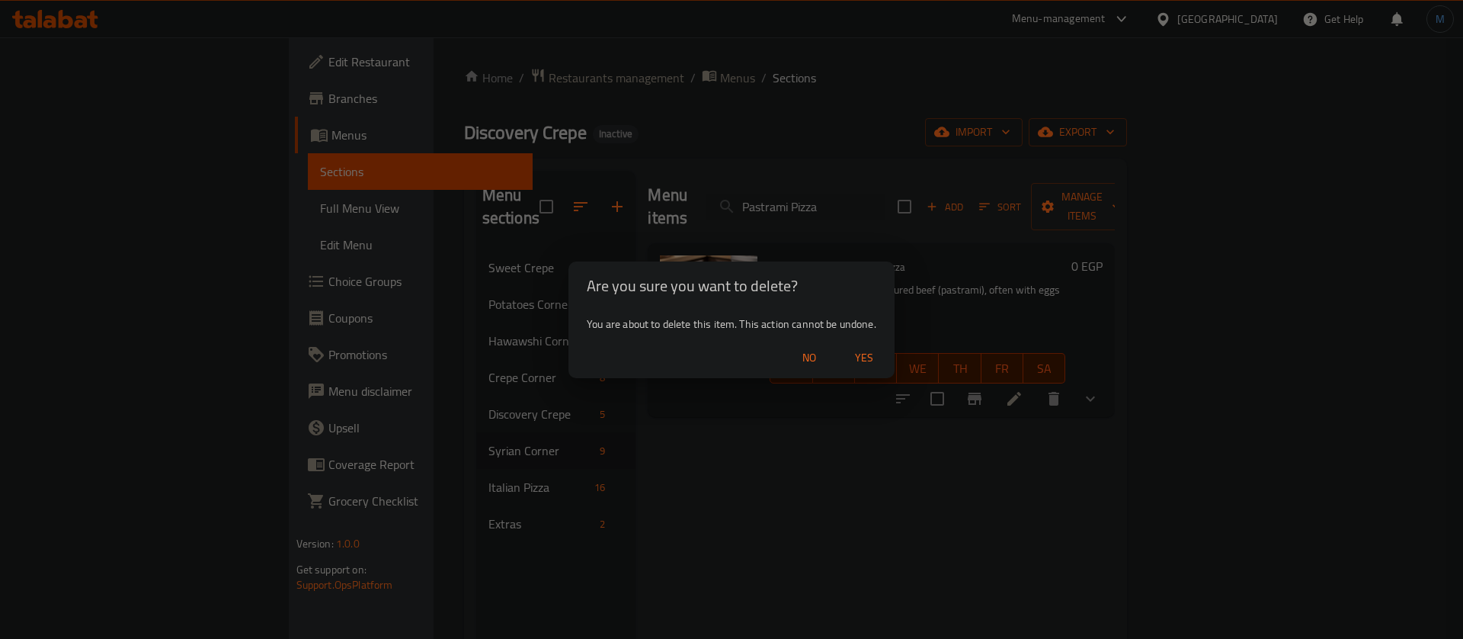
click at [879, 352] on span "Yes" at bounding box center [864, 357] width 37 height 19
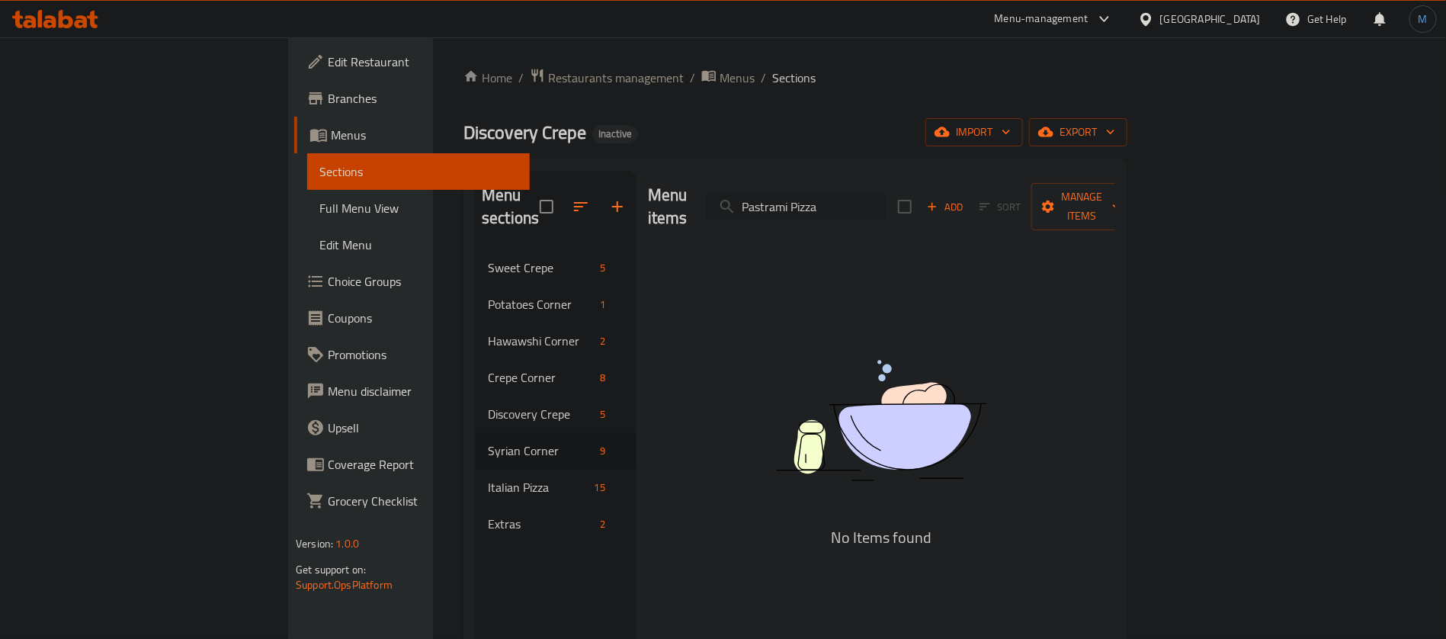
click at [882, 194] on input "Pastrami Pizza" at bounding box center [796, 207] width 180 height 27
paste input "Rost"
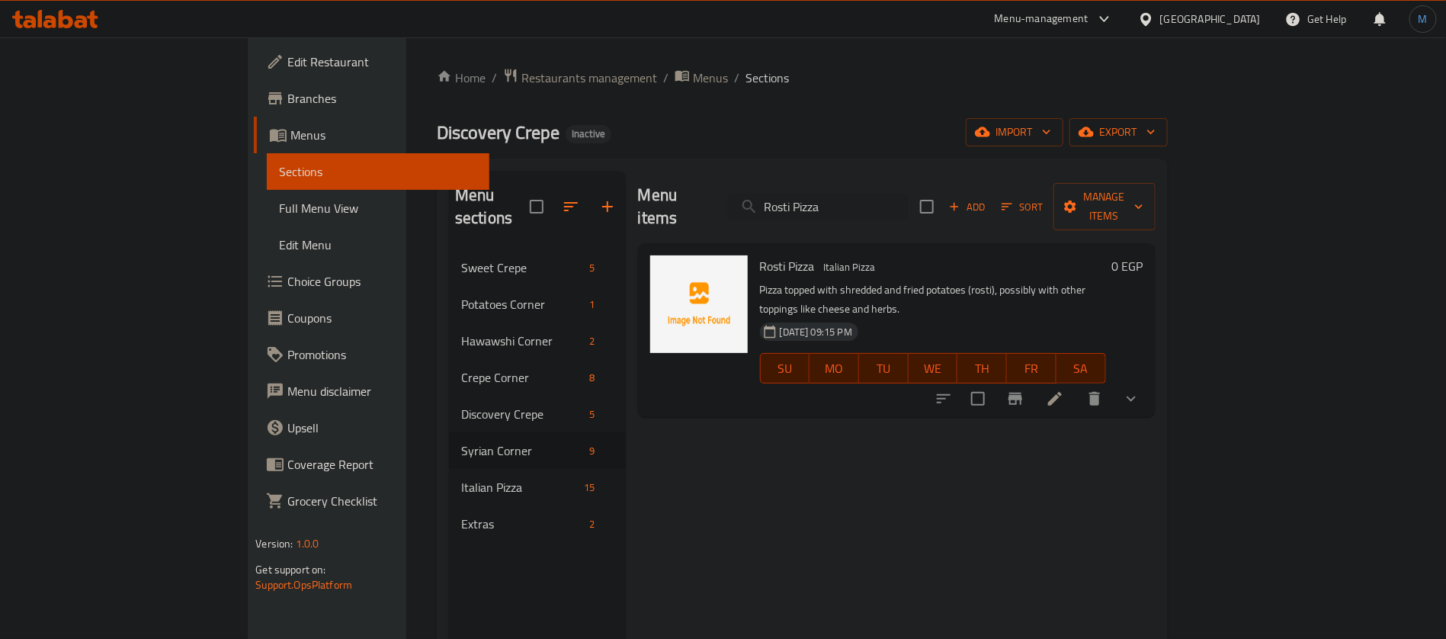
type input "Rosti Pizza"
click at [1100, 392] on icon "delete" at bounding box center [1094, 399] width 11 height 14
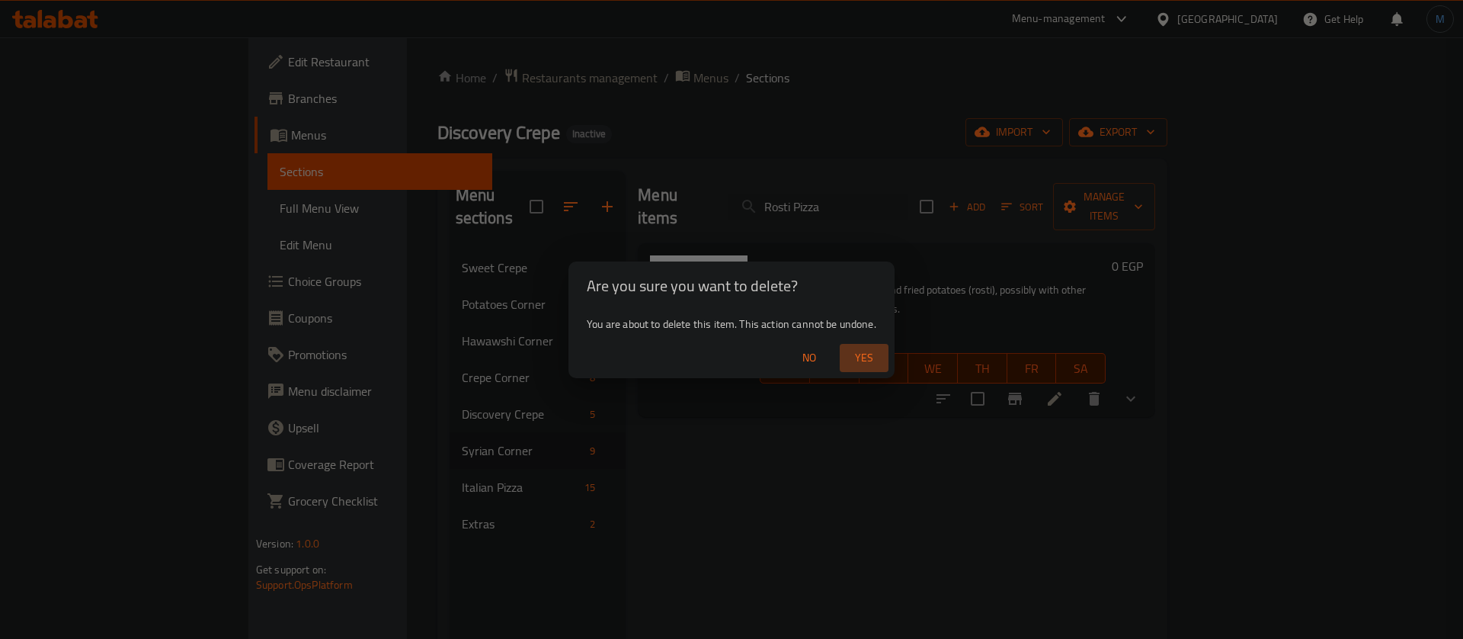
click at [876, 353] on span "Yes" at bounding box center [864, 357] width 37 height 19
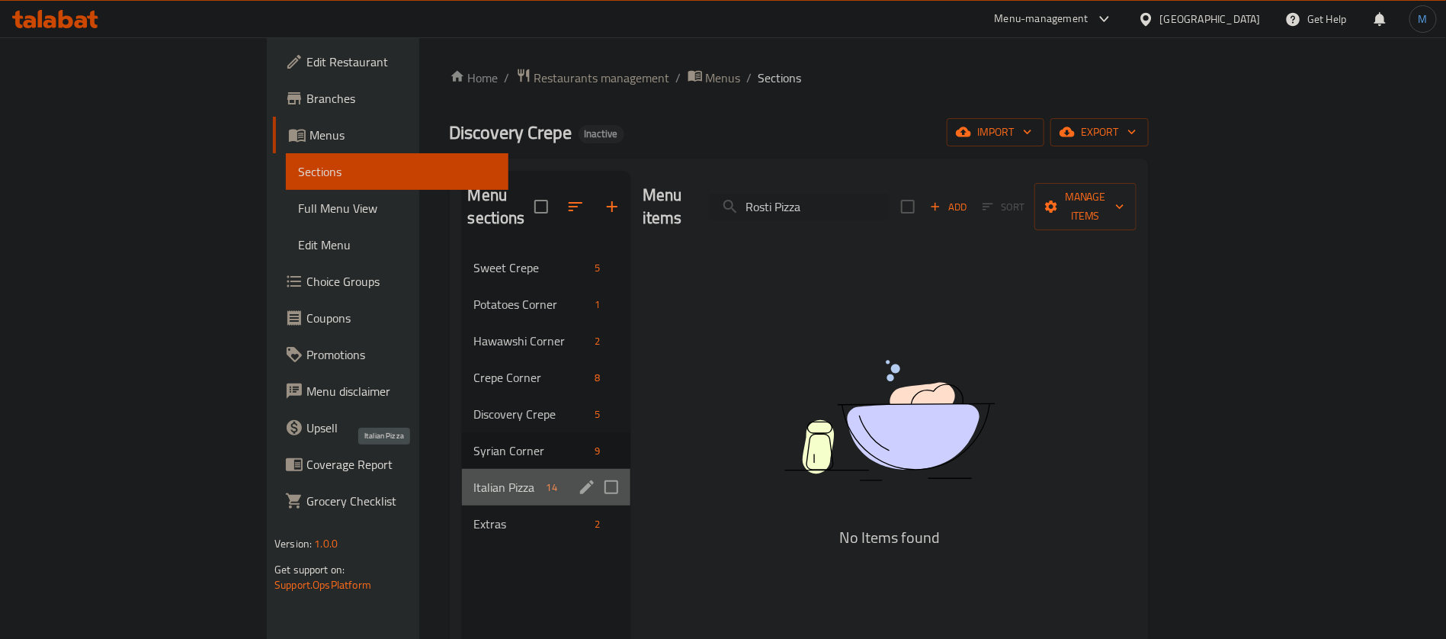
click at [474, 478] on span "Italian Pizza" at bounding box center [507, 487] width 66 height 18
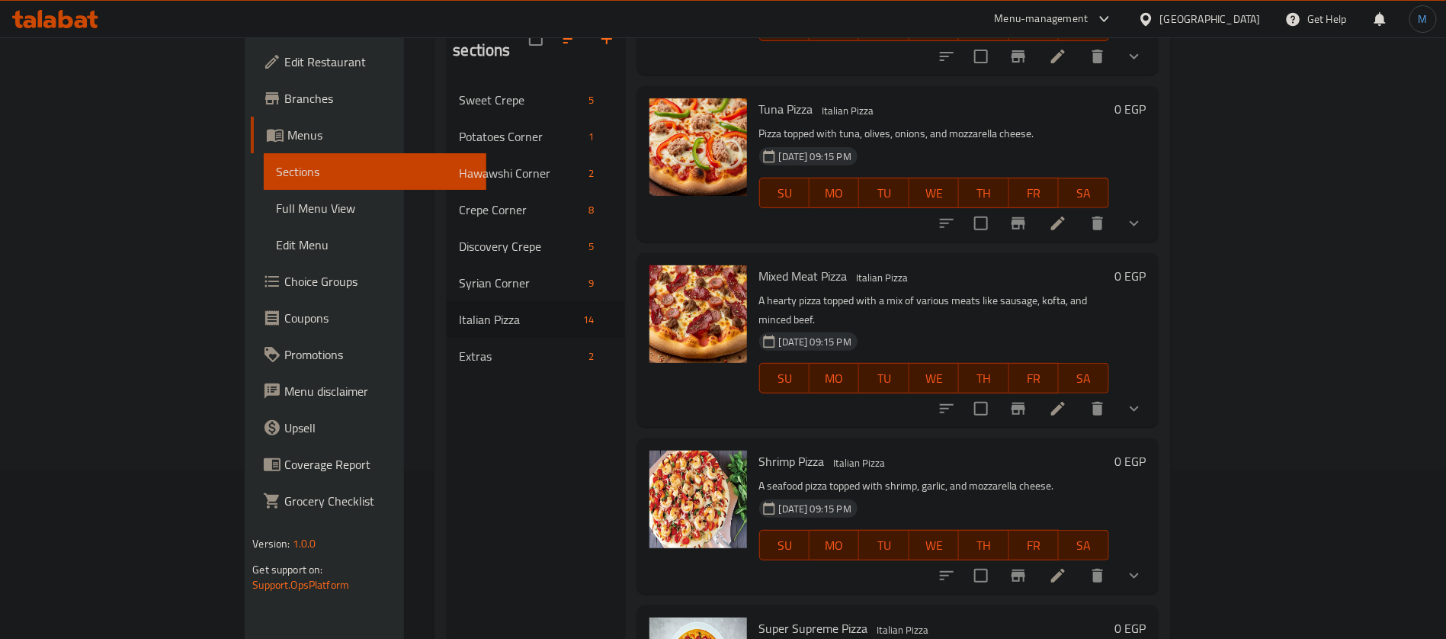
scroll to position [213, 0]
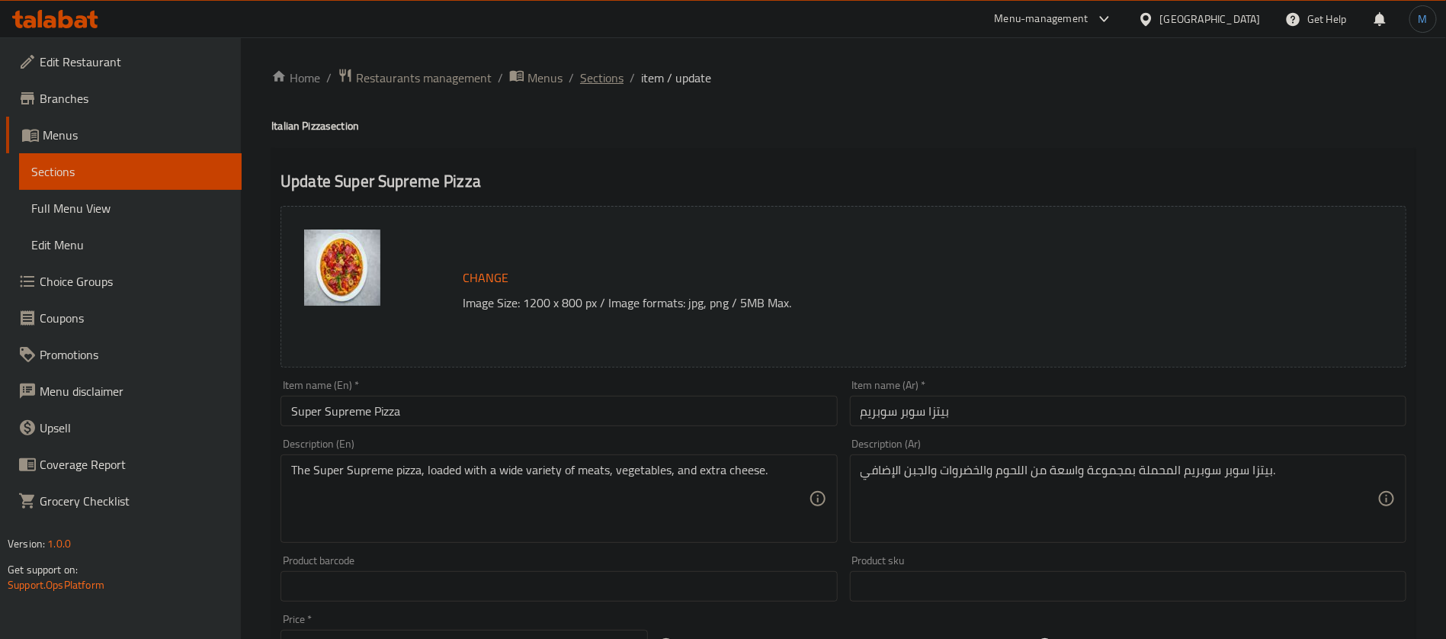
click at [589, 75] on span "Sections" at bounding box center [601, 78] width 43 height 18
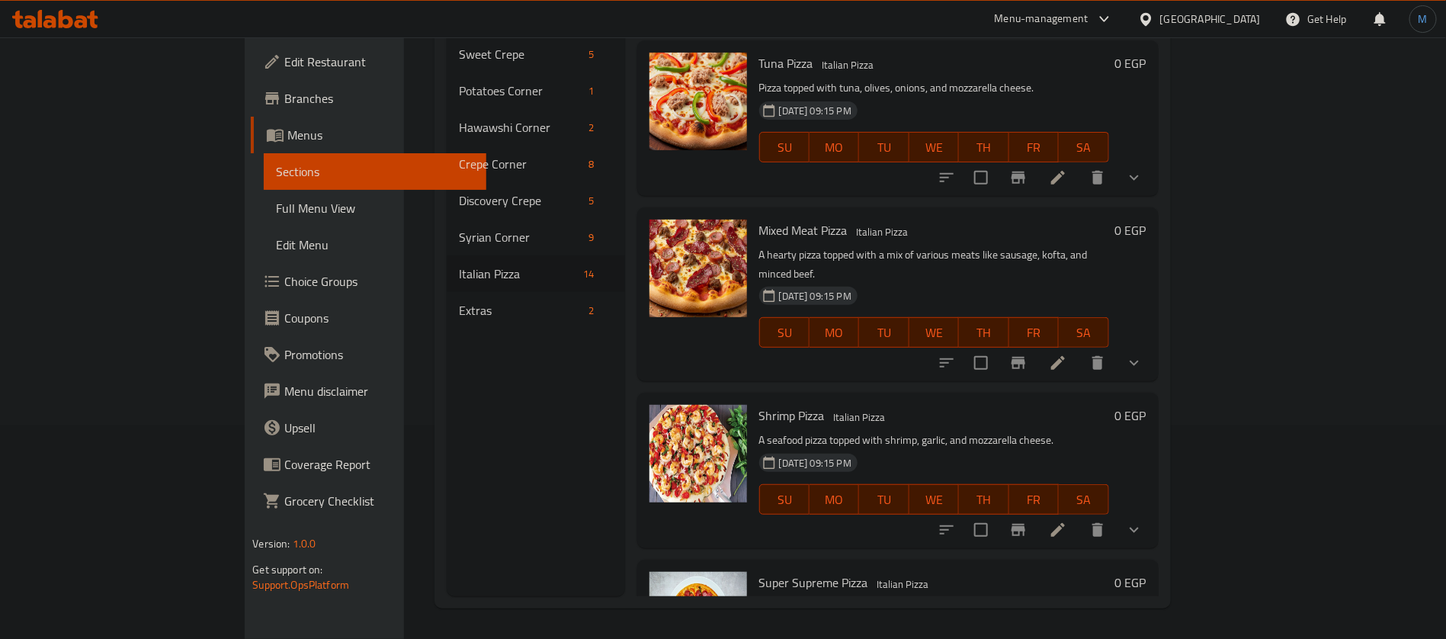
scroll to position [1501, 0]
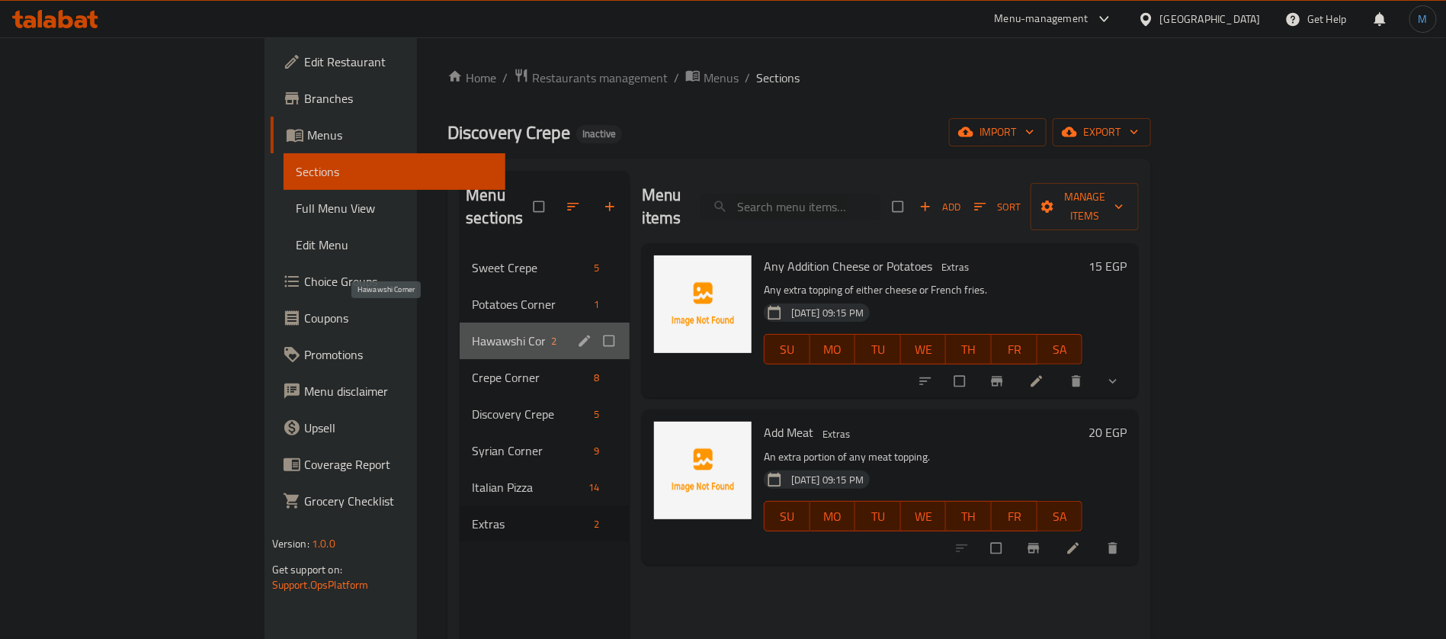
click at [472, 332] on span "Hawawshi Corner" at bounding box center [508, 341] width 73 height 18
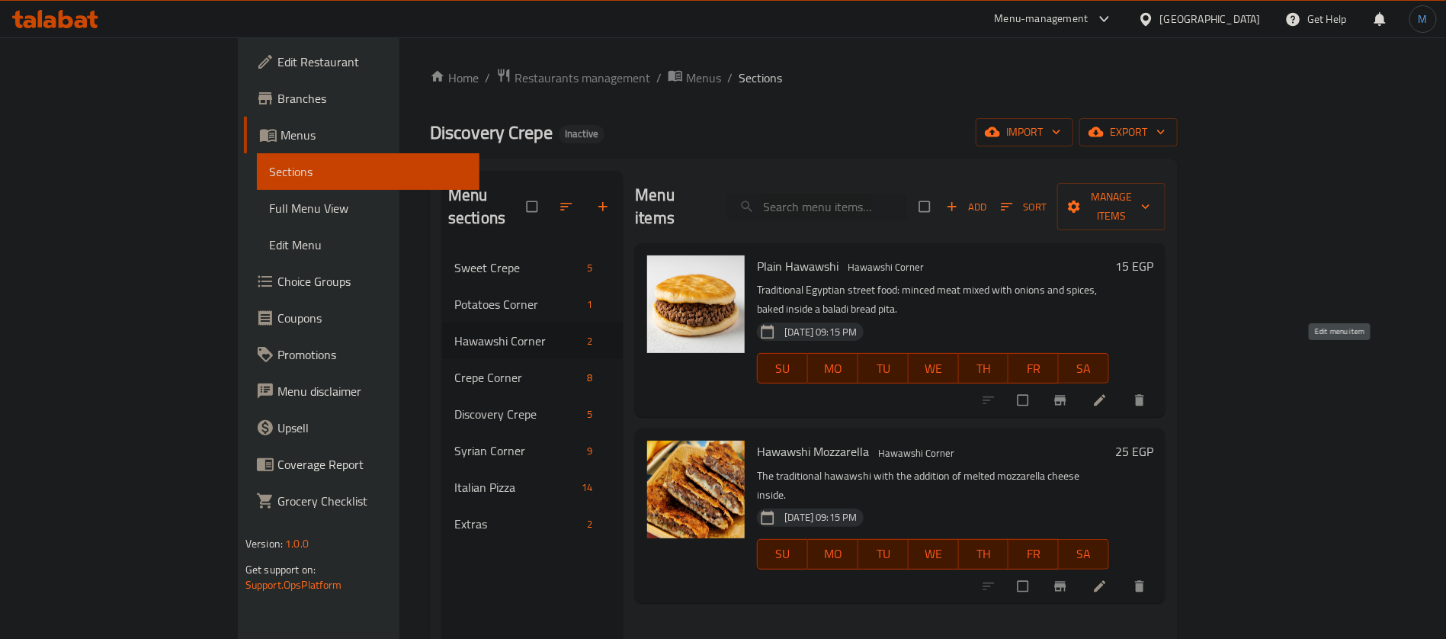
click at [1107, 392] on icon at bounding box center [1099, 399] width 15 height 15
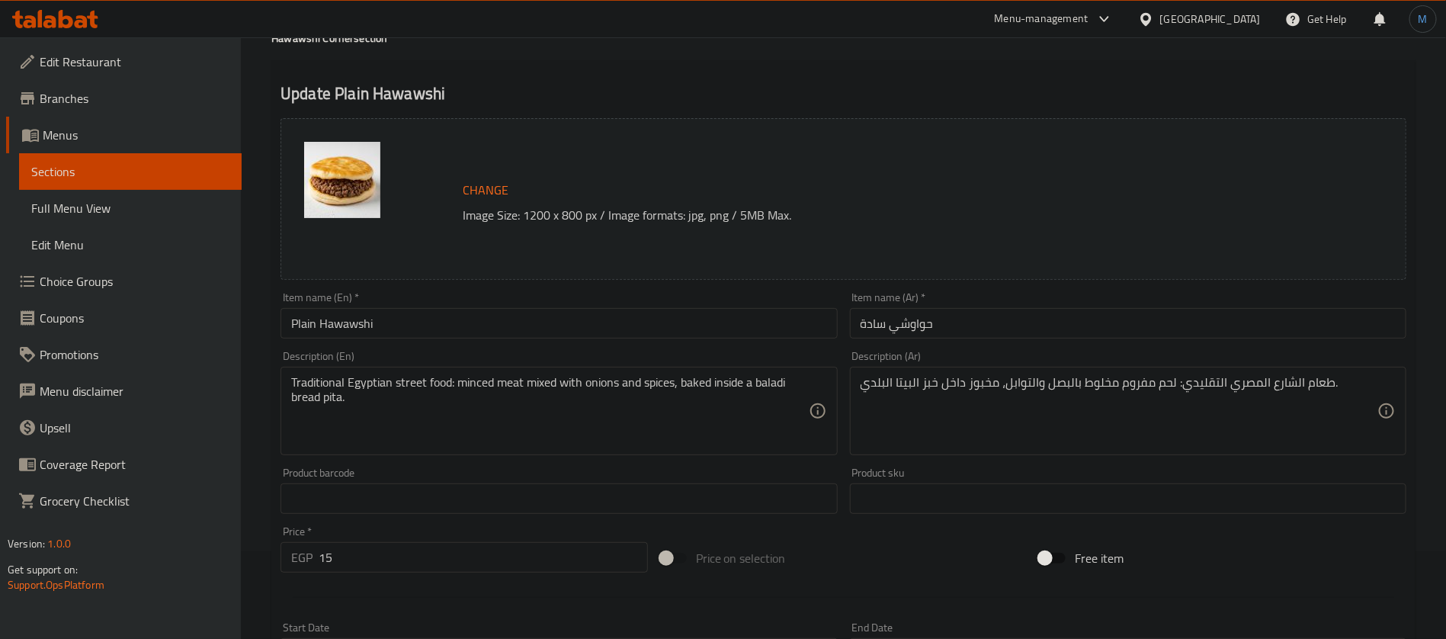
scroll to position [114, 0]
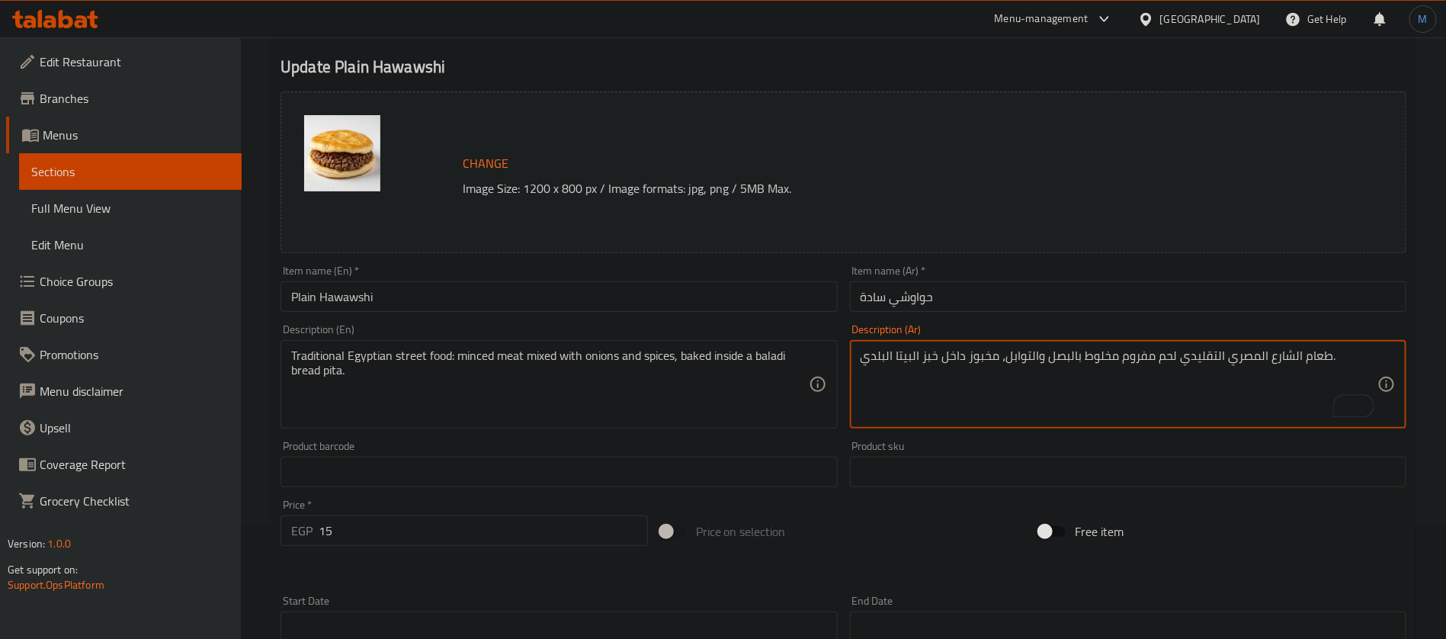
type textarea "طعام الشارع المصري التقليدي لحم مفروم مخلوط بالبصل والتوابل، مخبوز داخل خبز الب…"
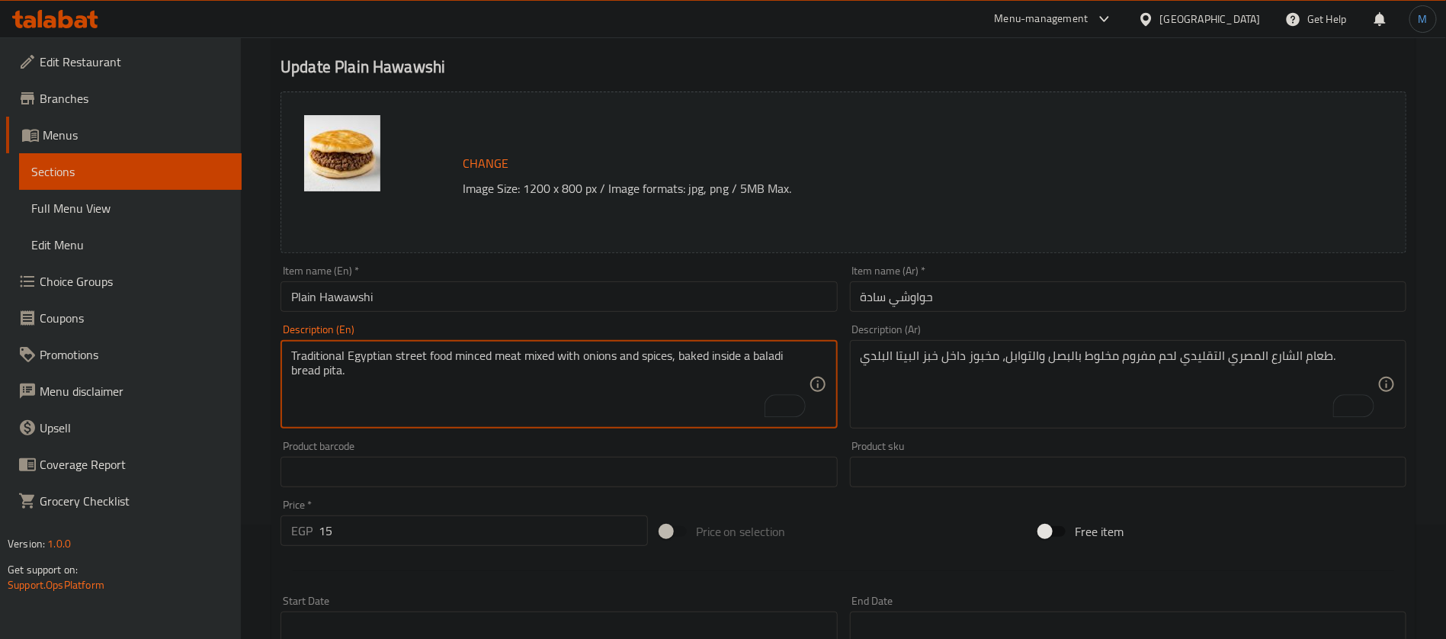
type textarea "Traditional Egyptian street food minced meat mixed with onions and spices, bake…"
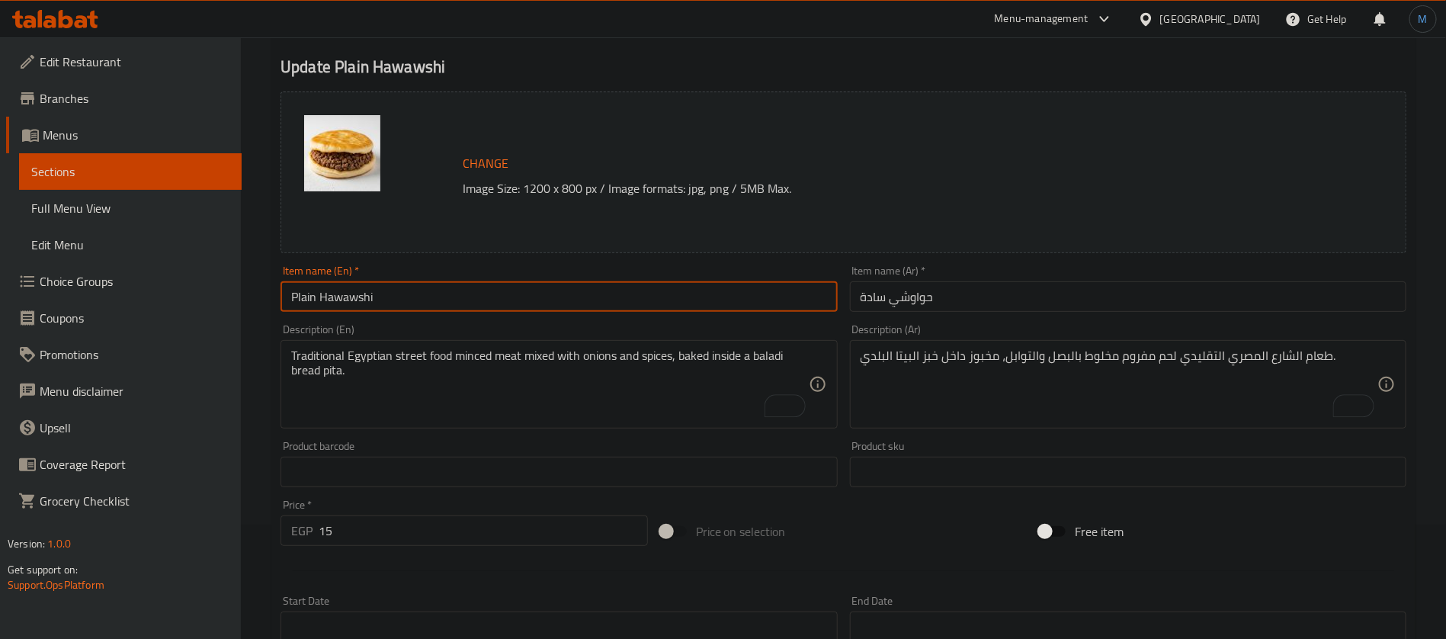
click at [633, 297] on input "Plain Hawawshi" at bounding box center [558, 296] width 556 height 30
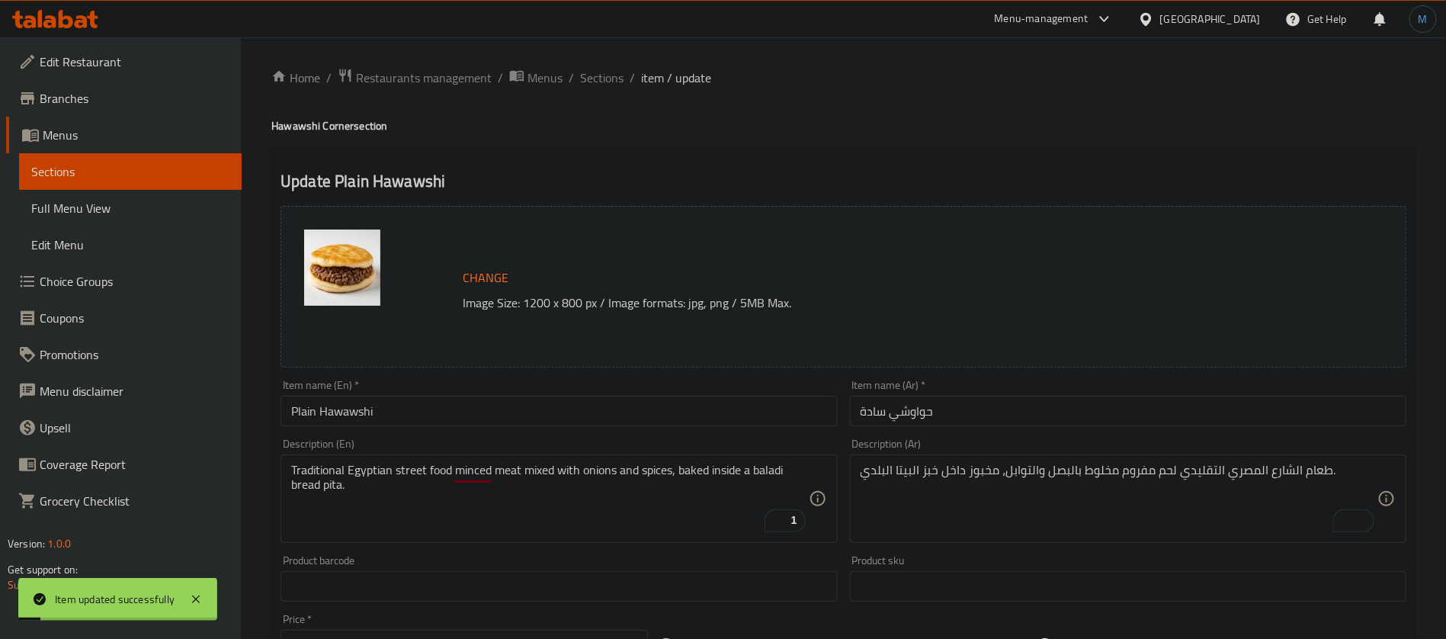
click at [583, 62] on div "Home / Restaurants management / Menus / Sections / item / update Hawawshi Corne…" at bounding box center [843, 568] width 1205 height 1062
click at [608, 78] on span "Sections" at bounding box center [601, 78] width 43 height 18
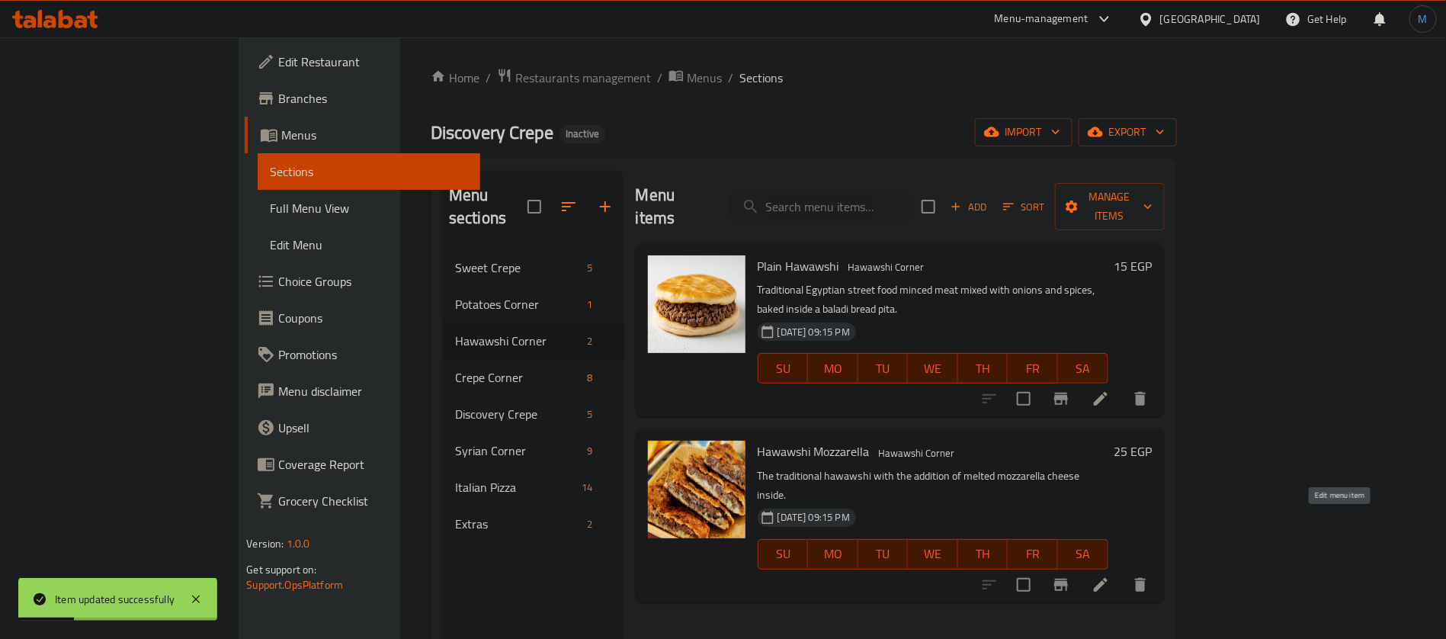
click at [1110, 575] on icon at bounding box center [1100, 584] width 18 height 18
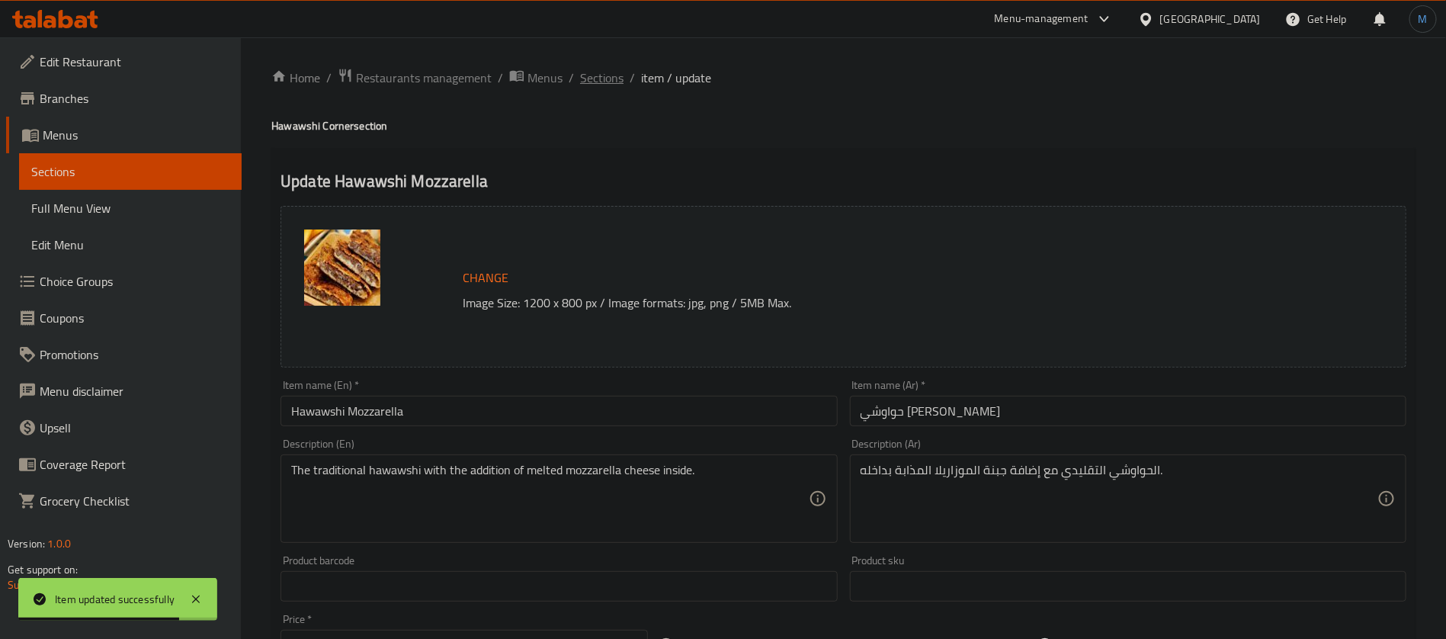
click at [594, 85] on span "Sections" at bounding box center [601, 78] width 43 height 18
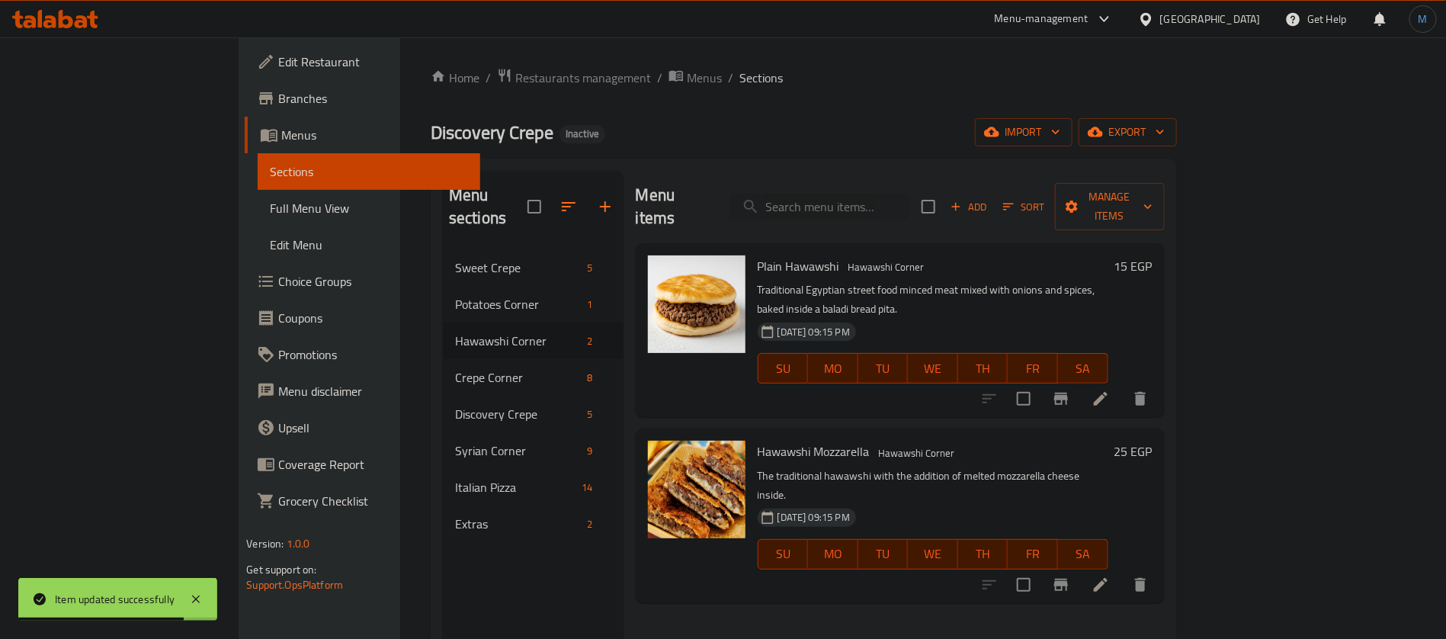
click at [739, 75] on span "Sections" at bounding box center [760, 78] width 43 height 18
click at [258, 198] on link "Full Menu View" at bounding box center [369, 208] width 223 height 37
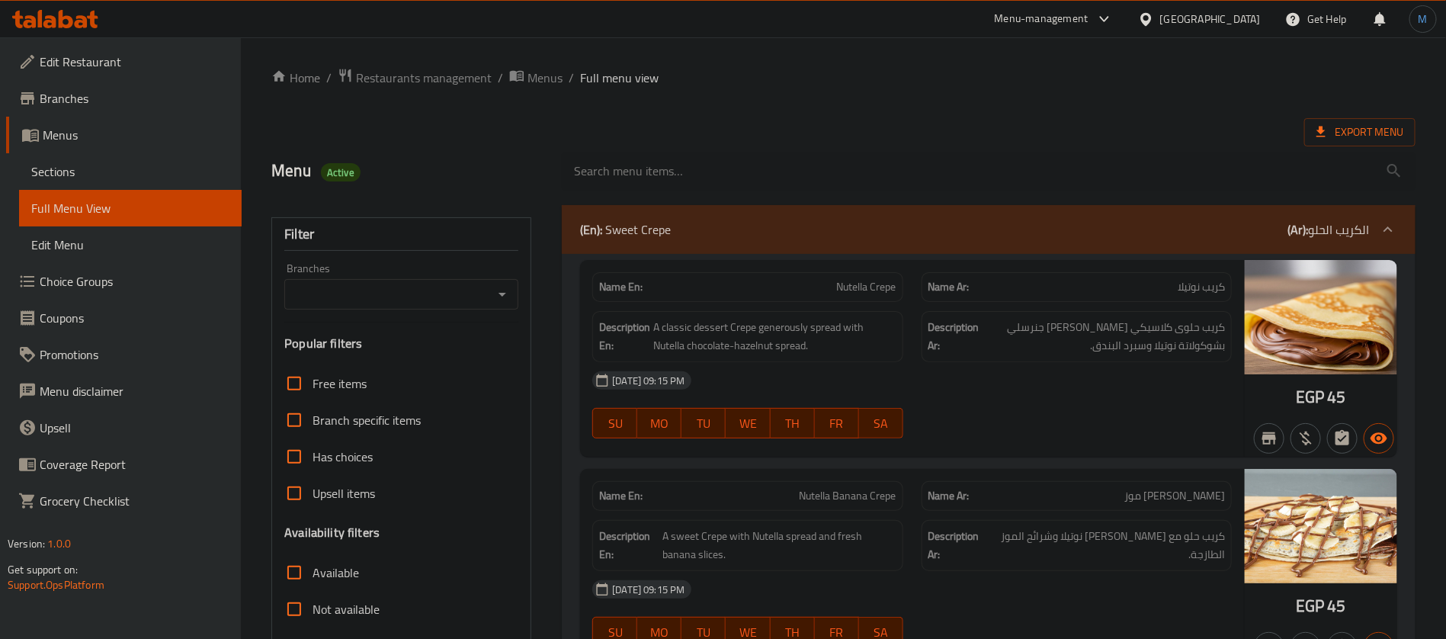
scroll to position [457, 0]
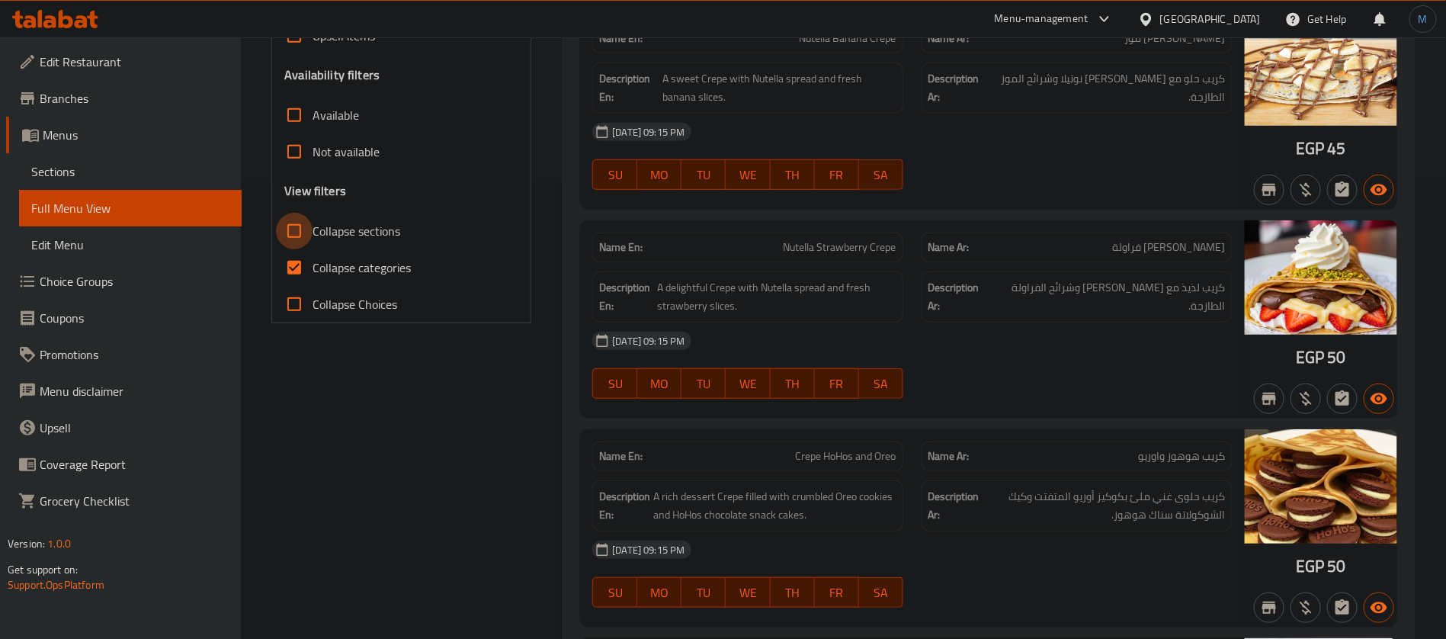
click at [300, 232] on input "Collapse sections" at bounding box center [294, 231] width 37 height 37
checkbox input "true"
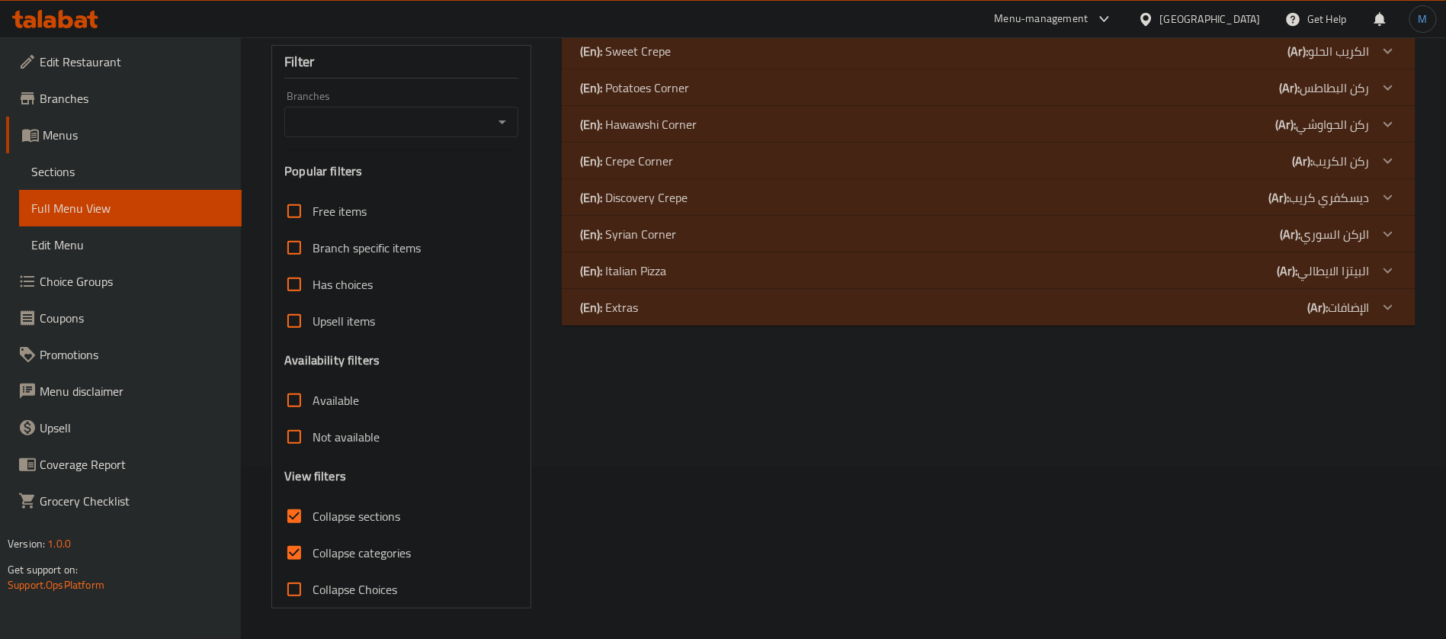
scroll to position [171, 0]
click at [296, 556] on input "Collapse categories" at bounding box center [294, 553] width 37 height 37
checkbox input "false"
click at [842, 304] on div "(En): Extras (Ar): الإضافات" at bounding box center [975, 308] width 790 height 18
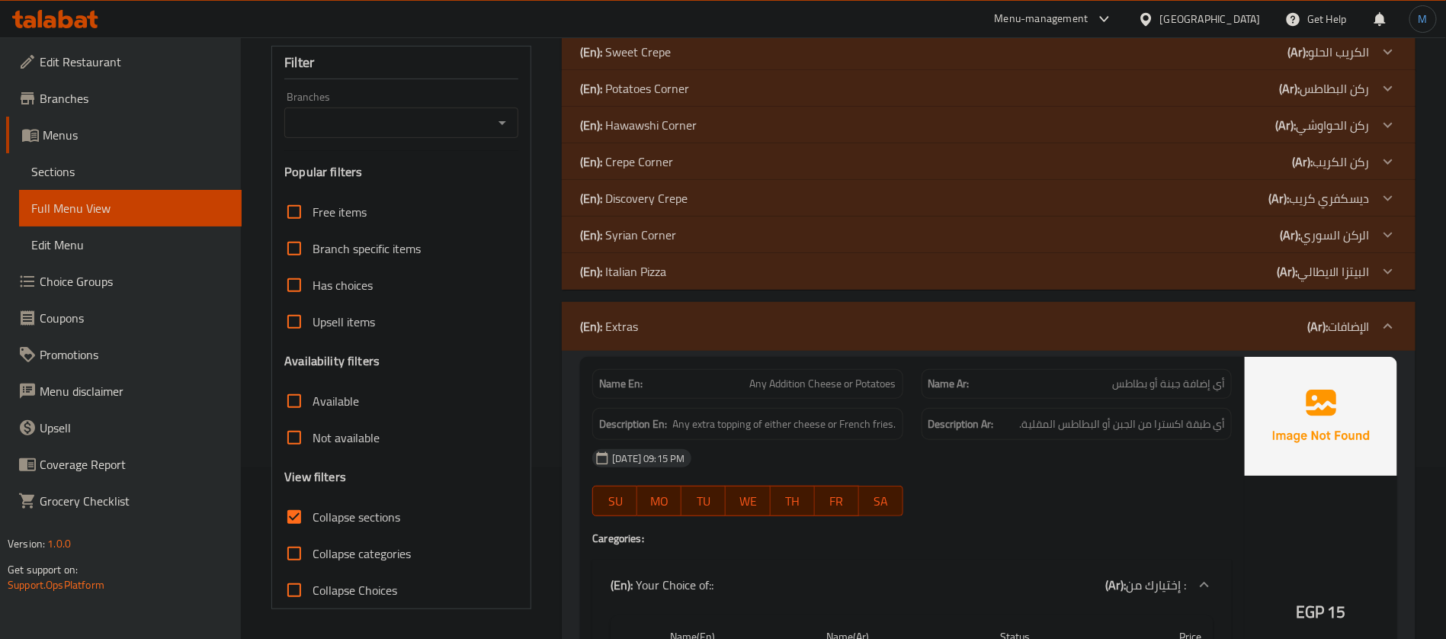
click at [837, 268] on div "(En): Italian Pizza (Ar): البيتزا الايطالي" at bounding box center [975, 271] width 790 height 18
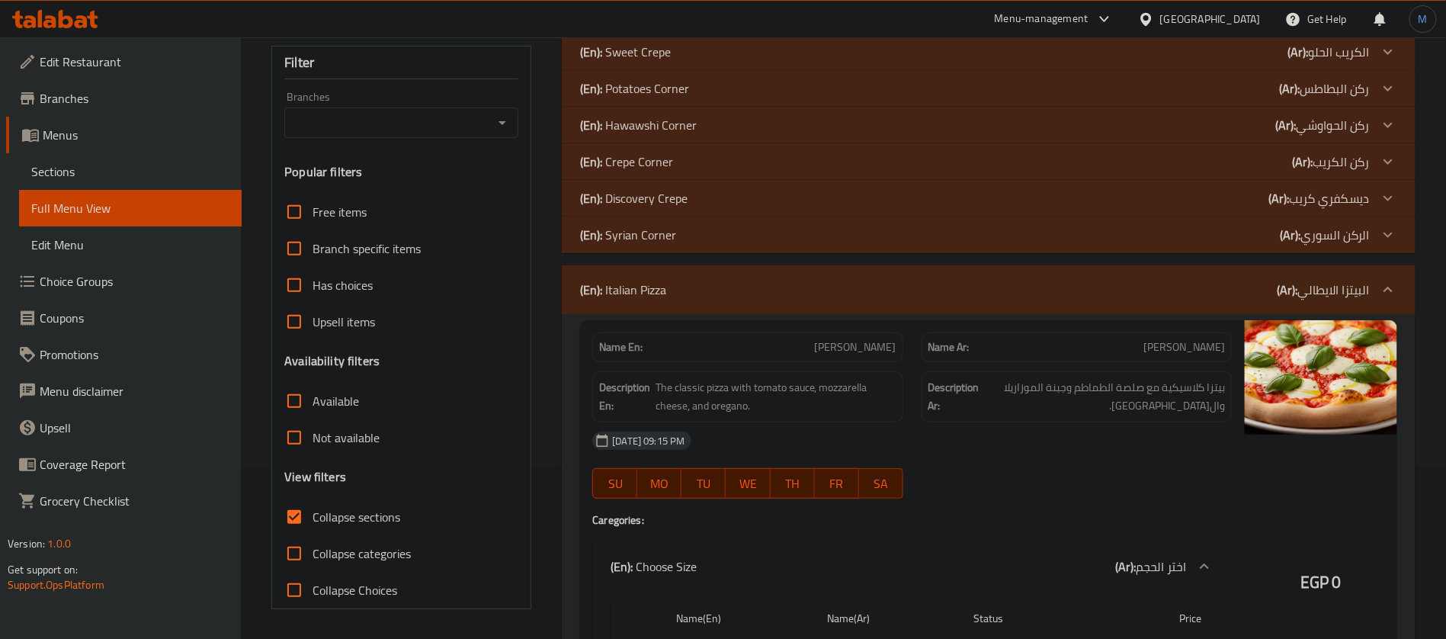
click at [812, 229] on div "(En): Syrian Corner (Ar): الركن السوري" at bounding box center [975, 235] width 790 height 18
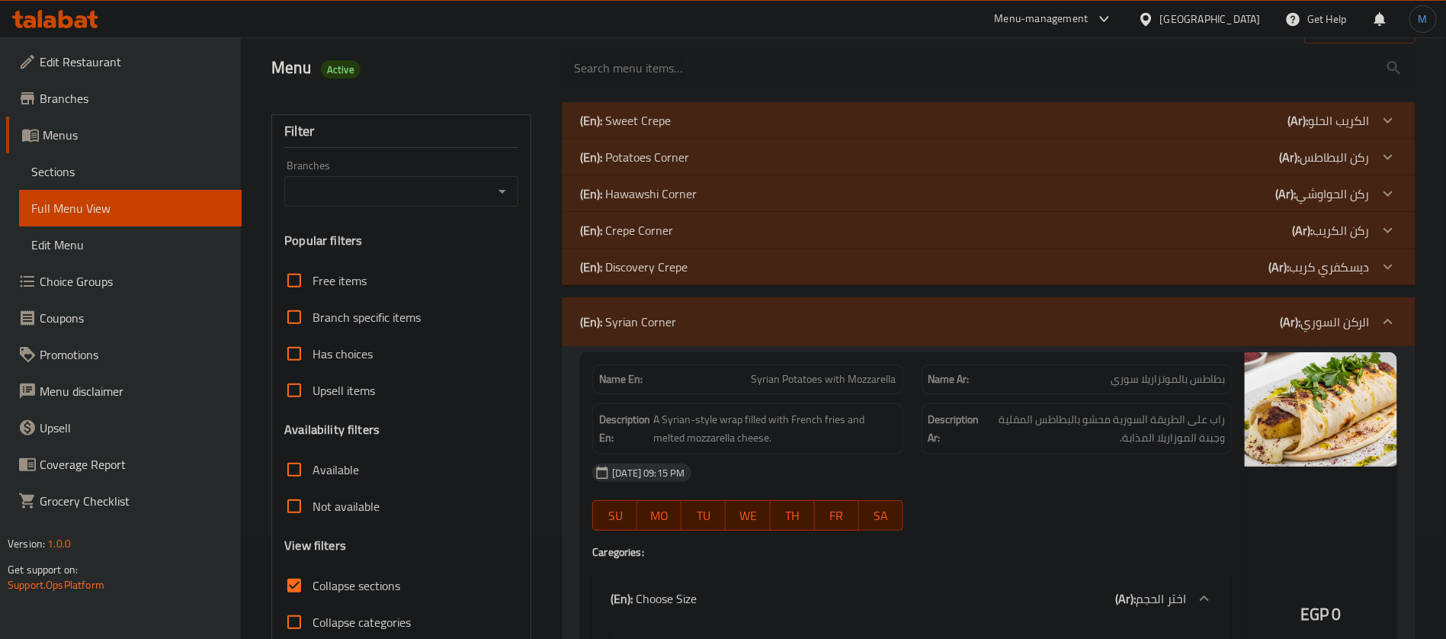
scroll to position [114, 0]
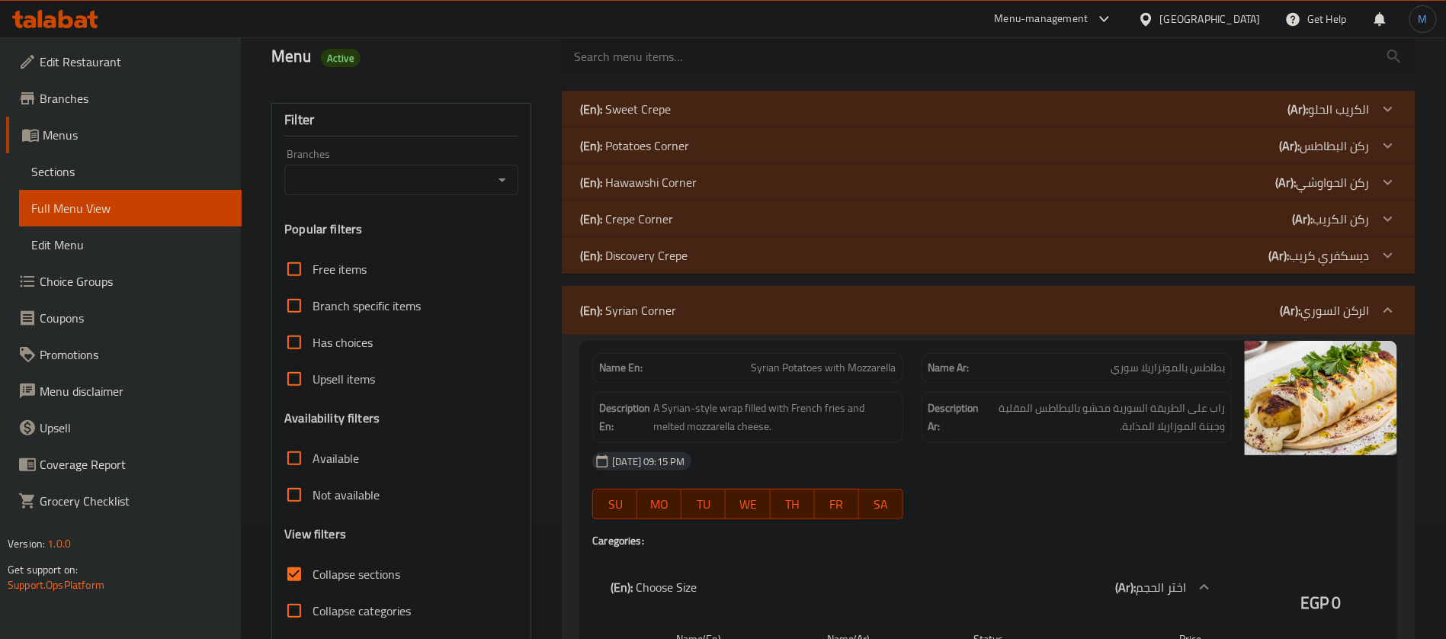
click at [765, 180] on div "(En): Hawawshi Corner (Ar): ركن الحواوشي" at bounding box center [975, 182] width 790 height 18
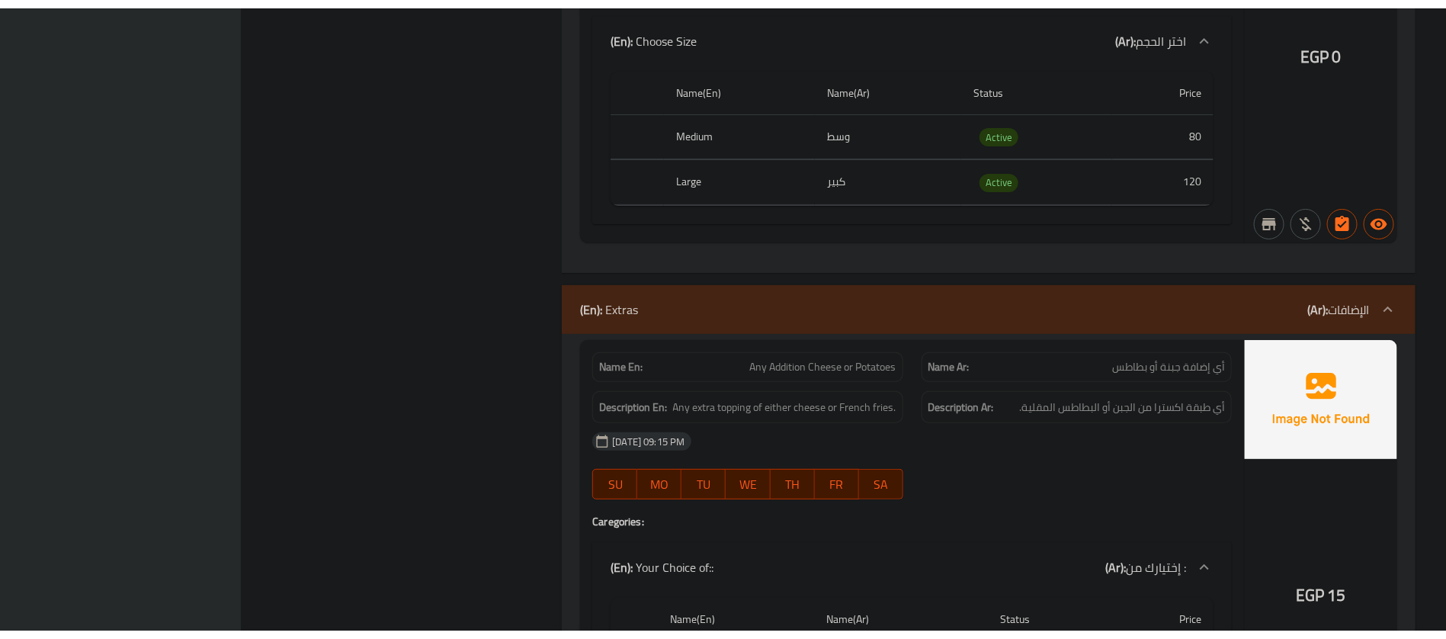
scroll to position [11967, 0]
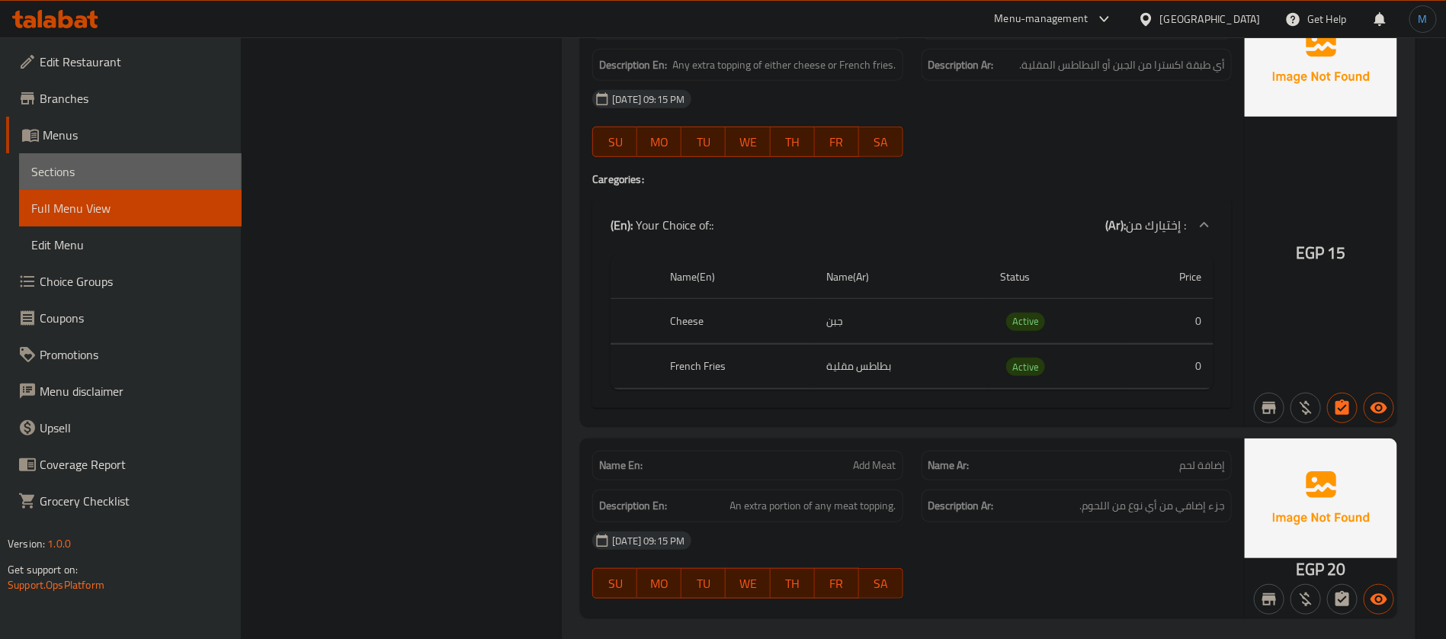
click at [140, 171] on span "Sections" at bounding box center [130, 171] width 198 height 18
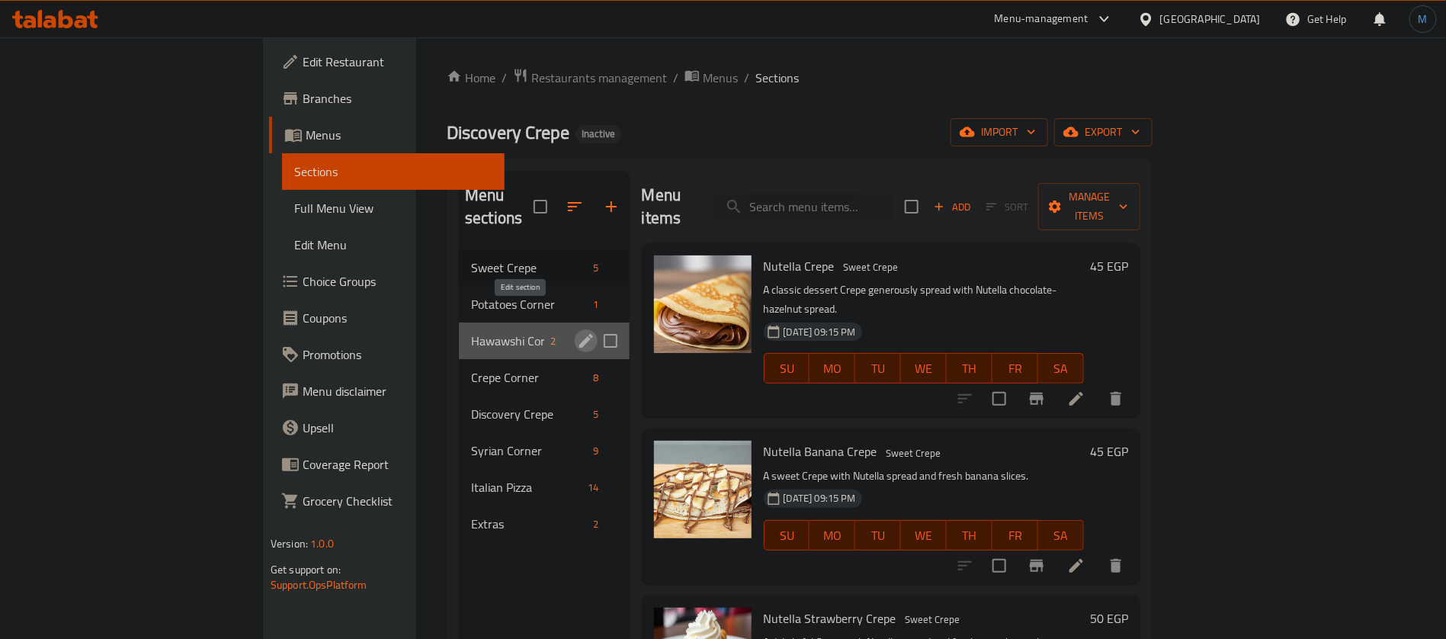
click at [579, 334] on icon "edit" at bounding box center [586, 341] width 14 height 14
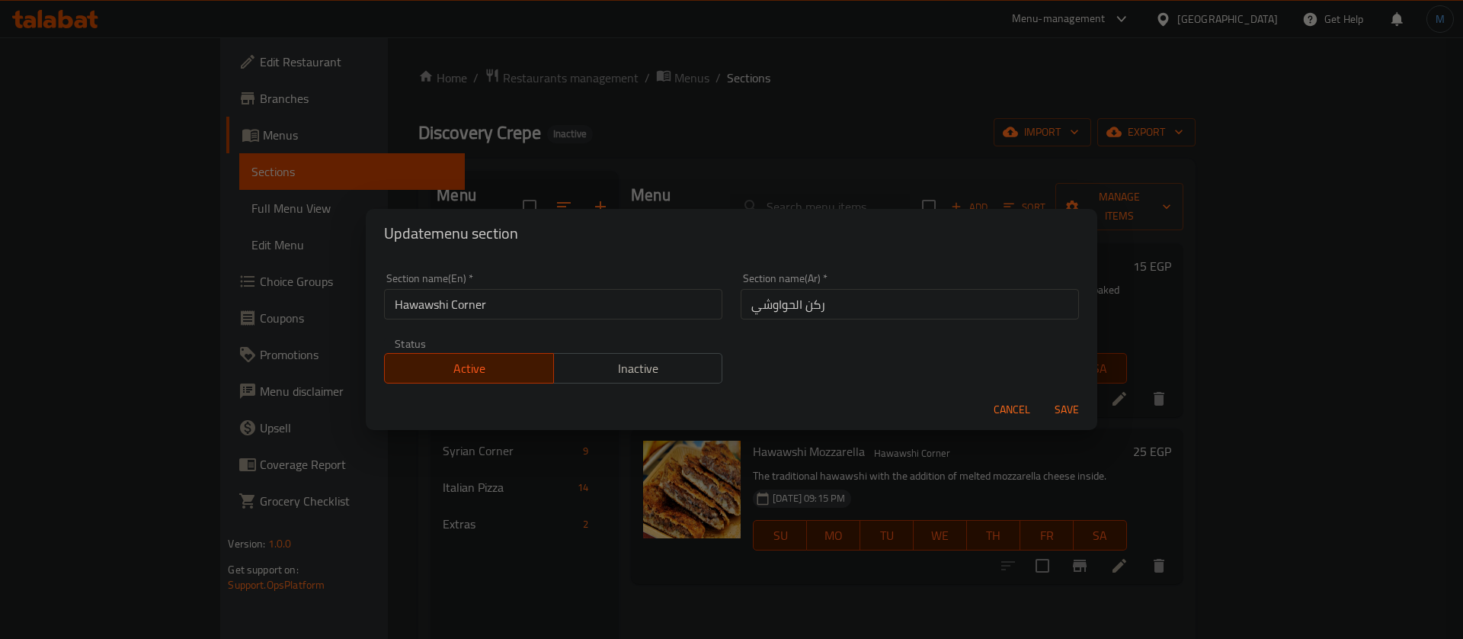
click at [562, 304] on input "Hawawshi Corner" at bounding box center [553, 304] width 338 height 30
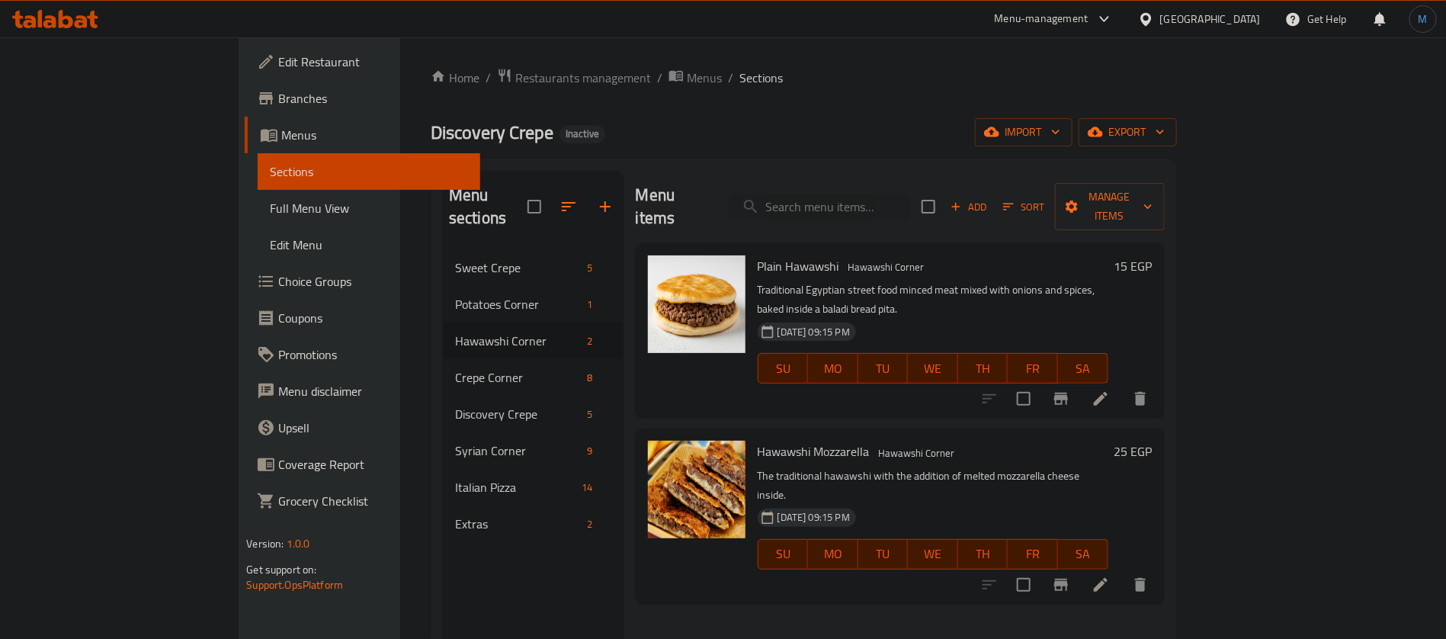
click at [1122, 385] on li at bounding box center [1100, 398] width 43 height 27
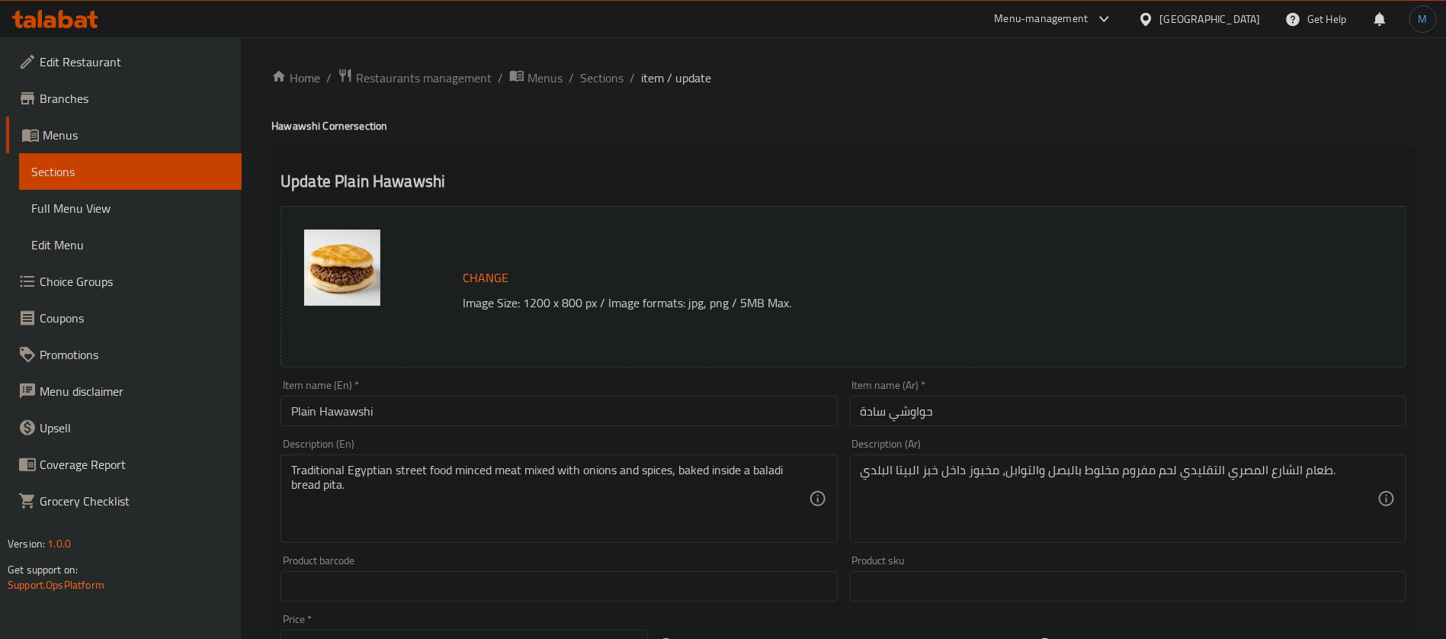
click at [1237, 9] on div "[GEOGRAPHIC_DATA]" at bounding box center [1199, 19] width 147 height 37
click at [1238, 12] on div "[GEOGRAPHIC_DATA]" at bounding box center [1210, 19] width 101 height 17
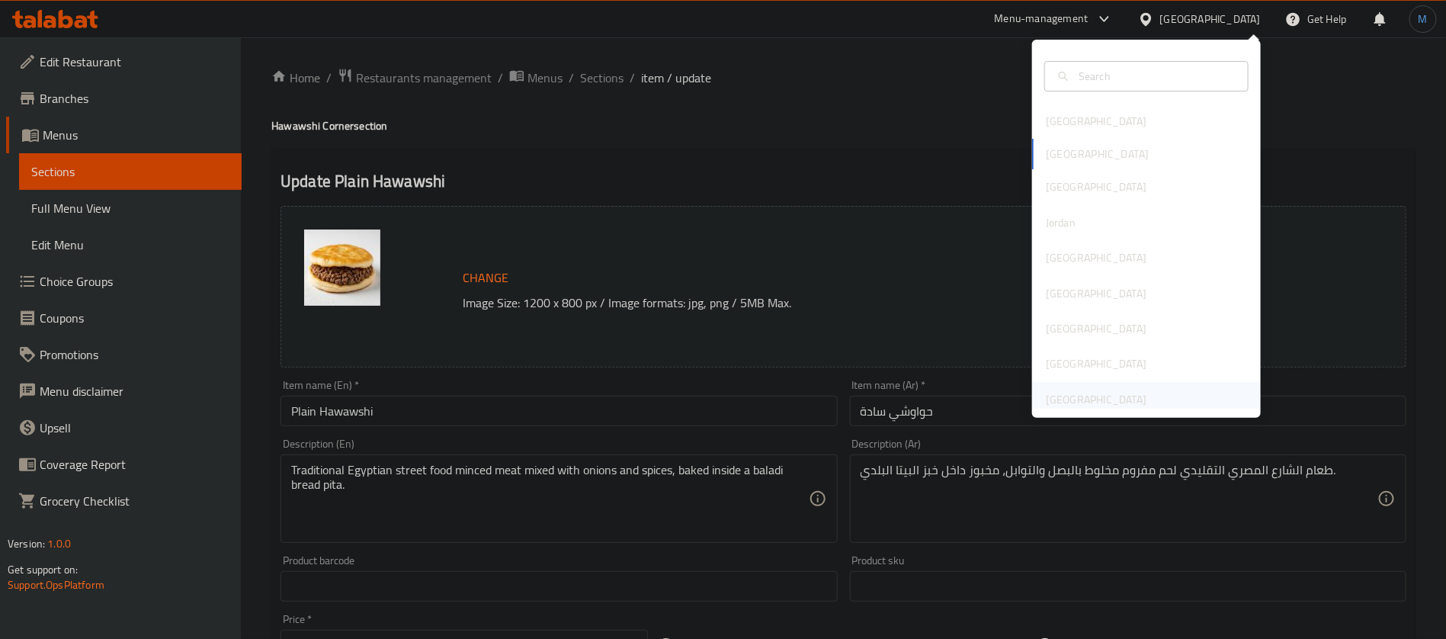
click at [1111, 403] on div "United Arab Emirates" at bounding box center [1096, 399] width 101 height 17
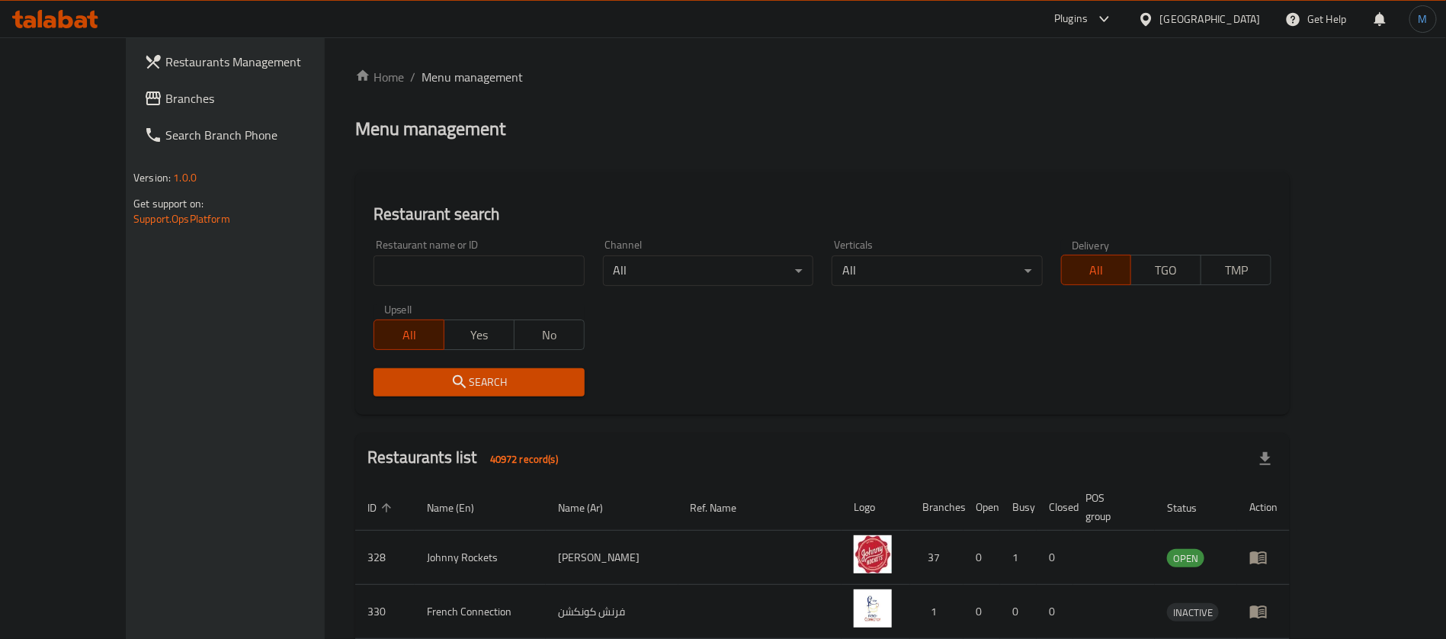
click at [167, 103] on span "Branches" at bounding box center [260, 98] width 190 height 18
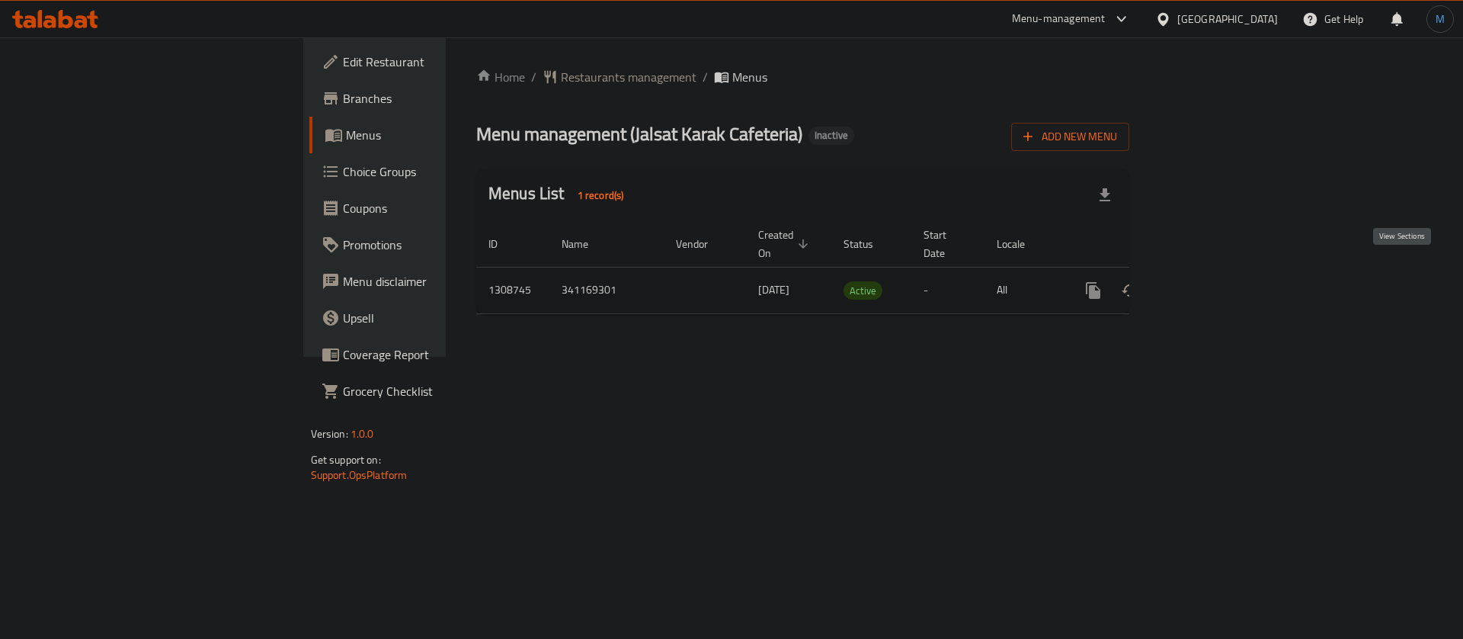
click at [1213, 281] on icon "enhanced table" at bounding box center [1203, 290] width 18 height 18
